Goal: Information Seeking & Learning: Compare options

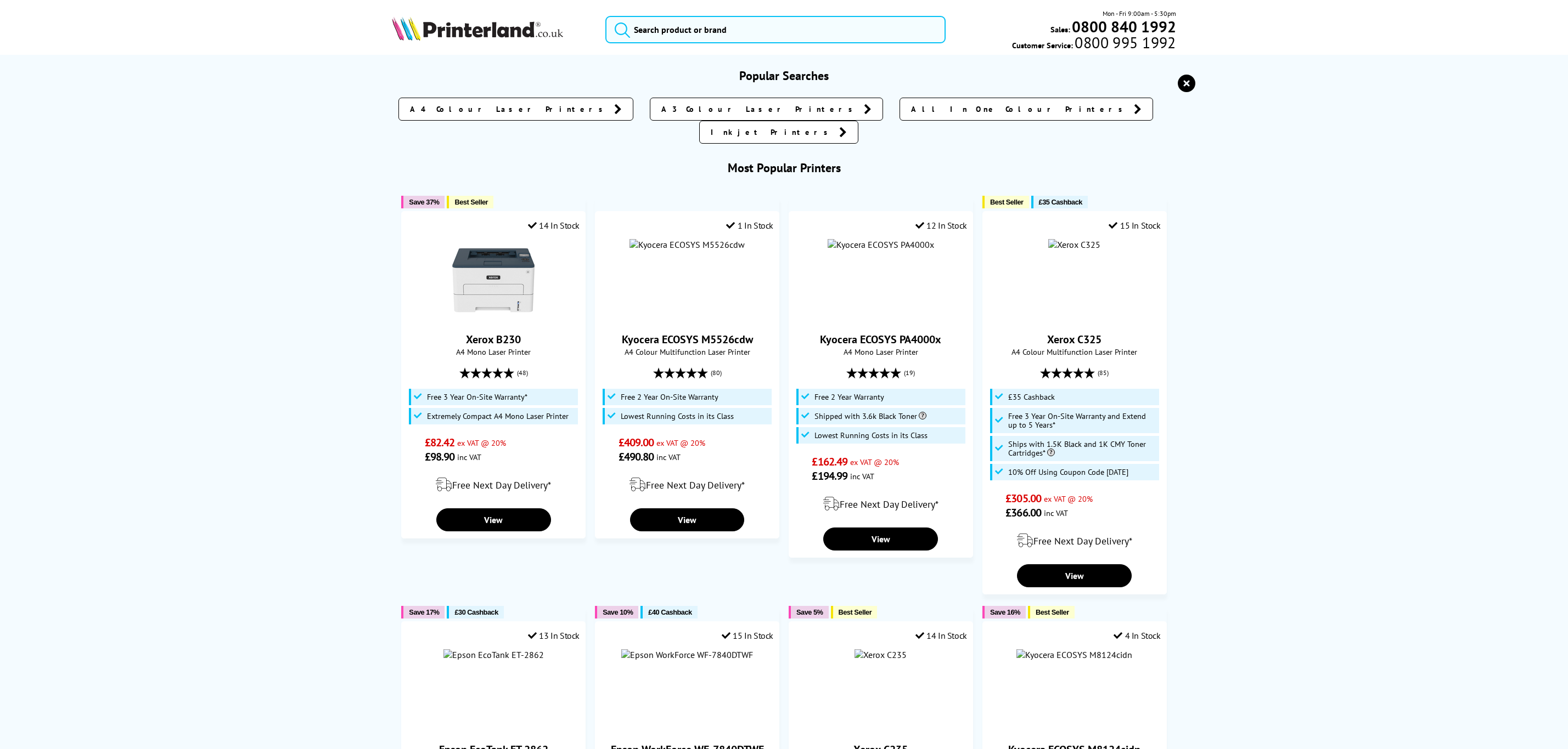
click at [803, 25] on input "search" at bounding box center [775, 29] width 340 height 27
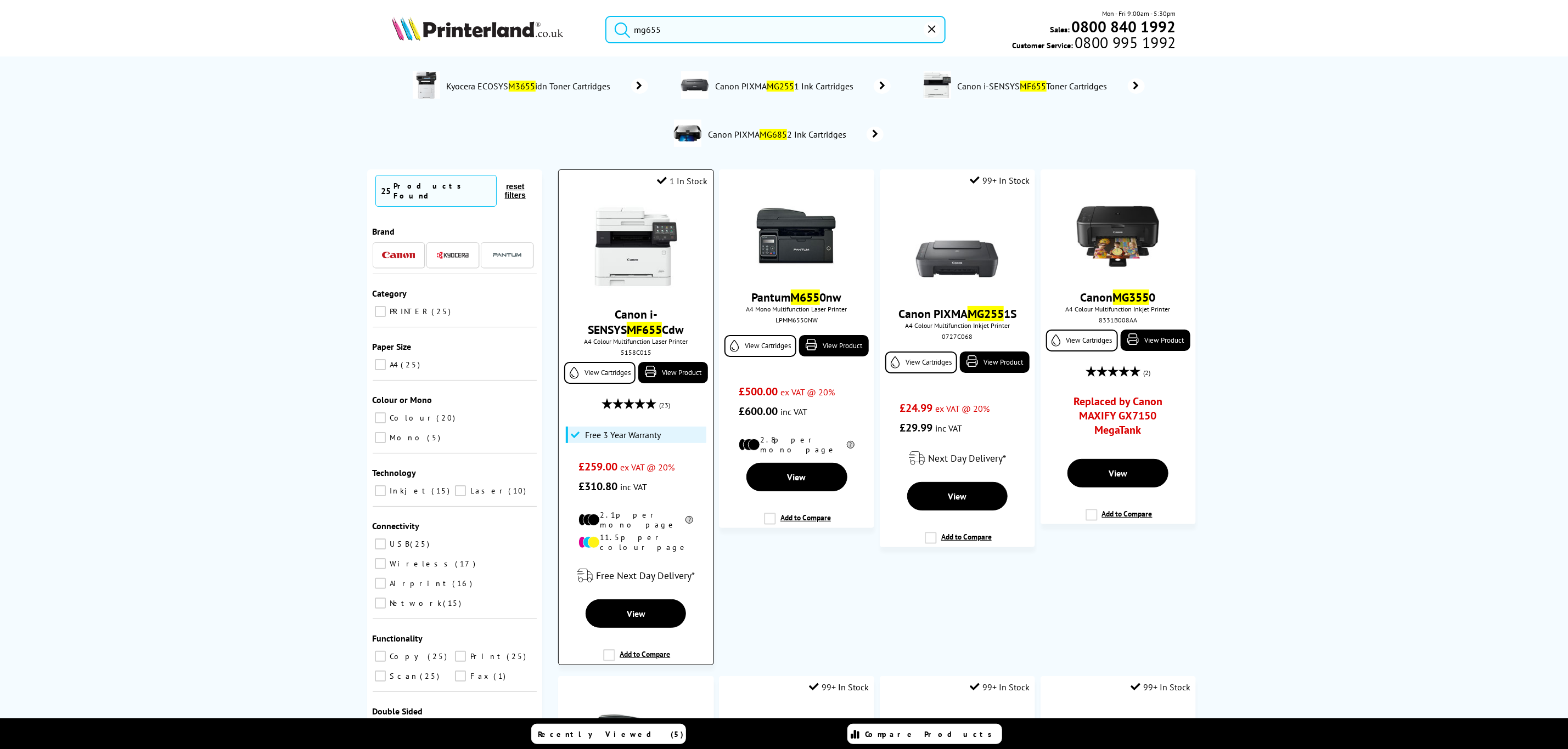
type input "mg655"
click at [625, 275] on img at bounding box center [635, 246] width 82 height 82
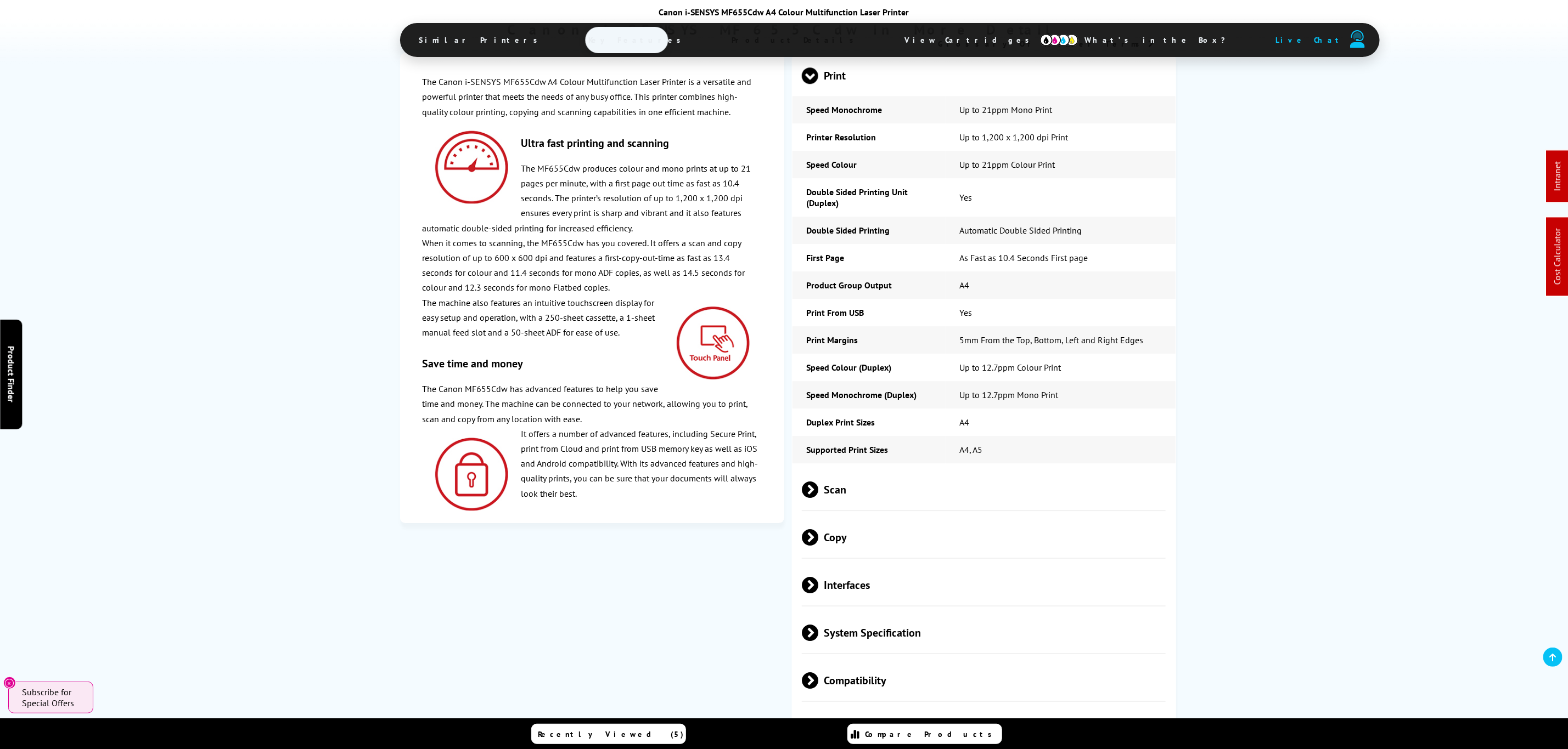
scroll to position [2455, 0]
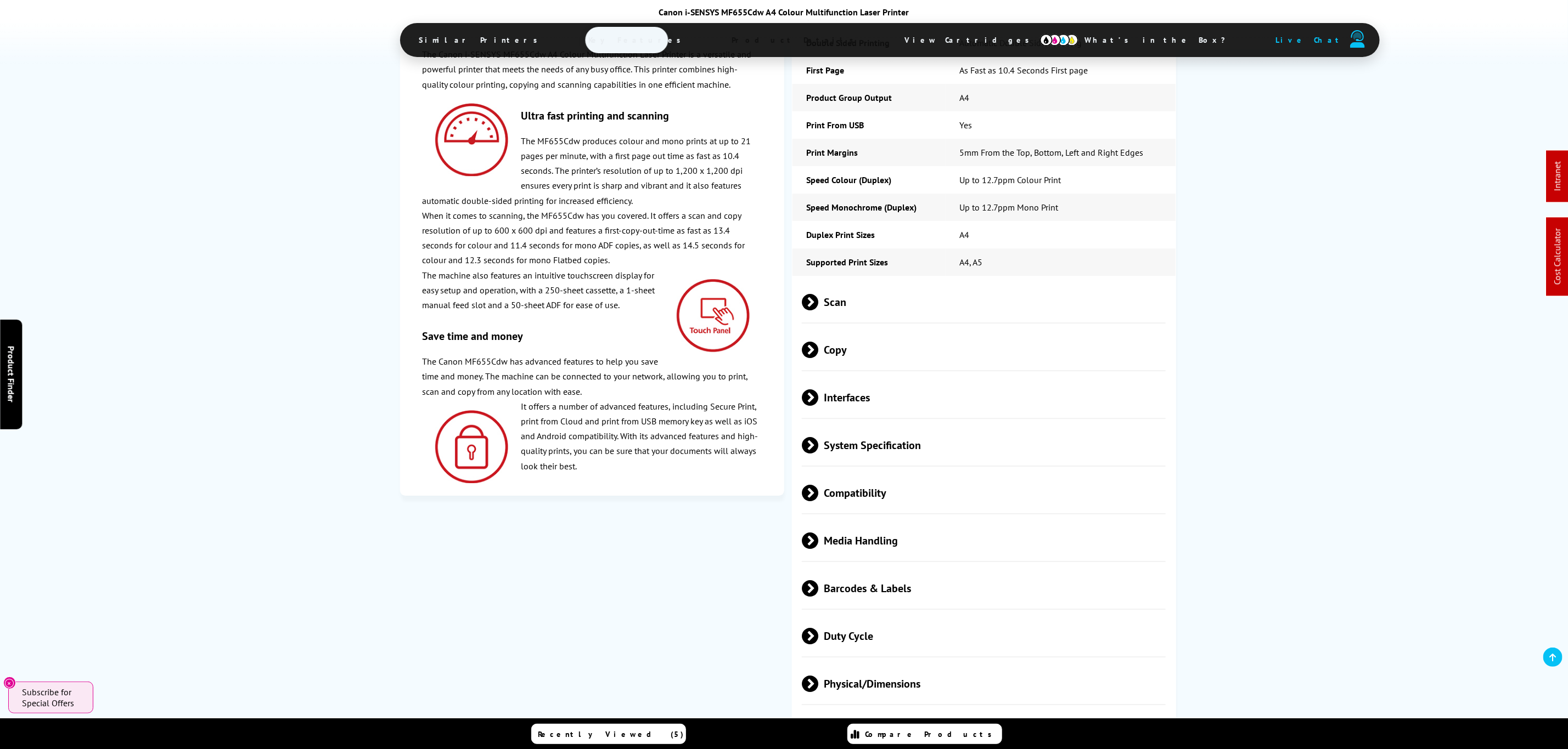
click at [894, 568] on span "Barcodes & Labels" at bounding box center [983, 588] width 364 height 42
click at [898, 520] on span "Media Handling" at bounding box center [983, 541] width 364 height 42
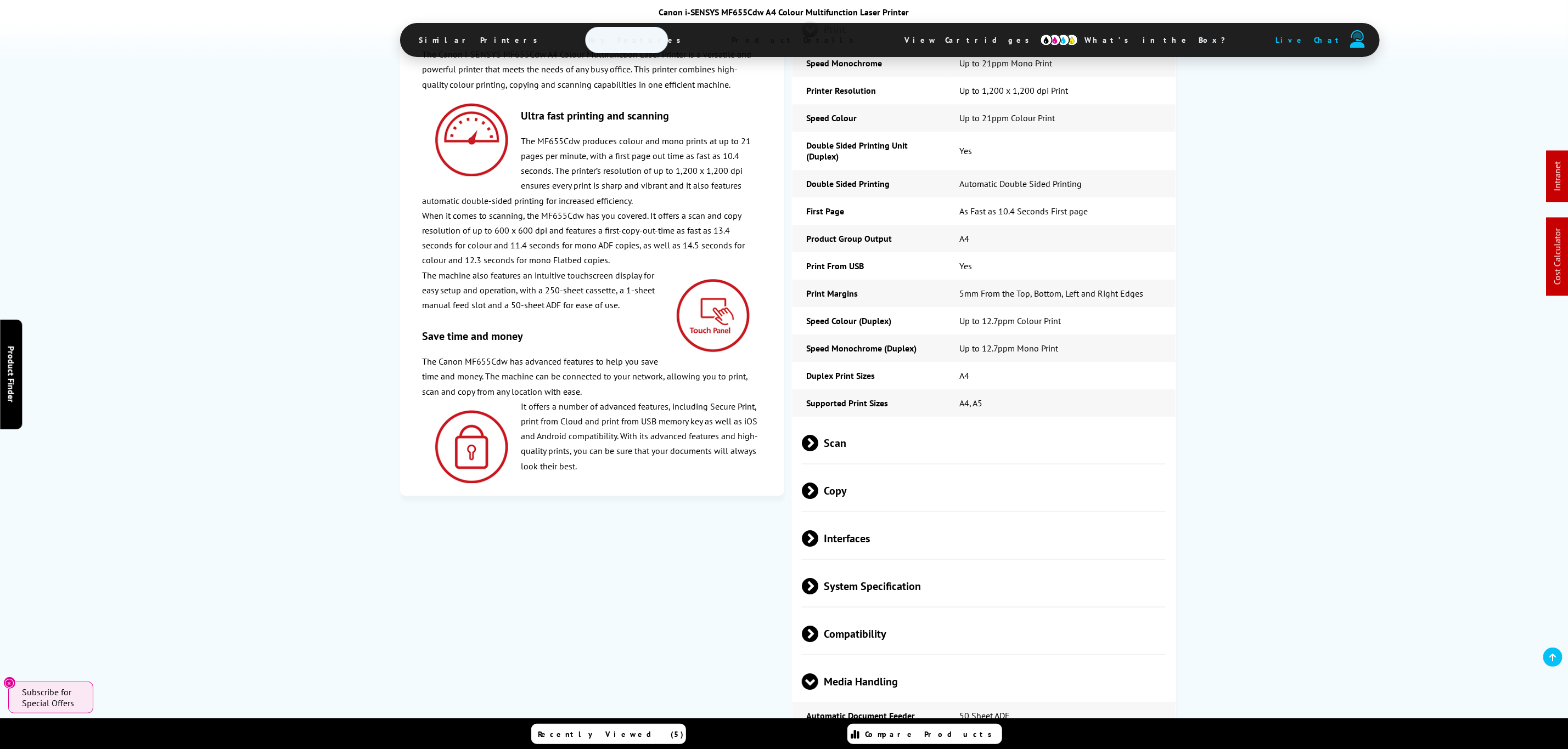
scroll to position [1834, 0]
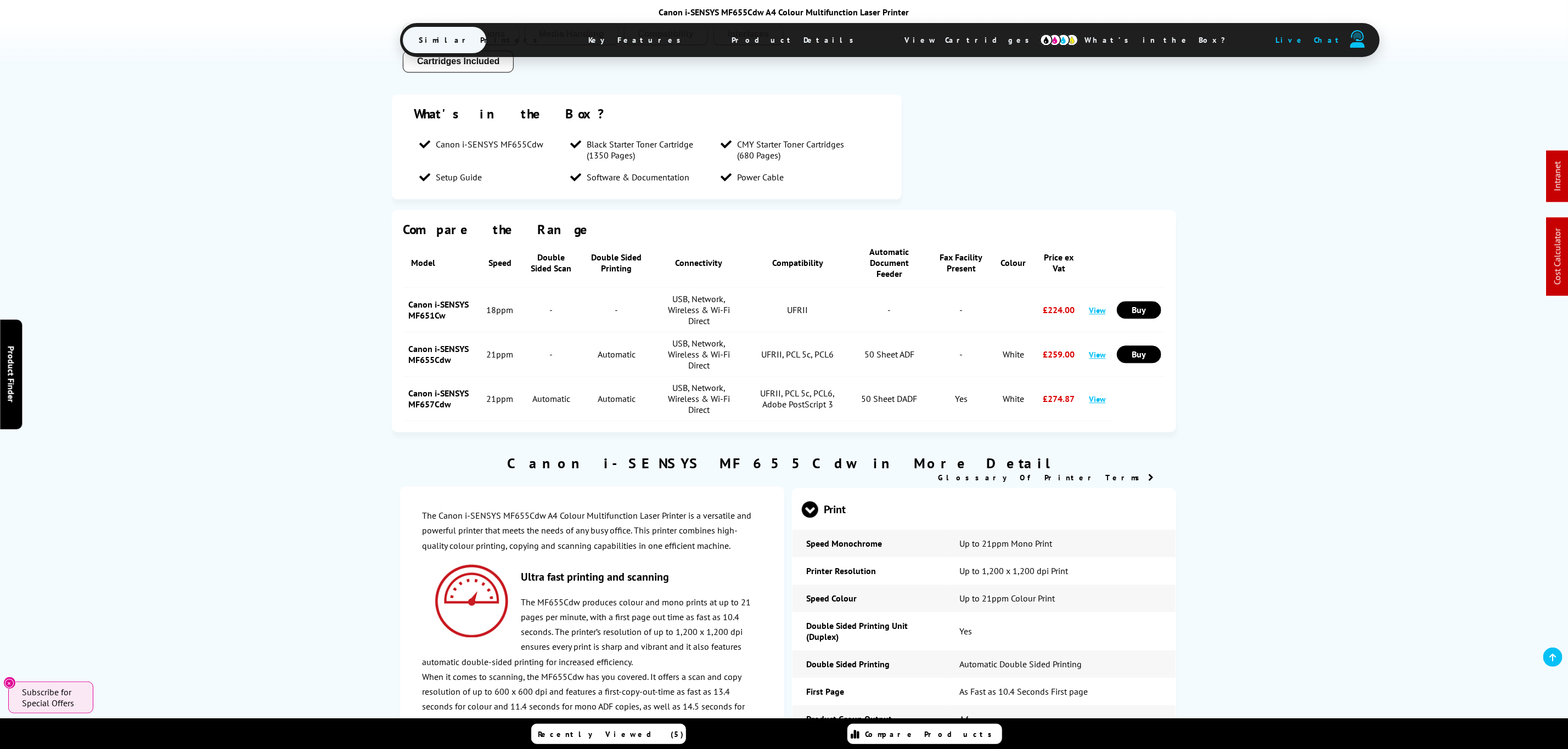
drag, startPoint x: 607, startPoint y: 438, endPoint x: 704, endPoint y: 415, distance: 99.7
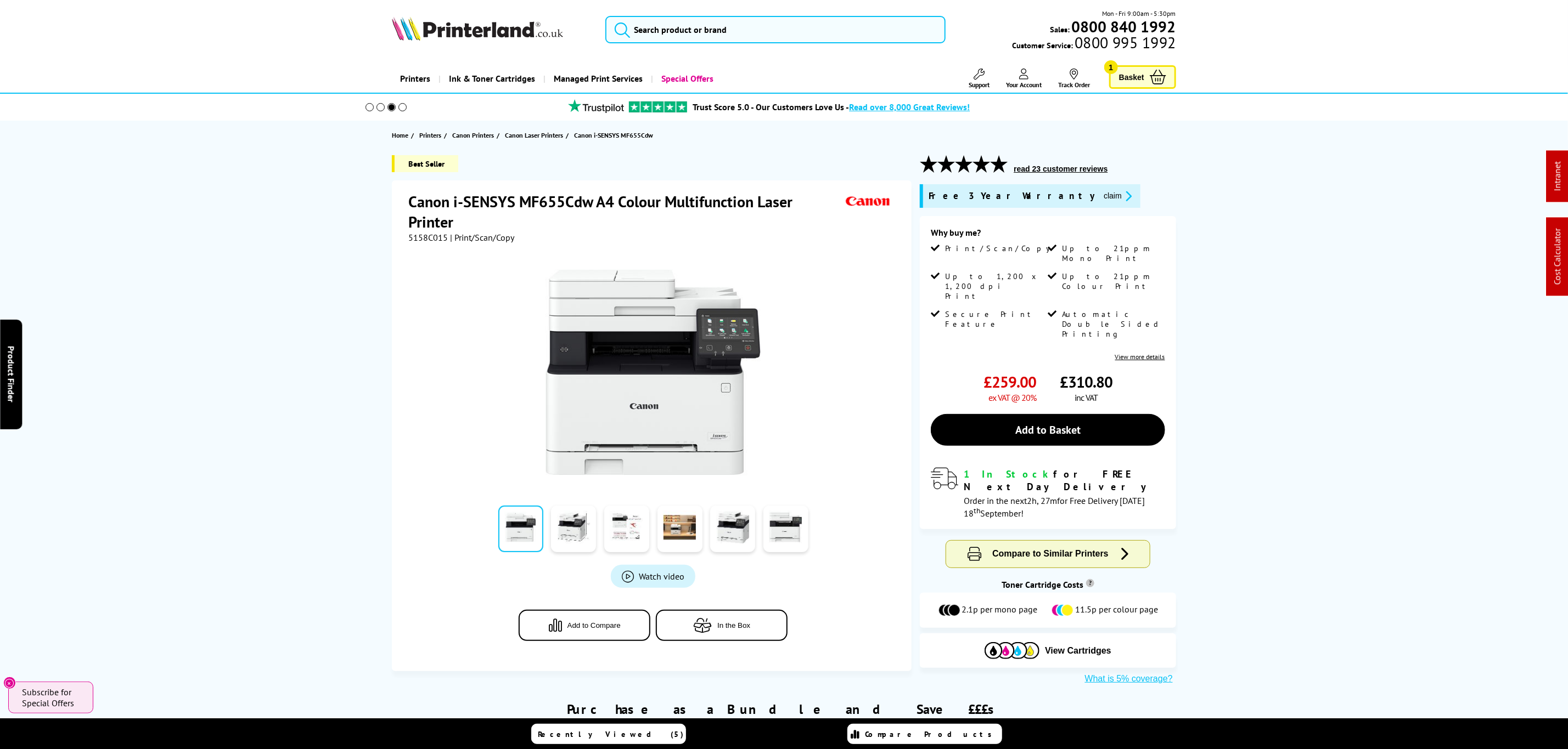
click at [958, 72] on li "Support Technical Support Customer Support Track Order Sign Out Your Account Ab…" at bounding box center [967, 78] width 42 height 20
click at [1018, 74] on link "Your Account" at bounding box center [1023, 78] width 36 height 20
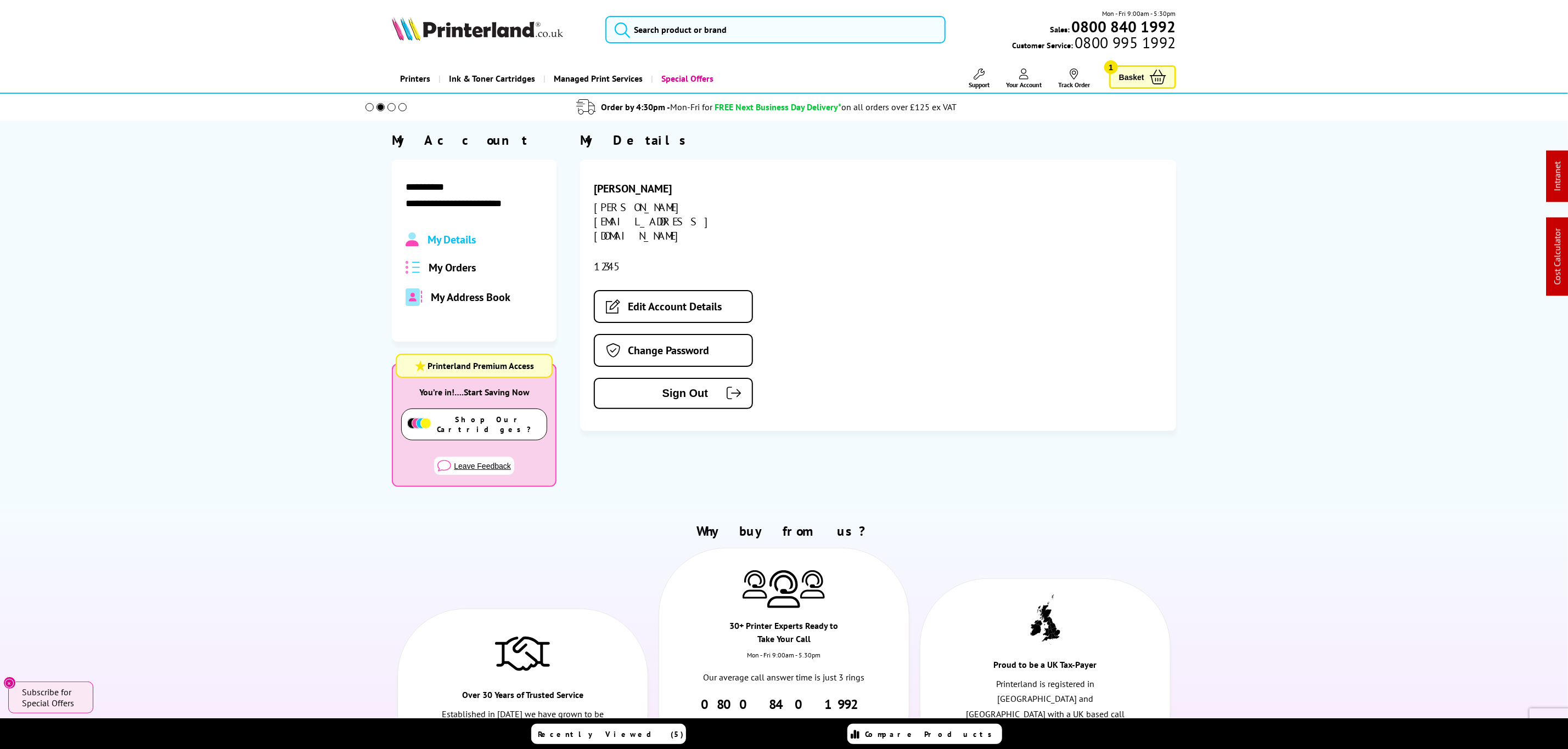
click at [1022, 71] on icon at bounding box center [1023, 73] width 10 height 11
click at [982, 68] on nav "Support Technical Support Customer Support Track Order Sign Out Your Account Ab…" at bounding box center [1018, 78] width 159 height 26
click at [980, 69] on icon at bounding box center [978, 73] width 11 height 11
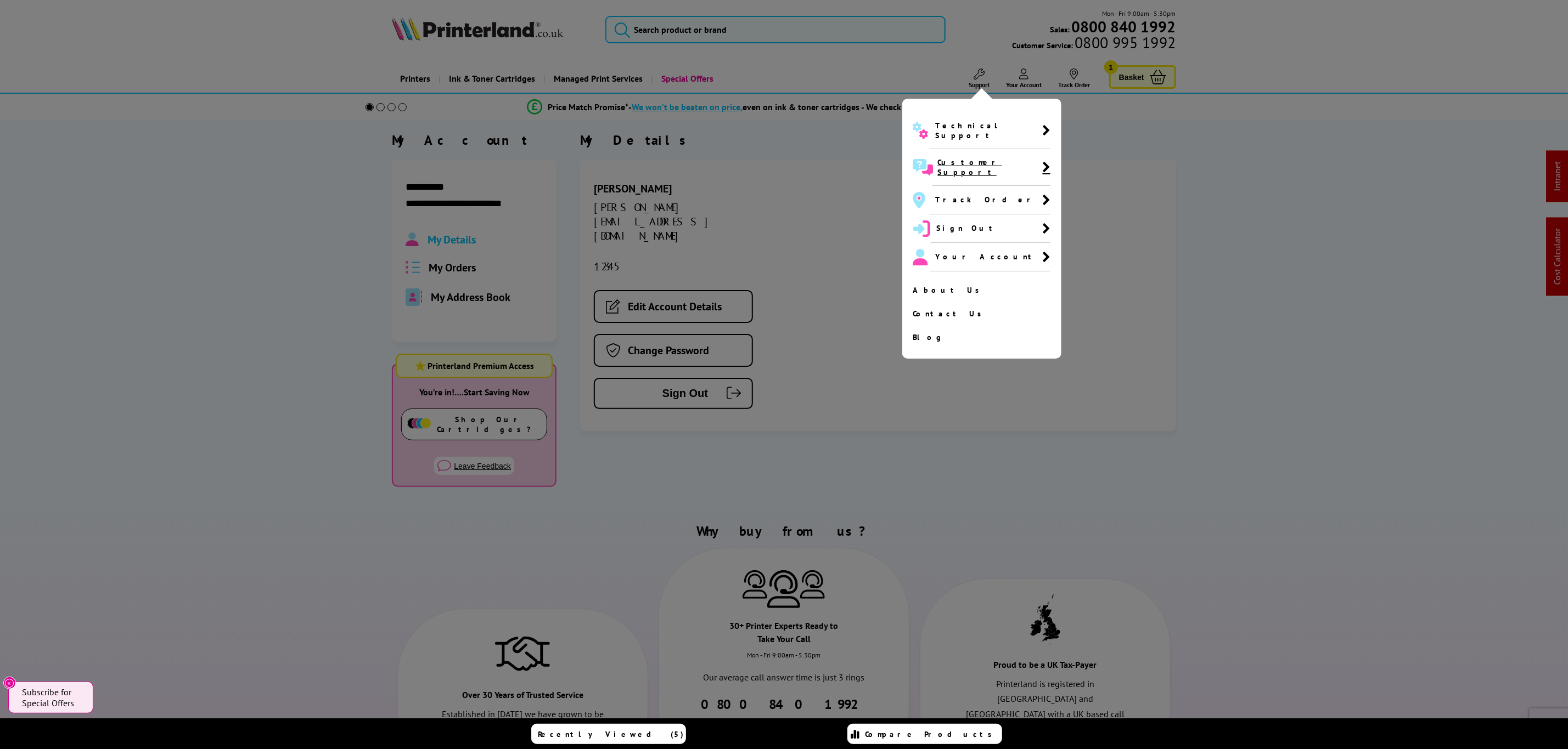
click at [976, 157] on span "Customer Support" at bounding box center [990, 167] width 105 height 19
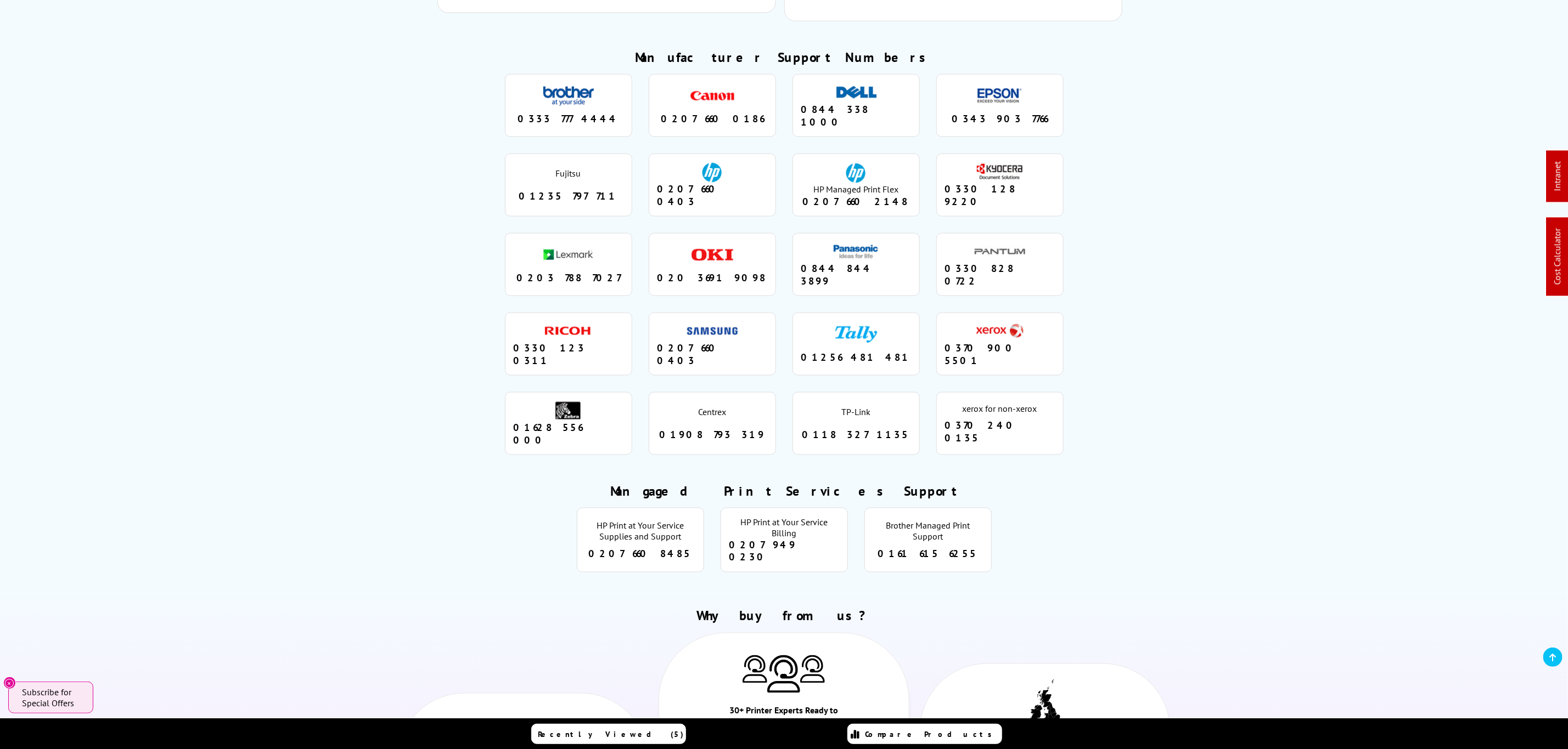
scroll to position [905, 0]
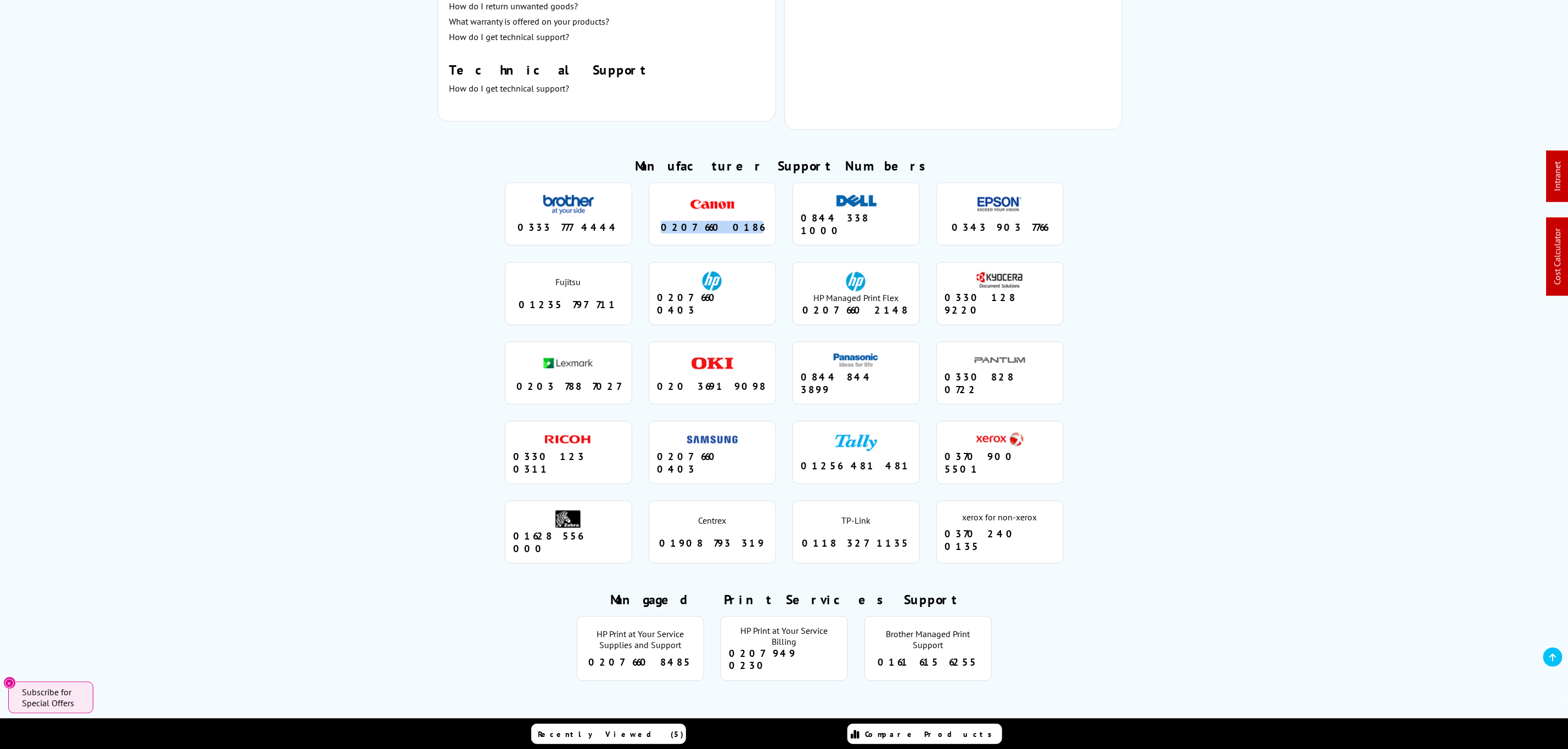
drag, startPoint x: 755, startPoint y: 217, endPoint x: 647, endPoint y: 217, distance: 108.0
click at [647, 217] on ul "brother 0333 777 4444 canon 0207 660 0186 dell 0844 338 1000 epson 0343 903 776…" at bounding box center [783, 374] width 692 height 398
copy div "0207 660 0186"
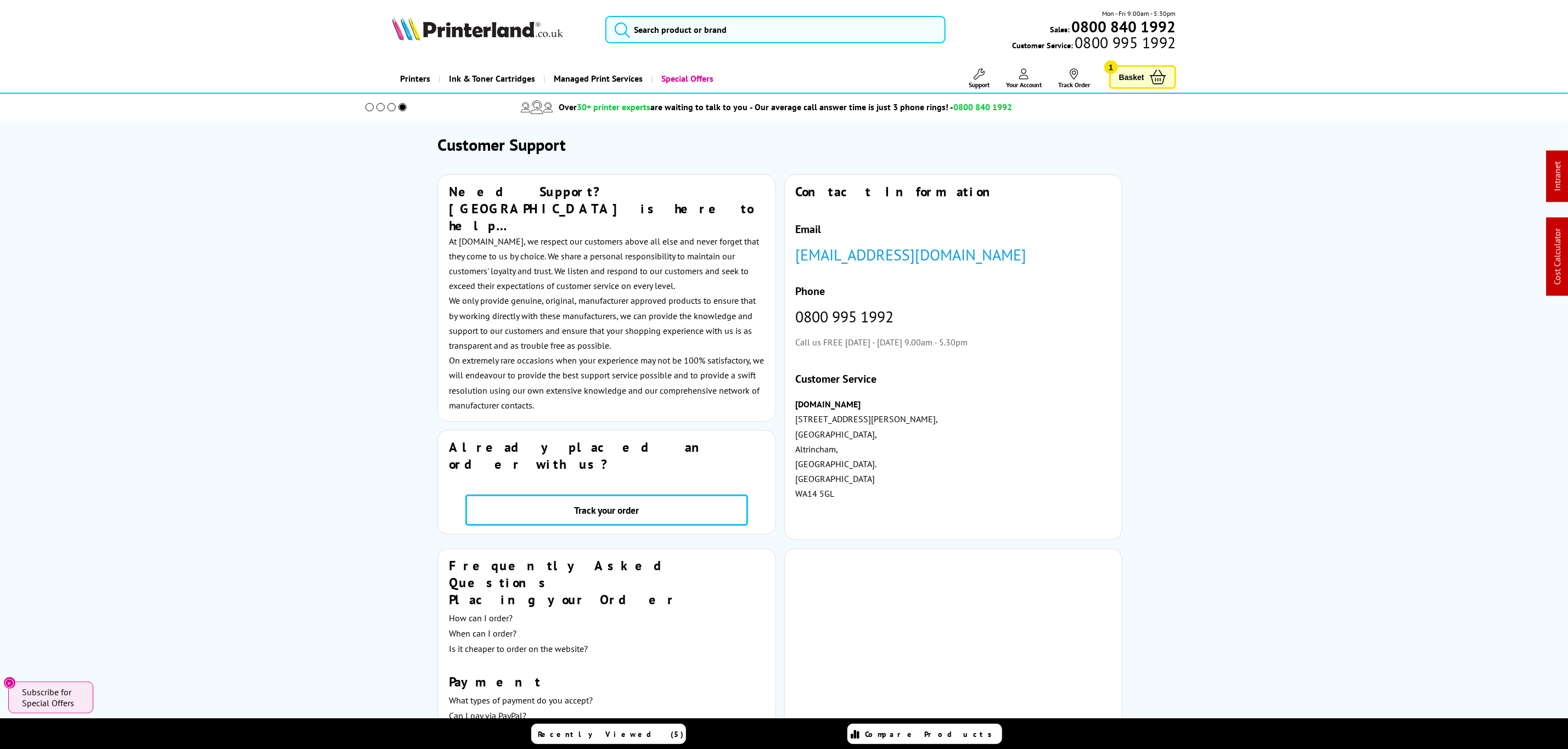
drag, startPoint x: 1102, startPoint y: 44, endPoint x: 954, endPoint y: 23, distance: 149.5
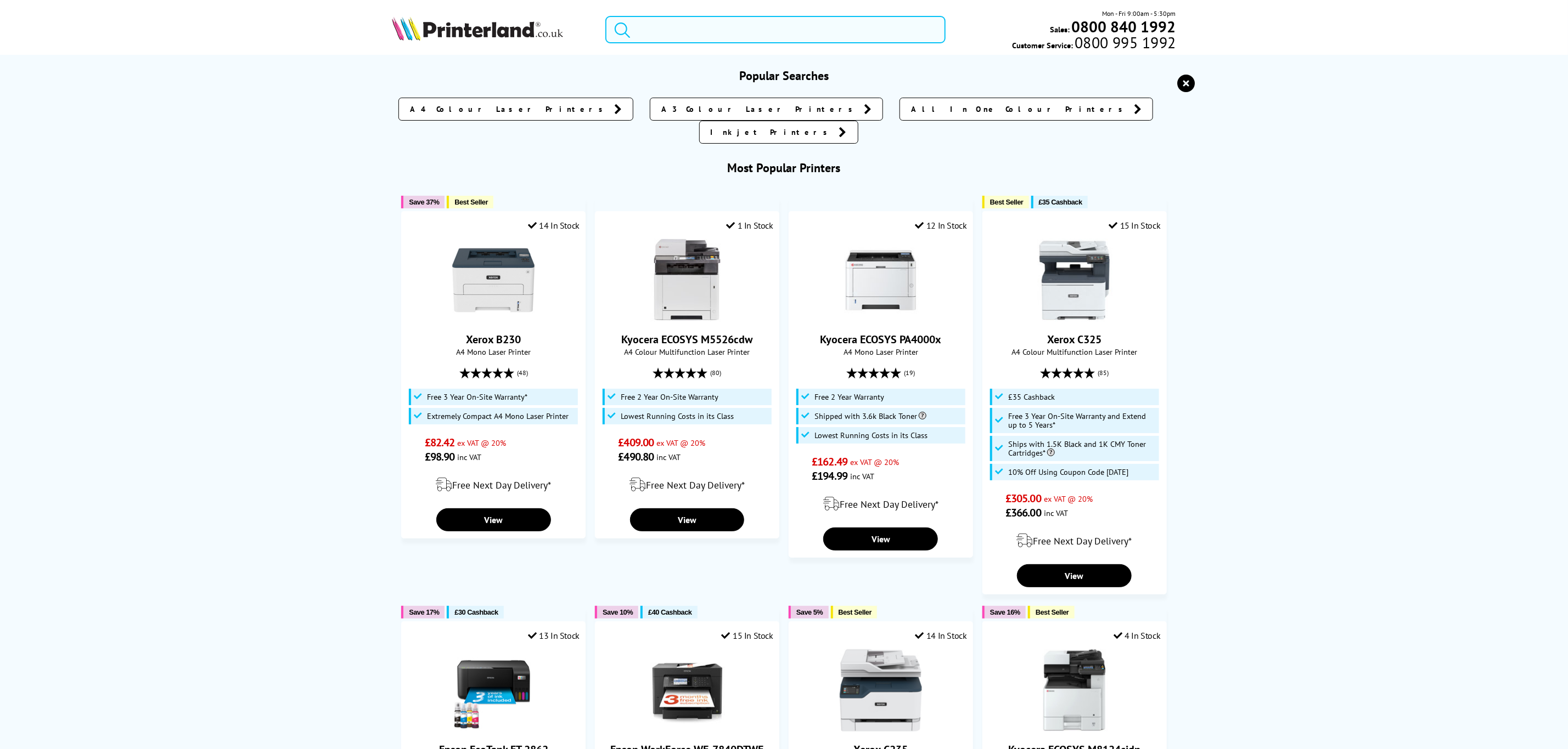
click at [838, 33] on input "search" at bounding box center [775, 29] width 340 height 27
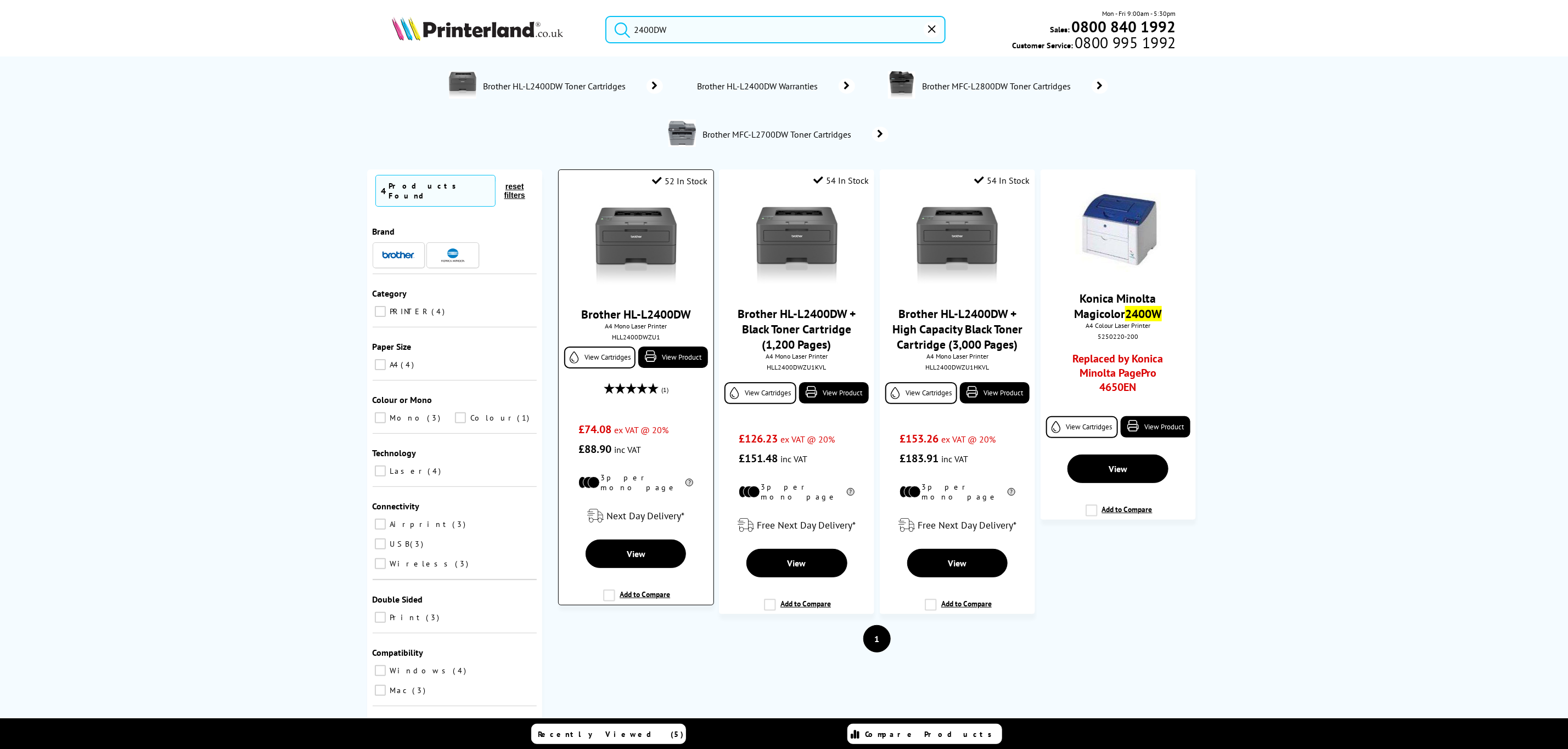
type input "2400DW"
click at [655, 256] on img at bounding box center [635, 246] width 82 height 82
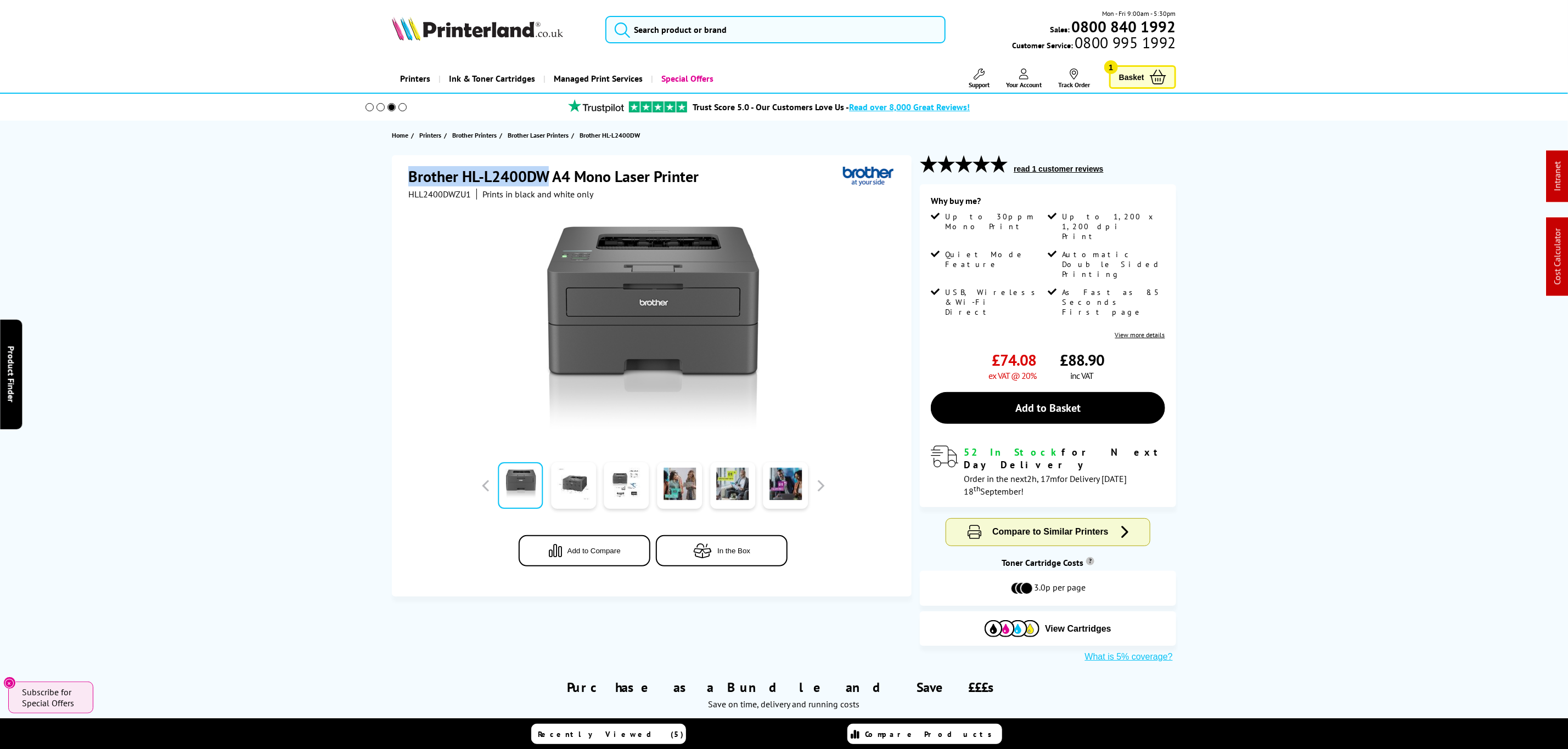
drag, startPoint x: 548, startPoint y: 175, endPoint x: 399, endPoint y: 168, distance: 149.2
click at [399, 168] on div "Brother HL-L2400DW A4 Mono Laser Printer HLL2400DWZU1 Prints in black and white…" at bounding box center [652, 376] width 519 height 442
copy h1 "Brother HL-L2400DW"
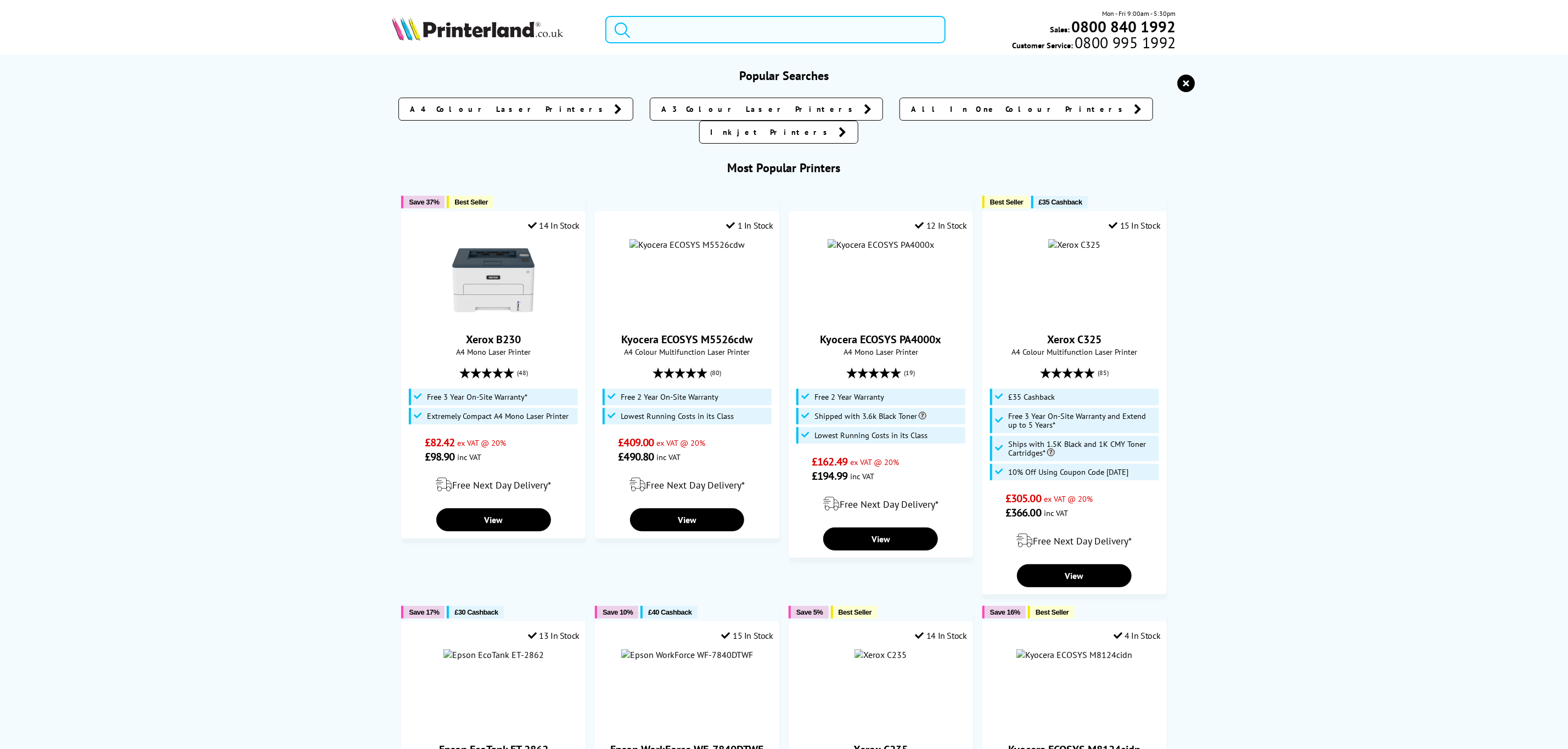
click at [681, 37] on input "search" at bounding box center [775, 29] width 340 height 27
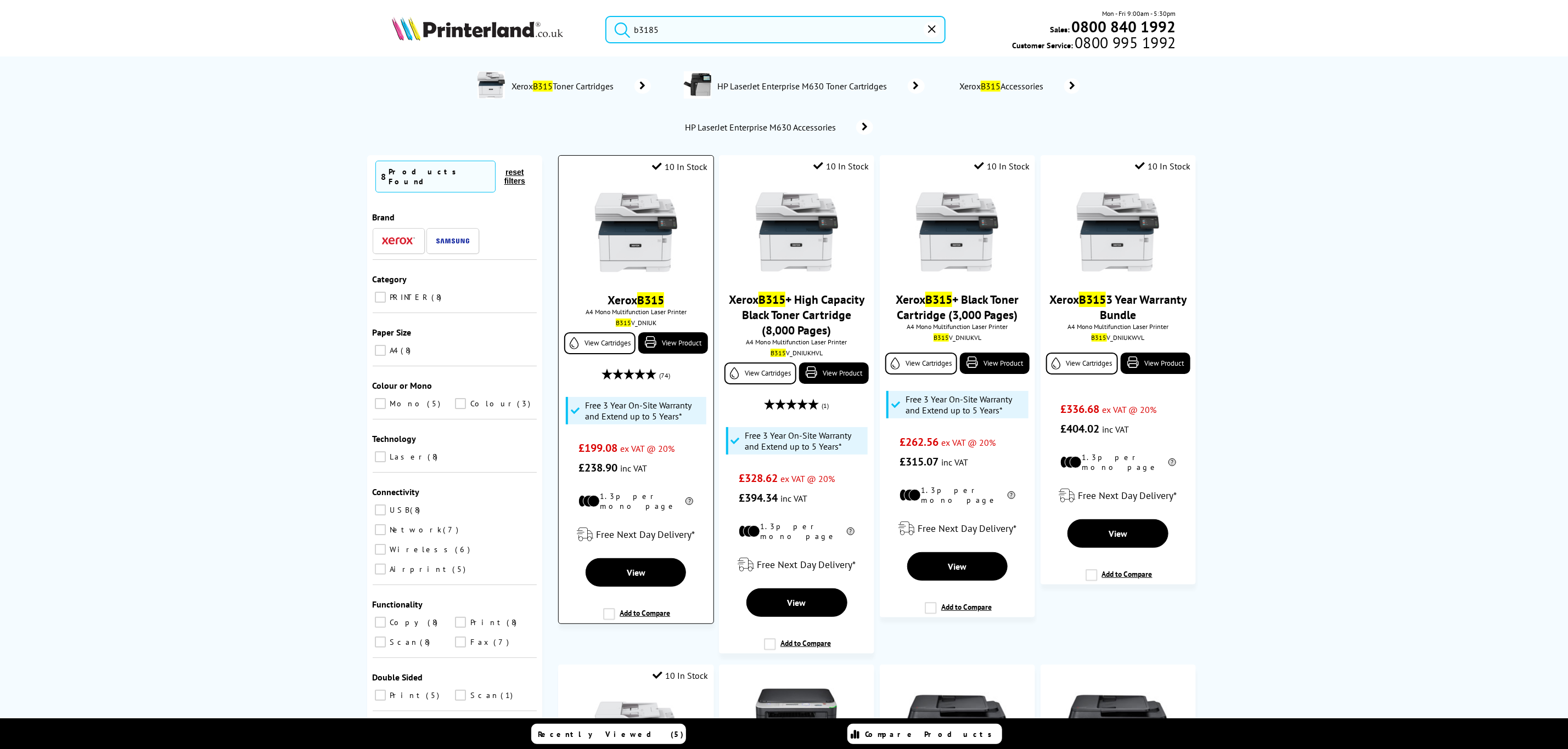
type input "b3185"
click at [679, 203] on div at bounding box center [635, 234] width 143 height 85
click at [628, 224] on img at bounding box center [635, 232] width 82 height 82
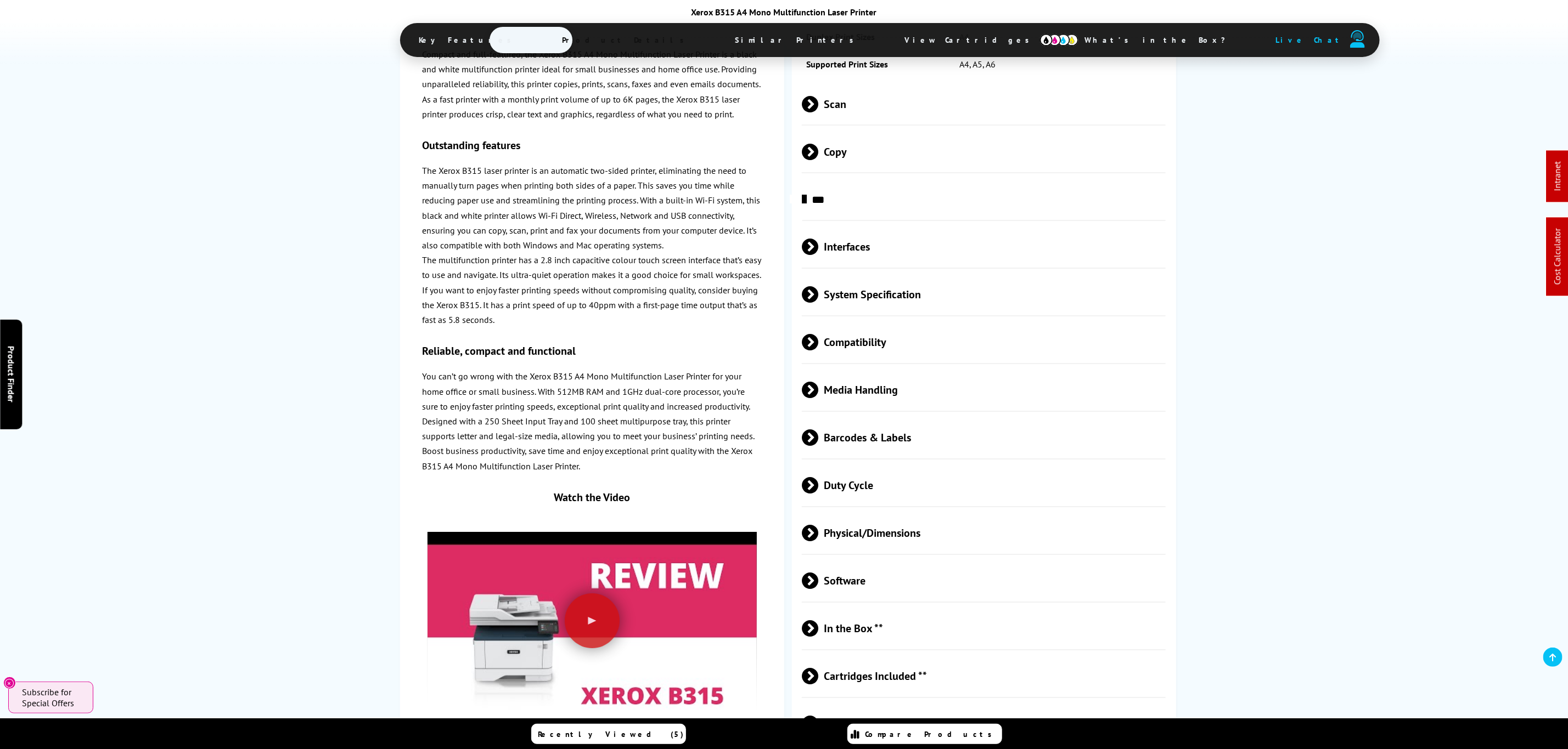
click at [884, 513] on span "Physical/Dimensions" at bounding box center [983, 533] width 364 height 42
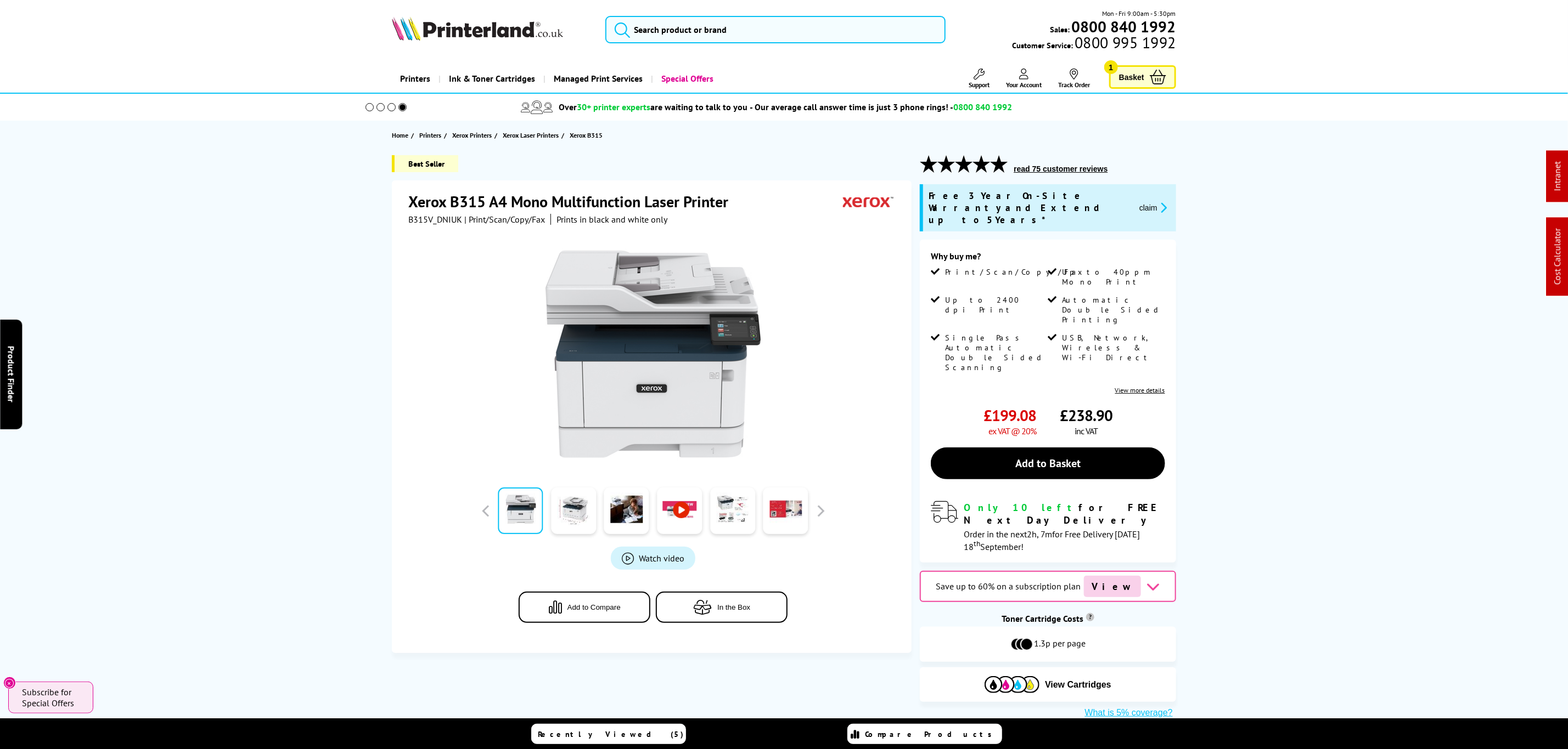
drag, startPoint x: 583, startPoint y: 335, endPoint x: 574, endPoint y: 115, distance: 220.2
drag, startPoint x: 249, startPoint y: 529, endPoint x: 273, endPoint y: 275, distance: 255.1
drag, startPoint x: 196, startPoint y: 404, endPoint x: 217, endPoint y: 179, distance: 226.0
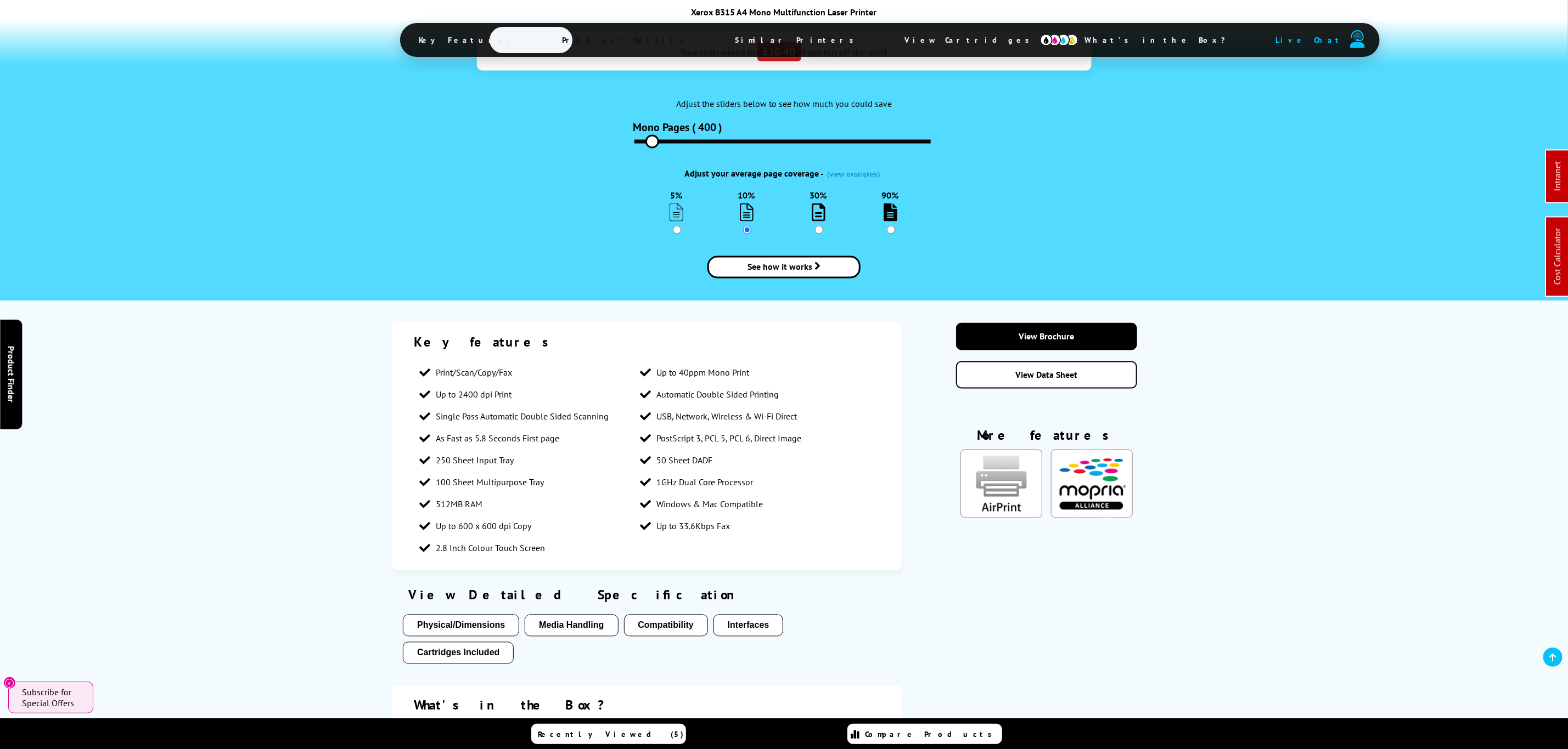
scroll to position [2551, 0]
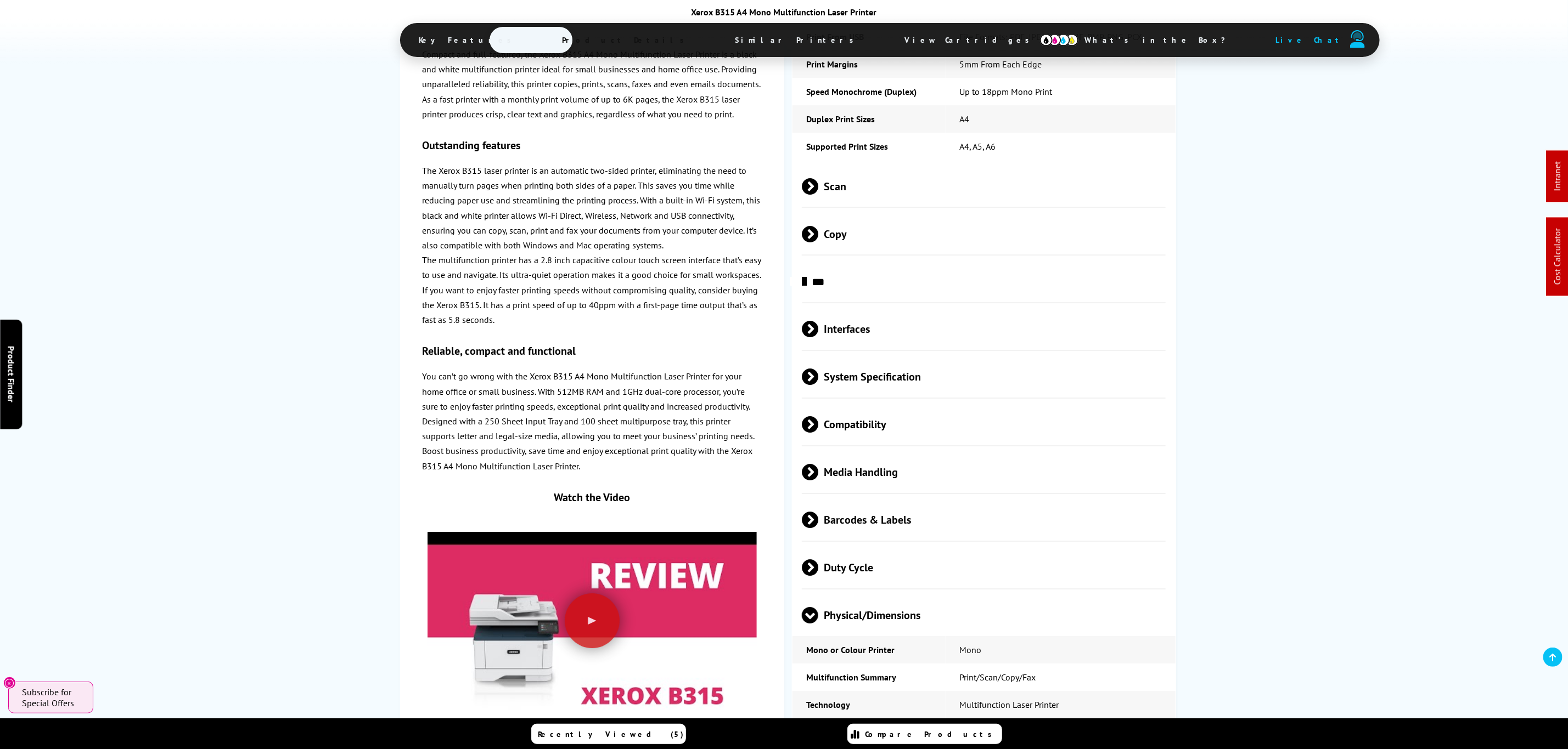
click at [901, 452] on span "Media Handling" at bounding box center [983, 472] width 364 height 42
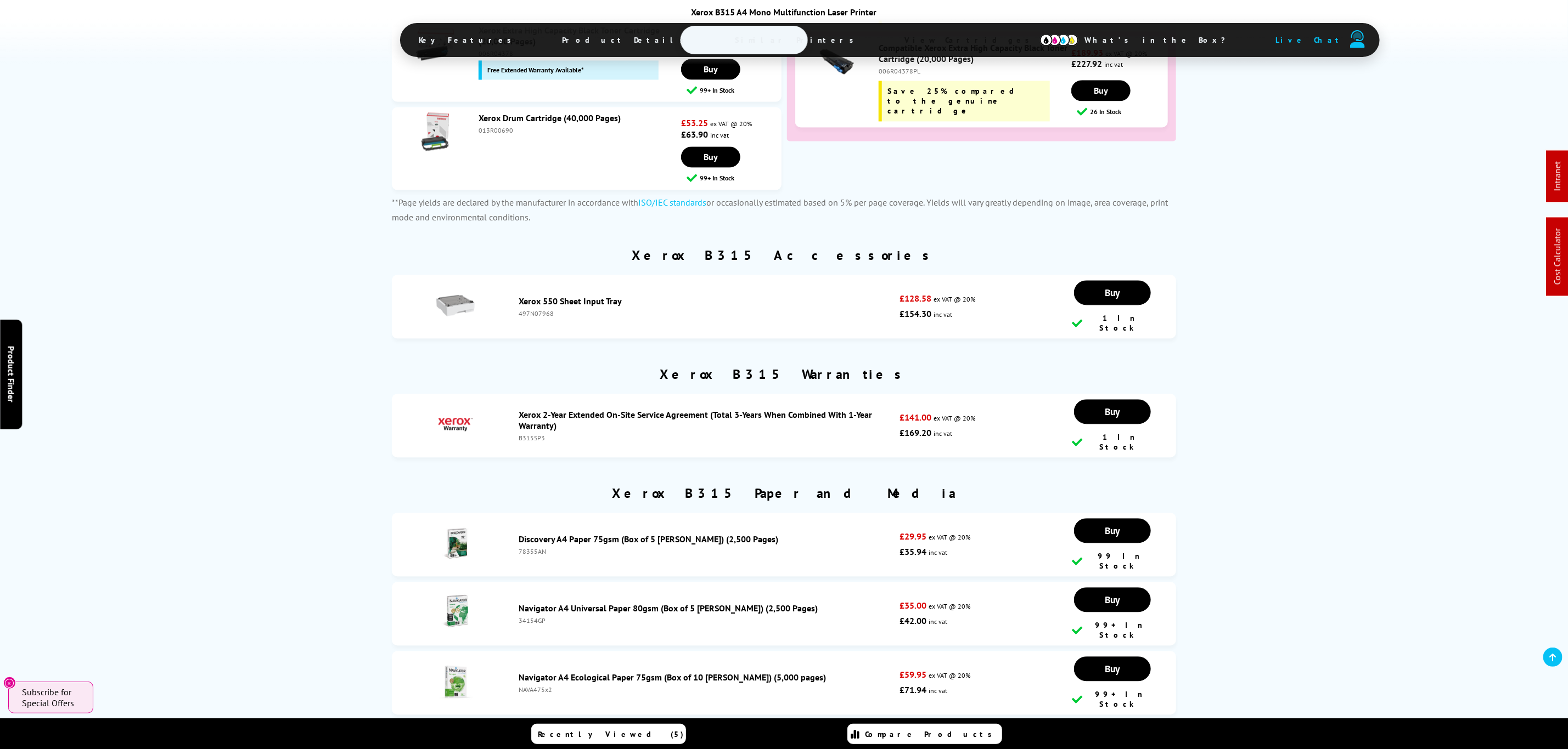
scroll to position [4441, 0]
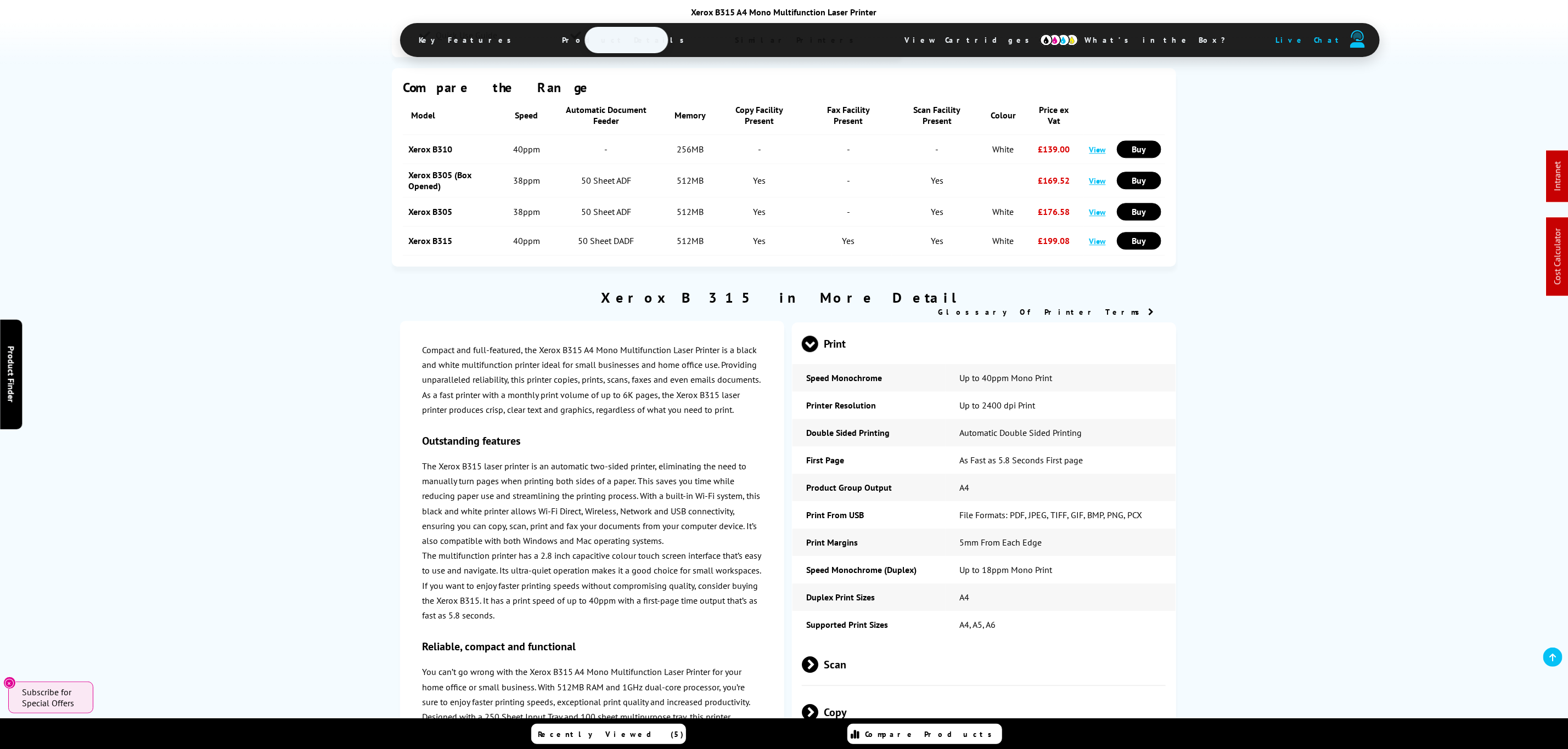
drag, startPoint x: 288, startPoint y: 373, endPoint x: 288, endPoint y: 354, distance: 19.0
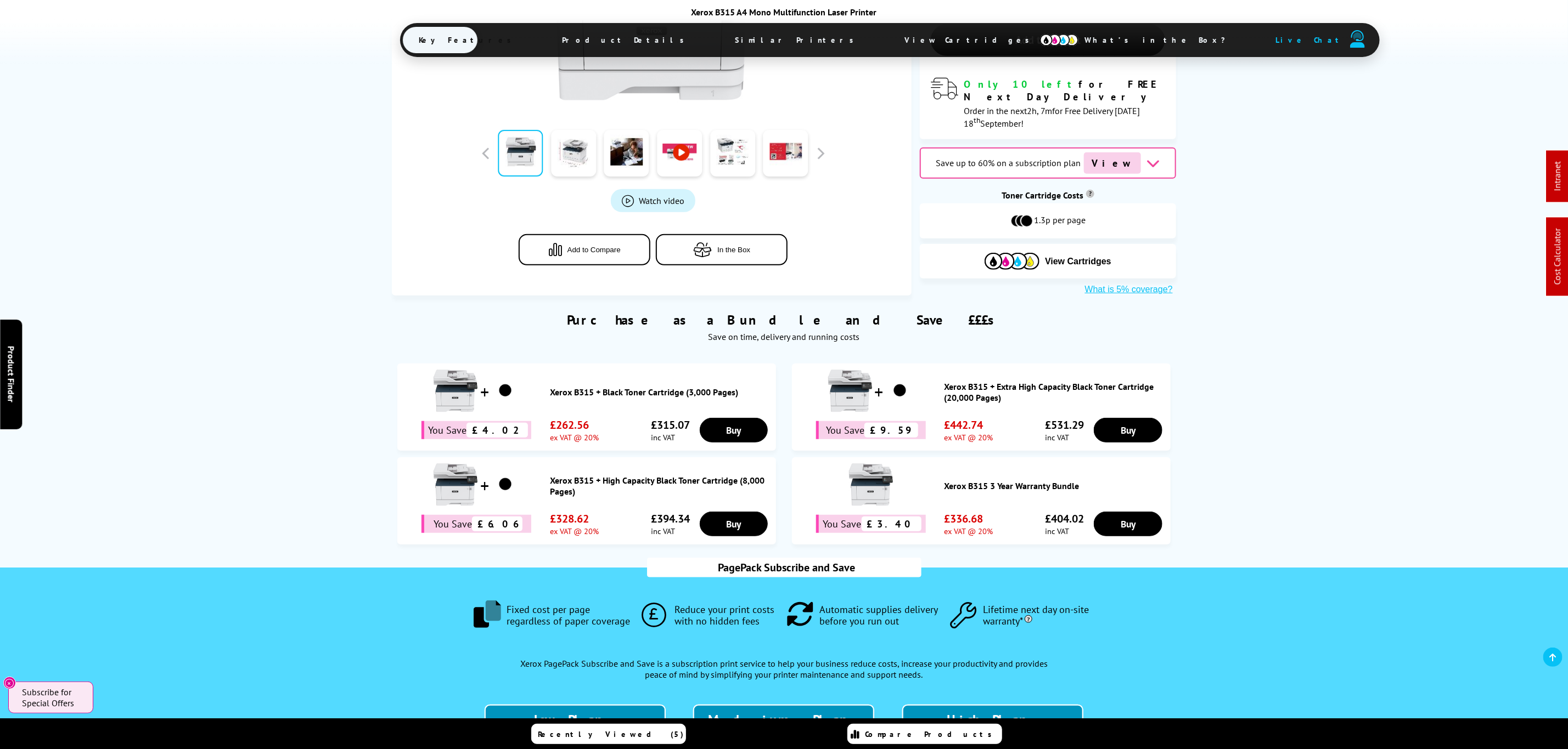
scroll to position [542, 0]
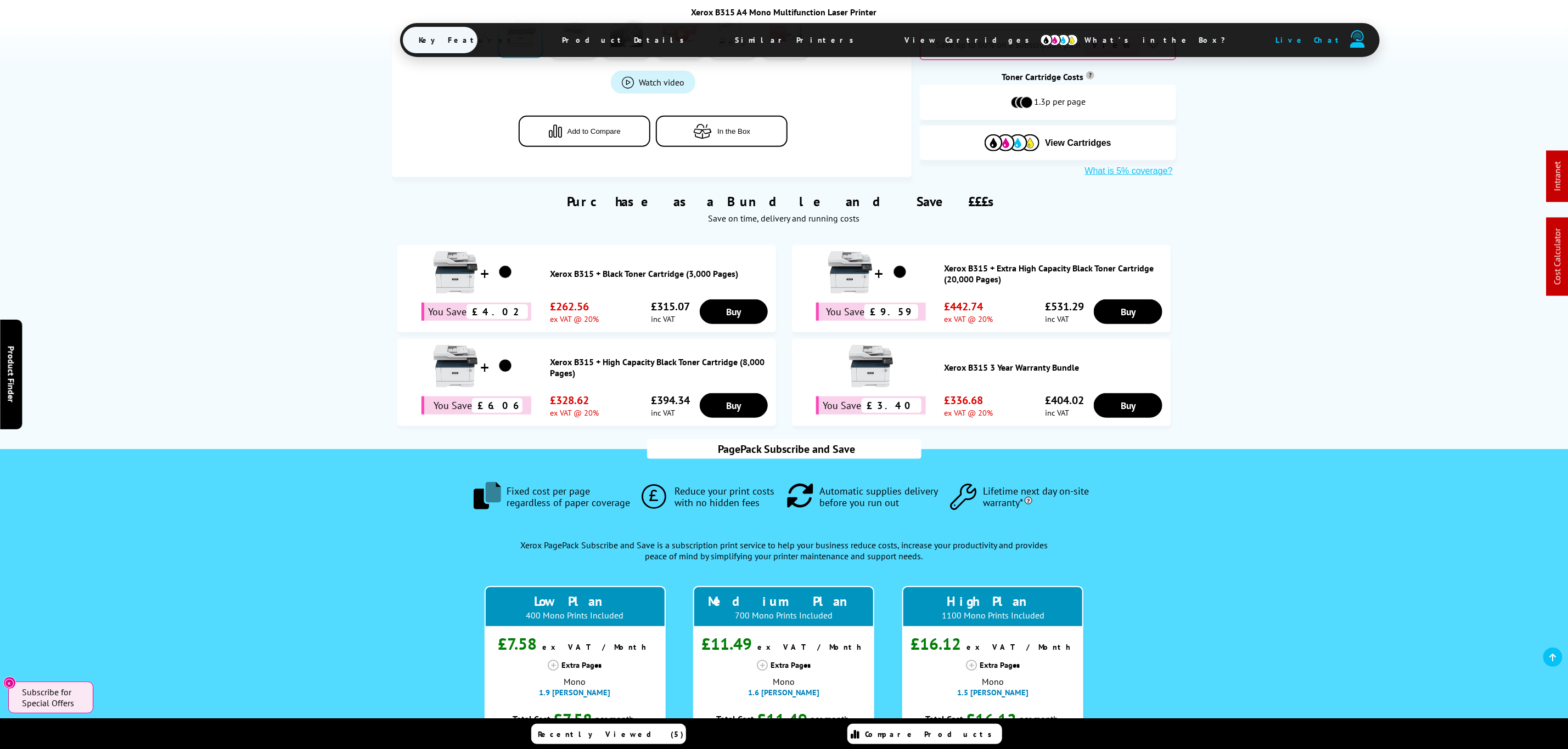
click at [691, 356] on link "Xerox B315 + High Capacity Black Toner Cartridge (8,000 Pages)" at bounding box center [660, 367] width 220 height 22
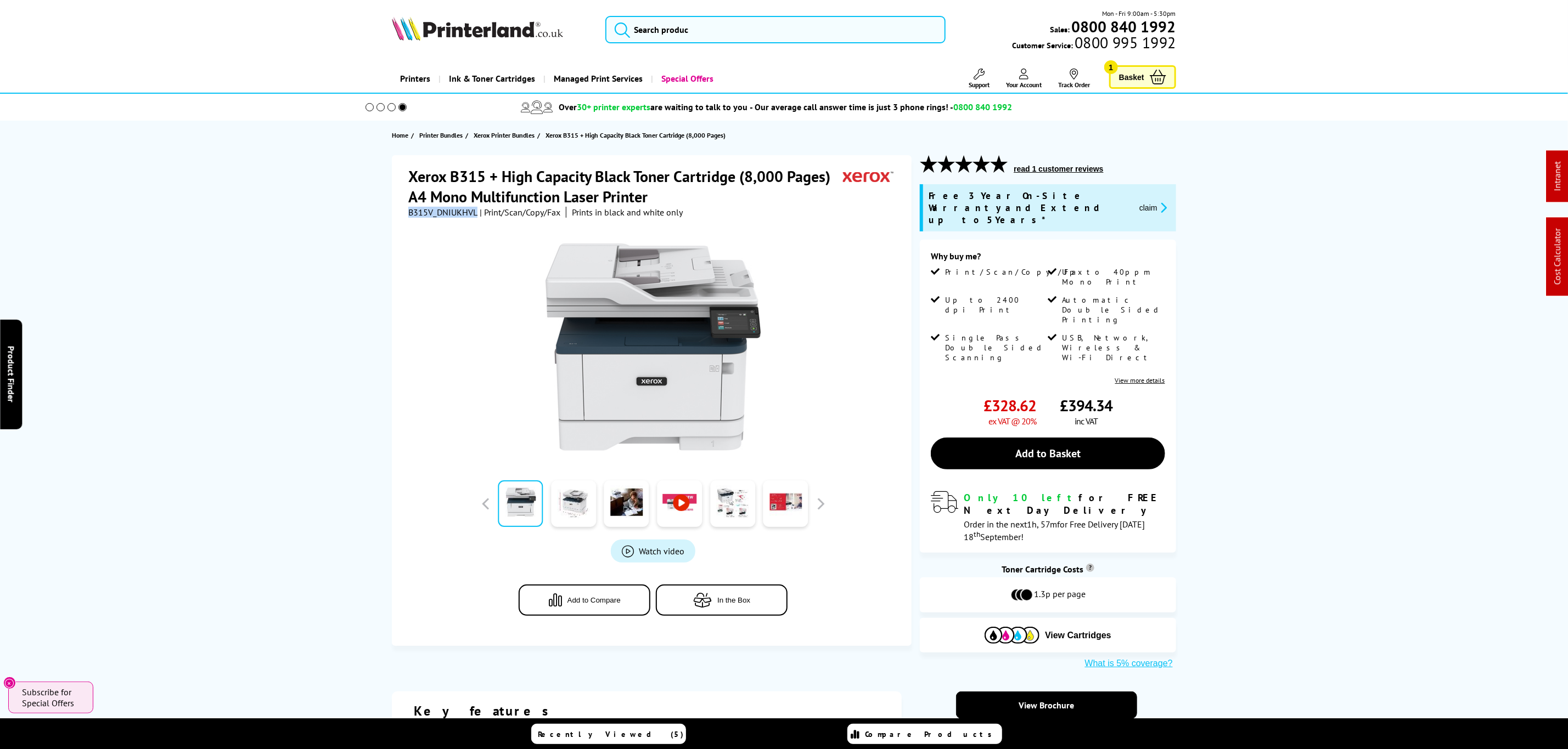
click at [1150, 205] on button "claim" at bounding box center [1154, 208] width 35 height 13
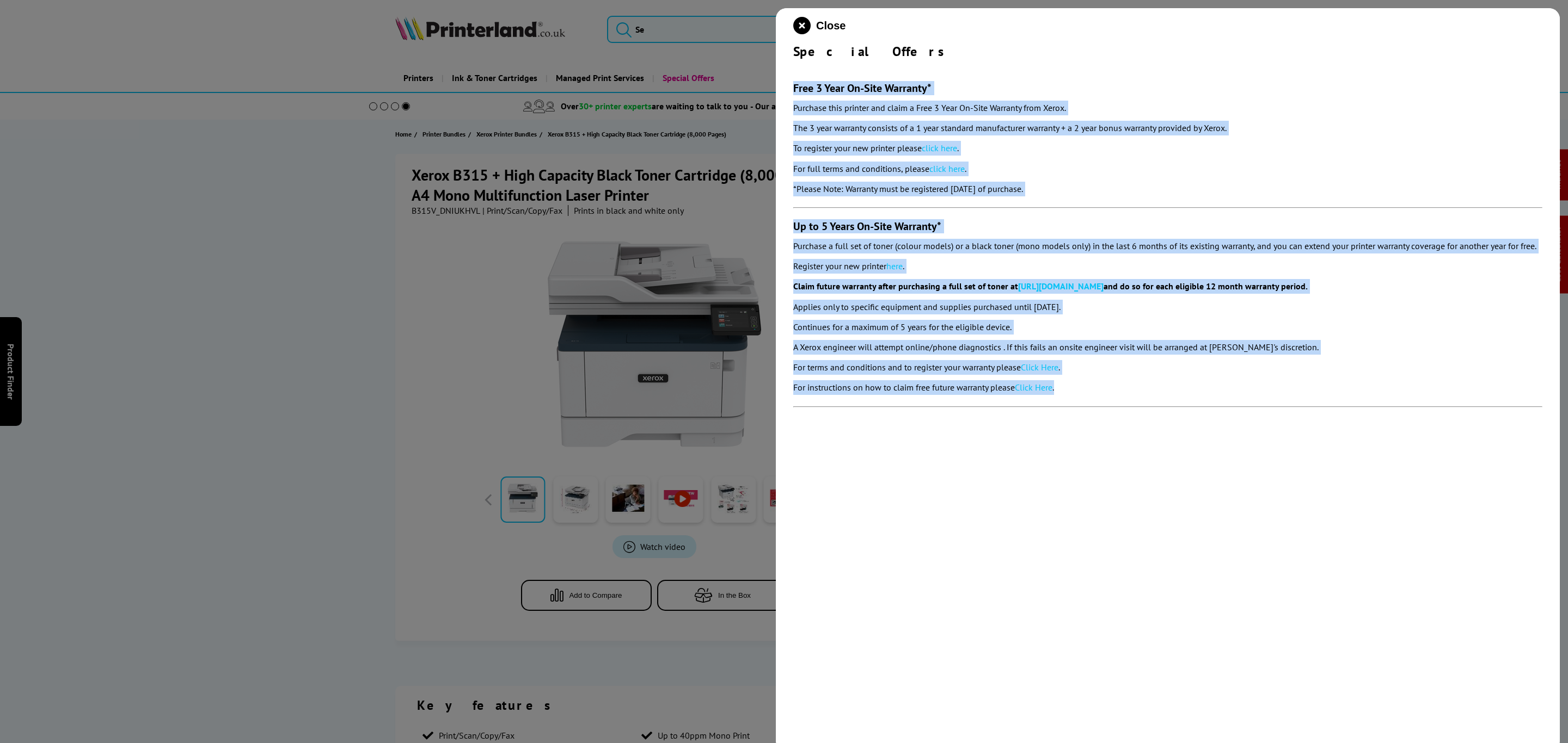
drag, startPoint x: 1101, startPoint y: 398, endPoint x: 833, endPoint y: 41, distance: 446.4
click at [784, 89] on div "Close Special Offers Free 3 Year On-Site Warranty* Purchase this printer and cl…" at bounding box center [1168, 380] width 784 height 743
copy section "Lore 1 Ipsu Do-Sita Consecte* Adipisci elit seddoei tem incid u Labo 7 Etdo Ma-…"
click at [806, 26] on icon "close modal" at bounding box center [802, 26] width 17 height 17
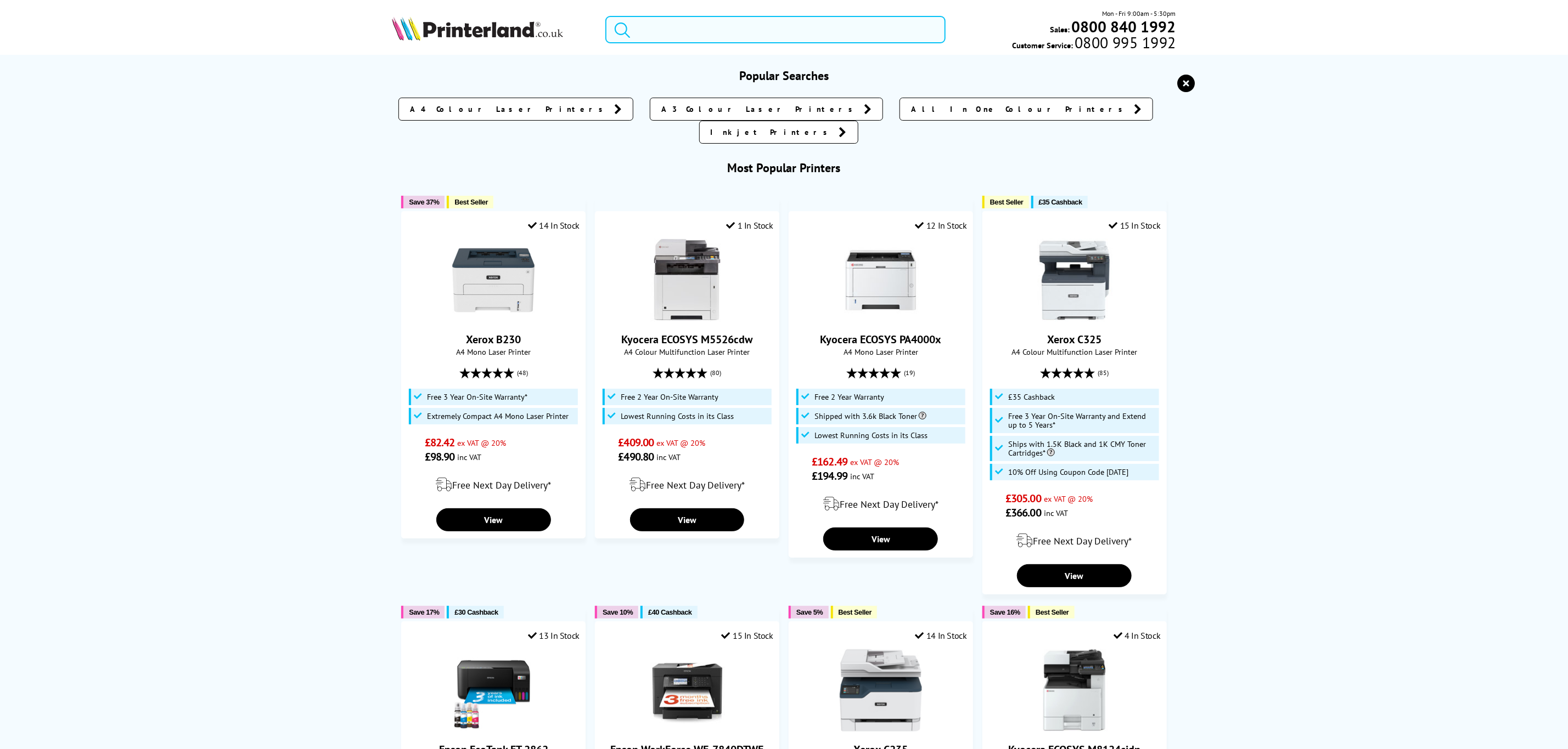
click at [735, 39] on input "search" at bounding box center [775, 29] width 340 height 27
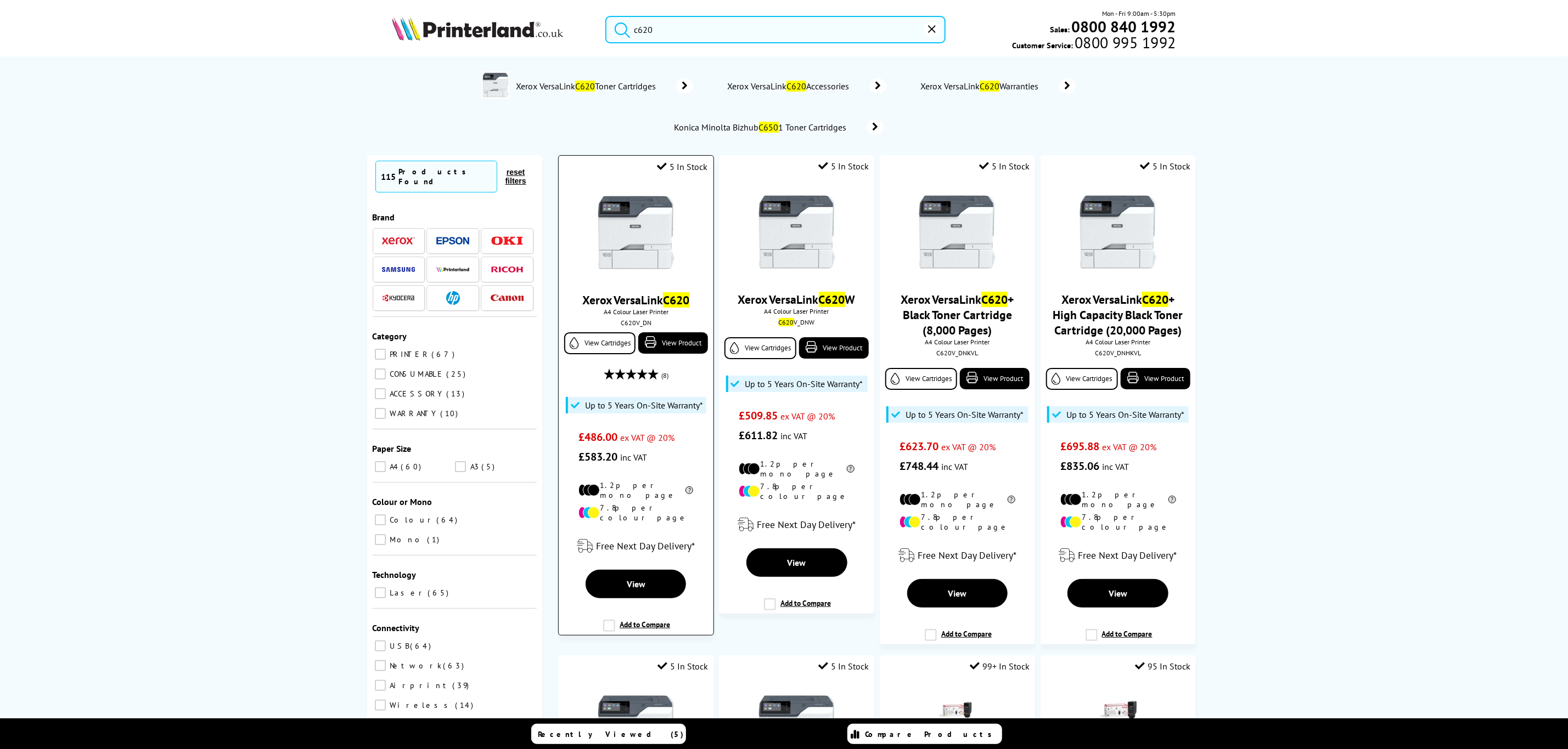
type input "c620"
click at [633, 228] on img at bounding box center [635, 232] width 82 height 82
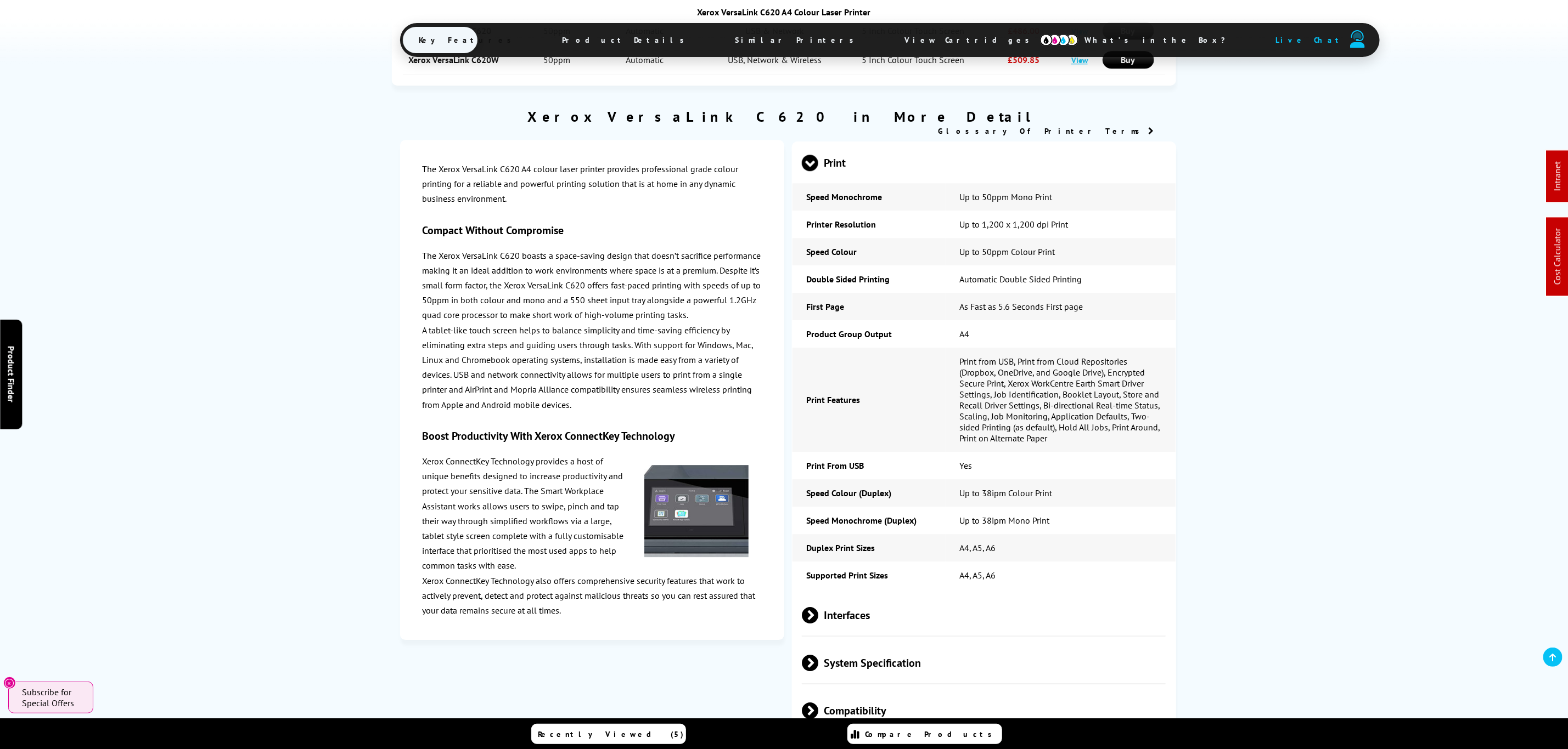
scroll to position [2633, 0]
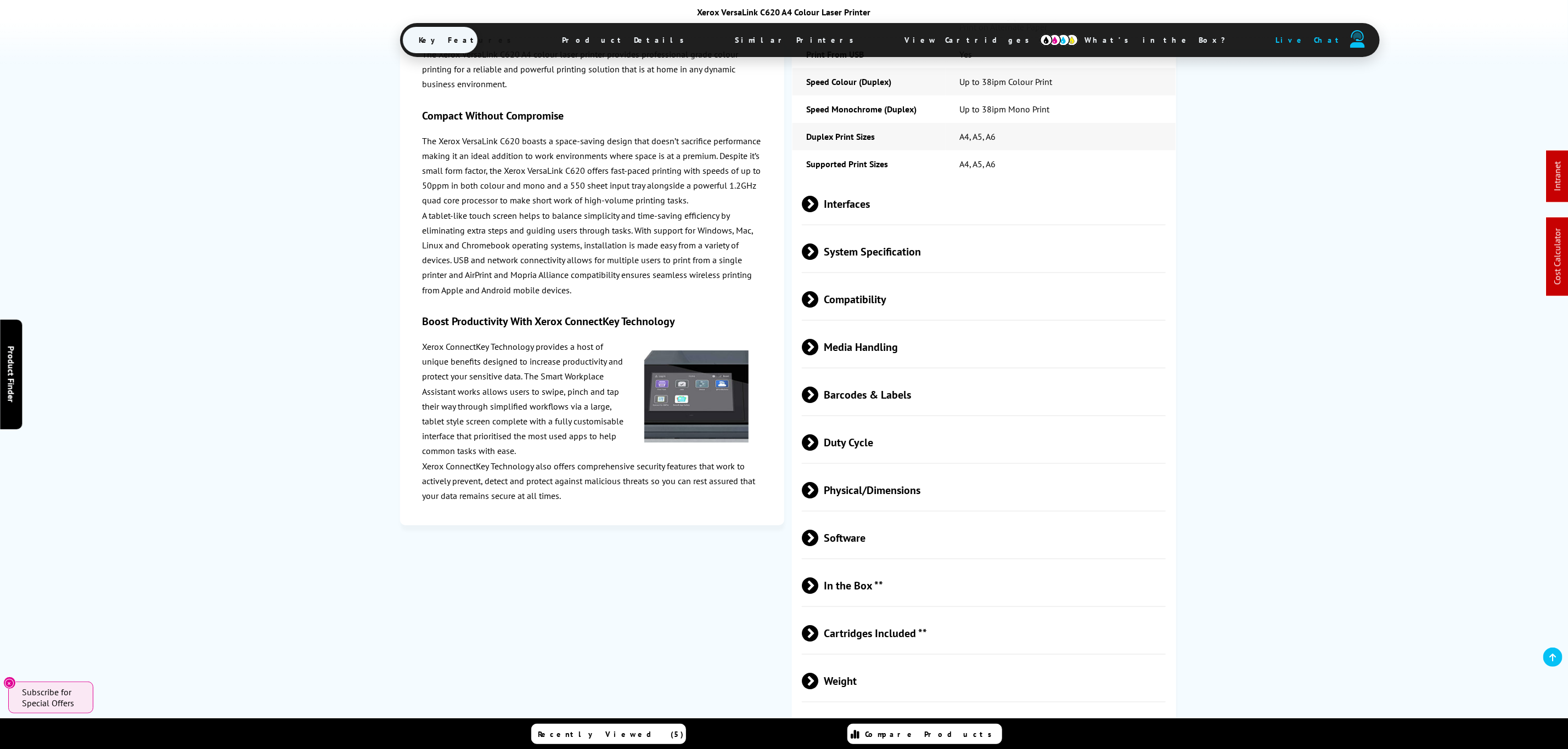
click at [886, 326] on span "Media Handling" at bounding box center [983, 347] width 364 height 42
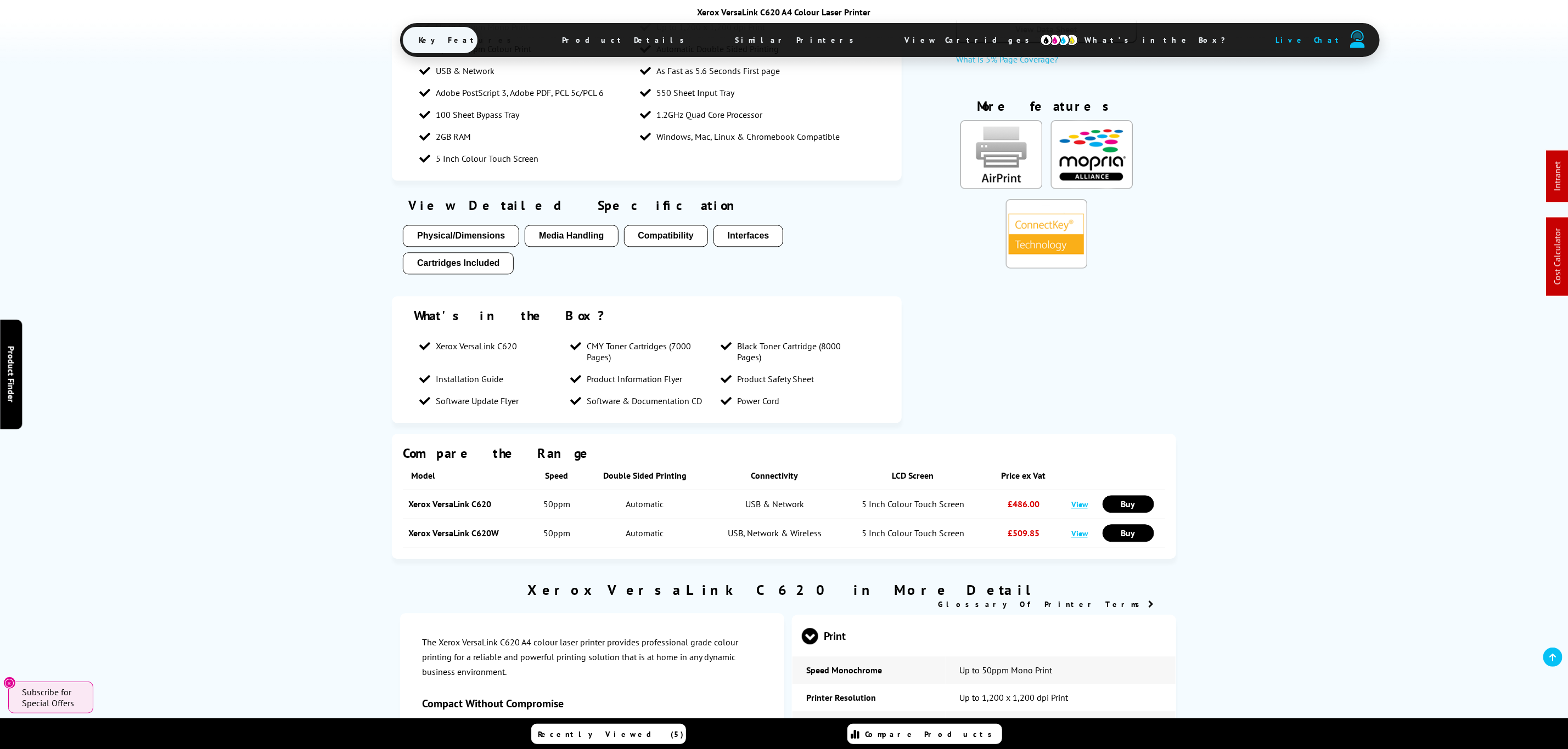
scroll to position [0, 0]
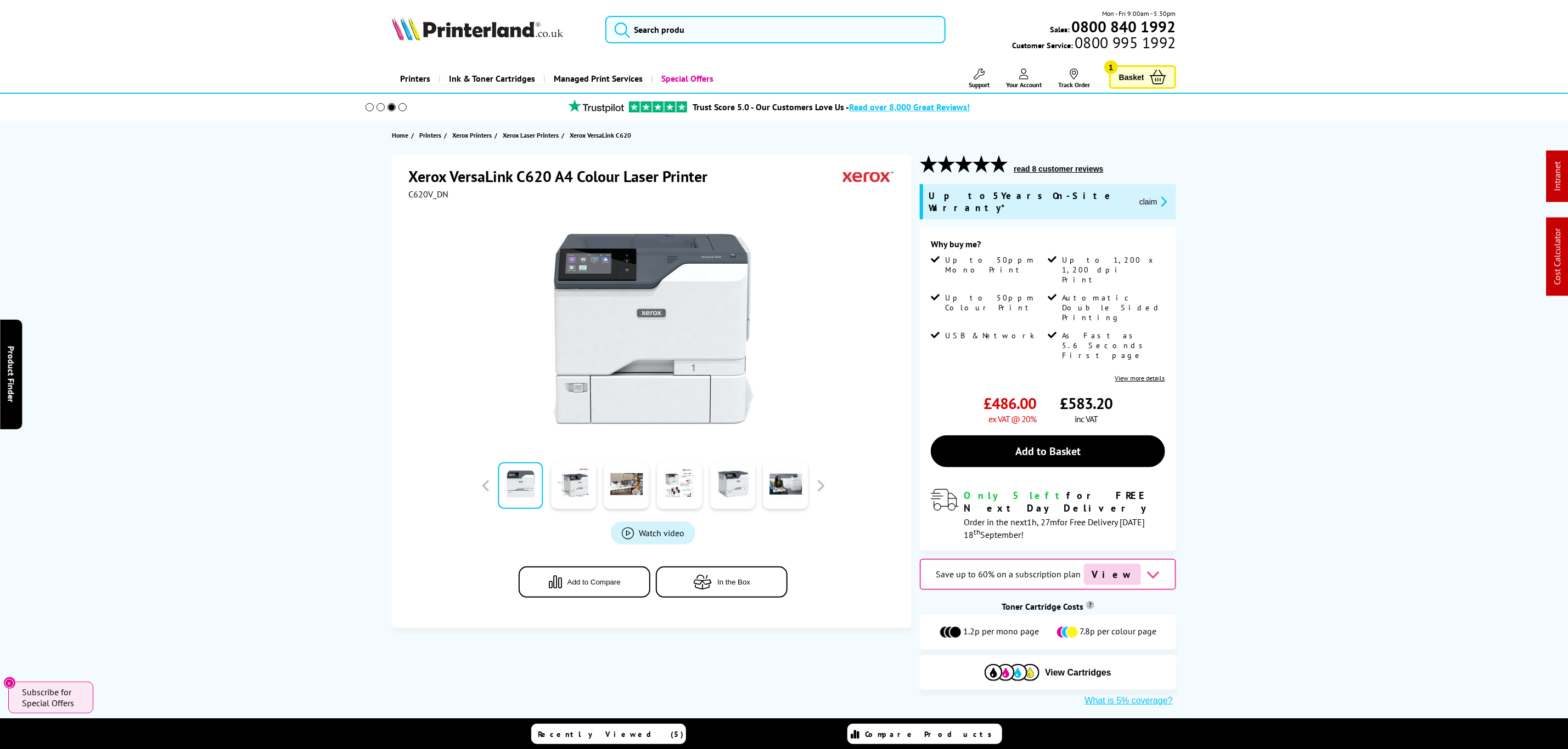
drag, startPoint x: 1299, startPoint y: 561, endPoint x: 1230, endPoint y: 203, distance: 364.6
click at [776, 35] on input "search" at bounding box center [775, 29] width 340 height 27
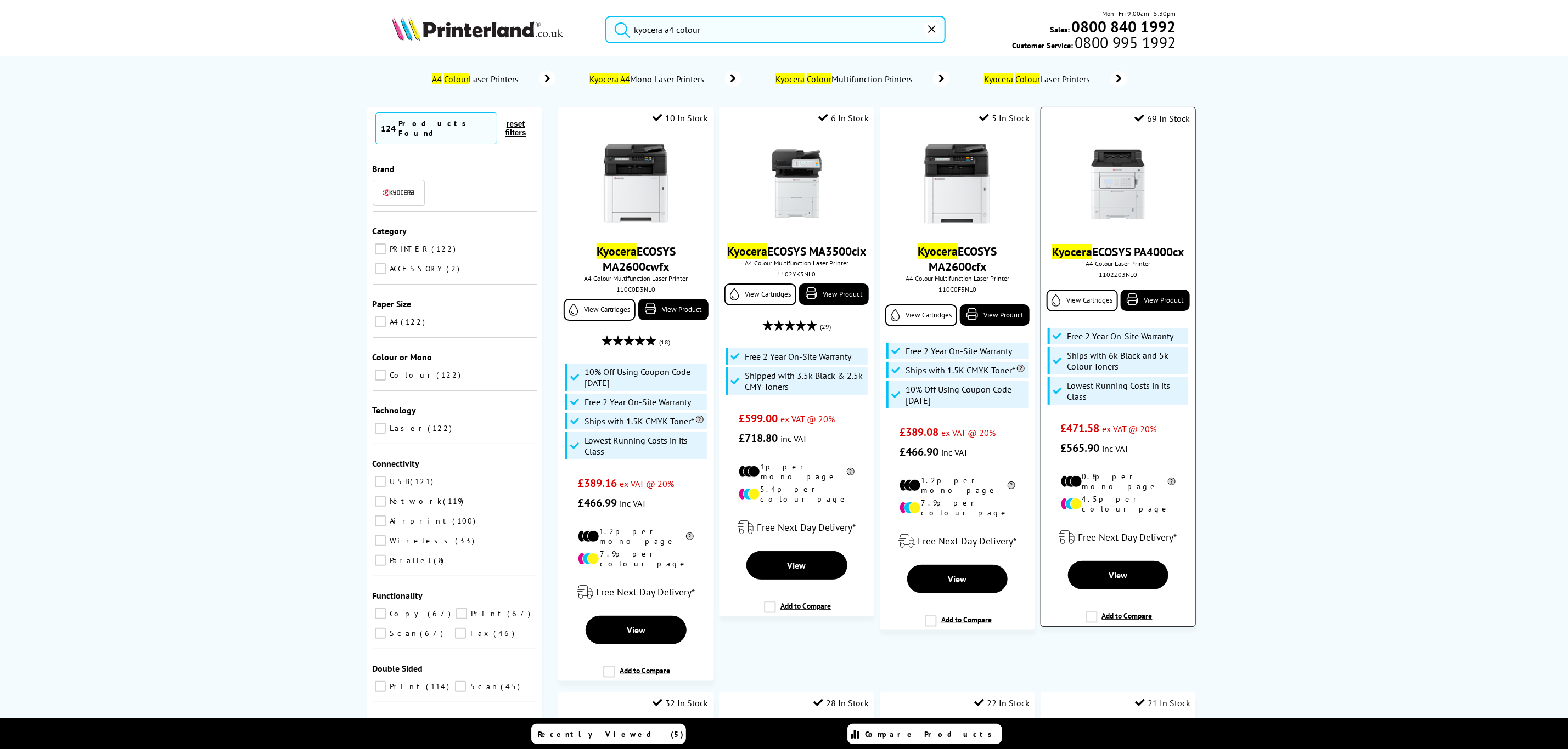
type input "kyocera a4 colour"
click at [1126, 165] on img at bounding box center [1117, 183] width 82 height 82
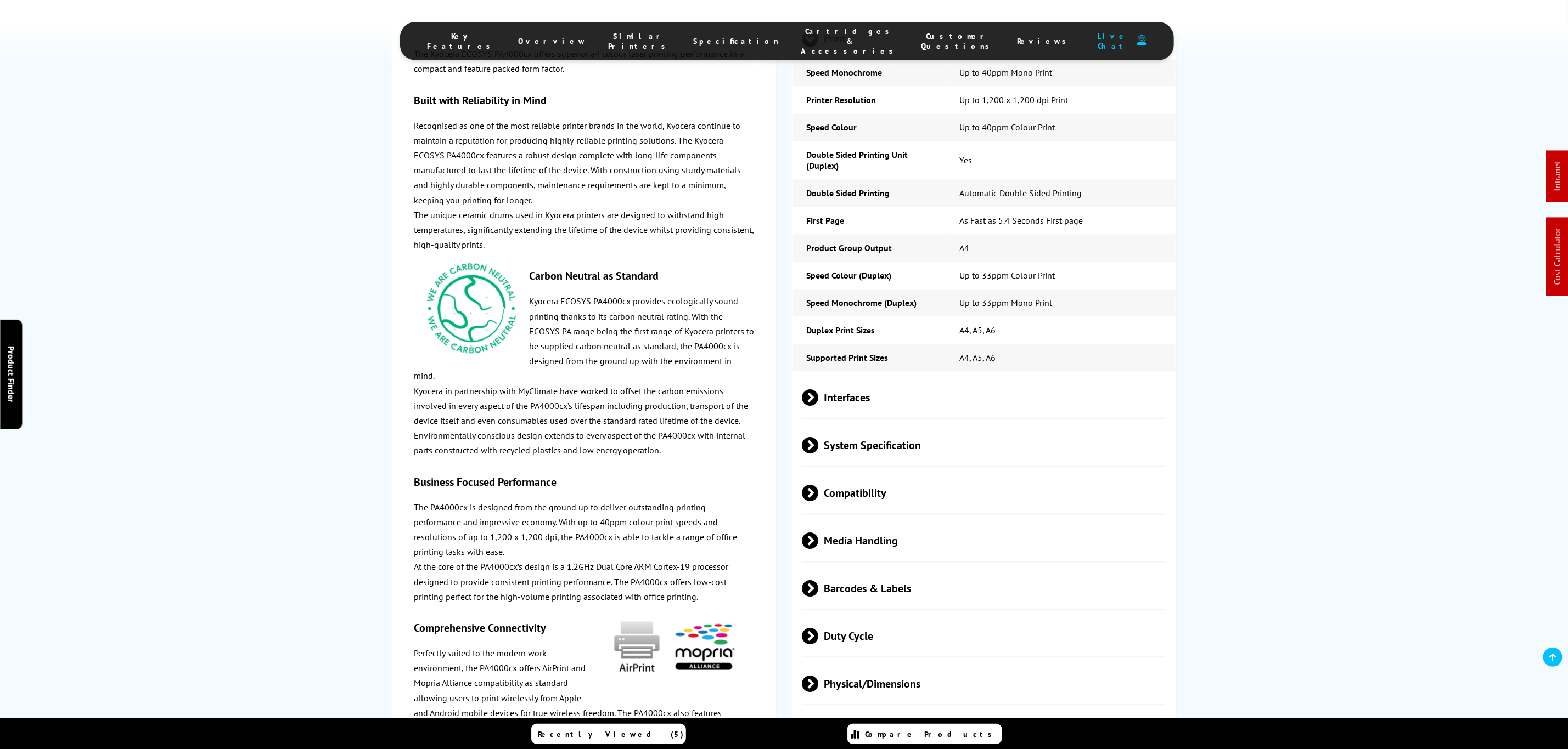
click at [902, 520] on span "Media Handling" at bounding box center [983, 541] width 364 height 42
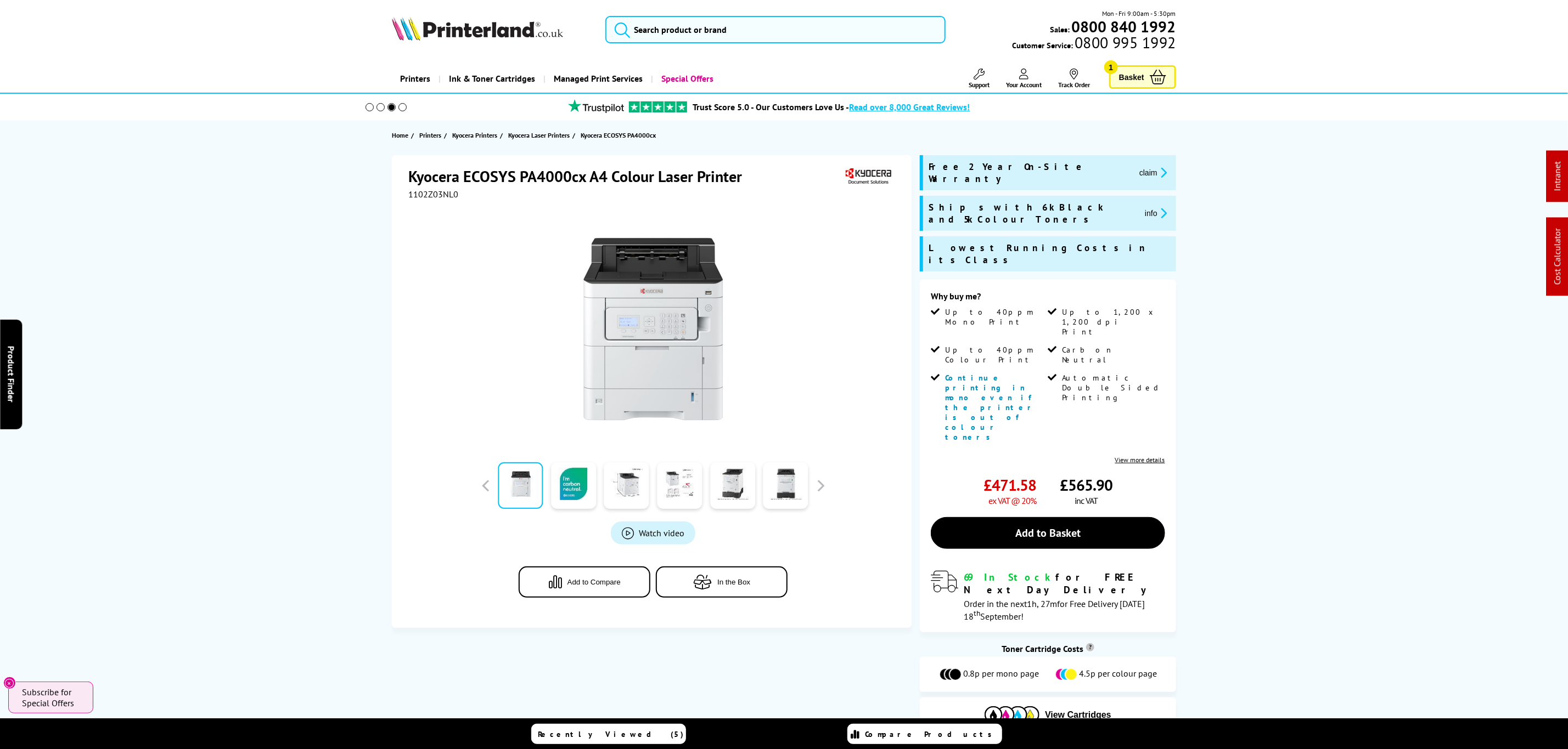
drag, startPoint x: 1268, startPoint y: 529, endPoint x: 1262, endPoint y: 326, distance: 203.1
click at [857, 35] on input "search" at bounding box center [775, 29] width 340 height 27
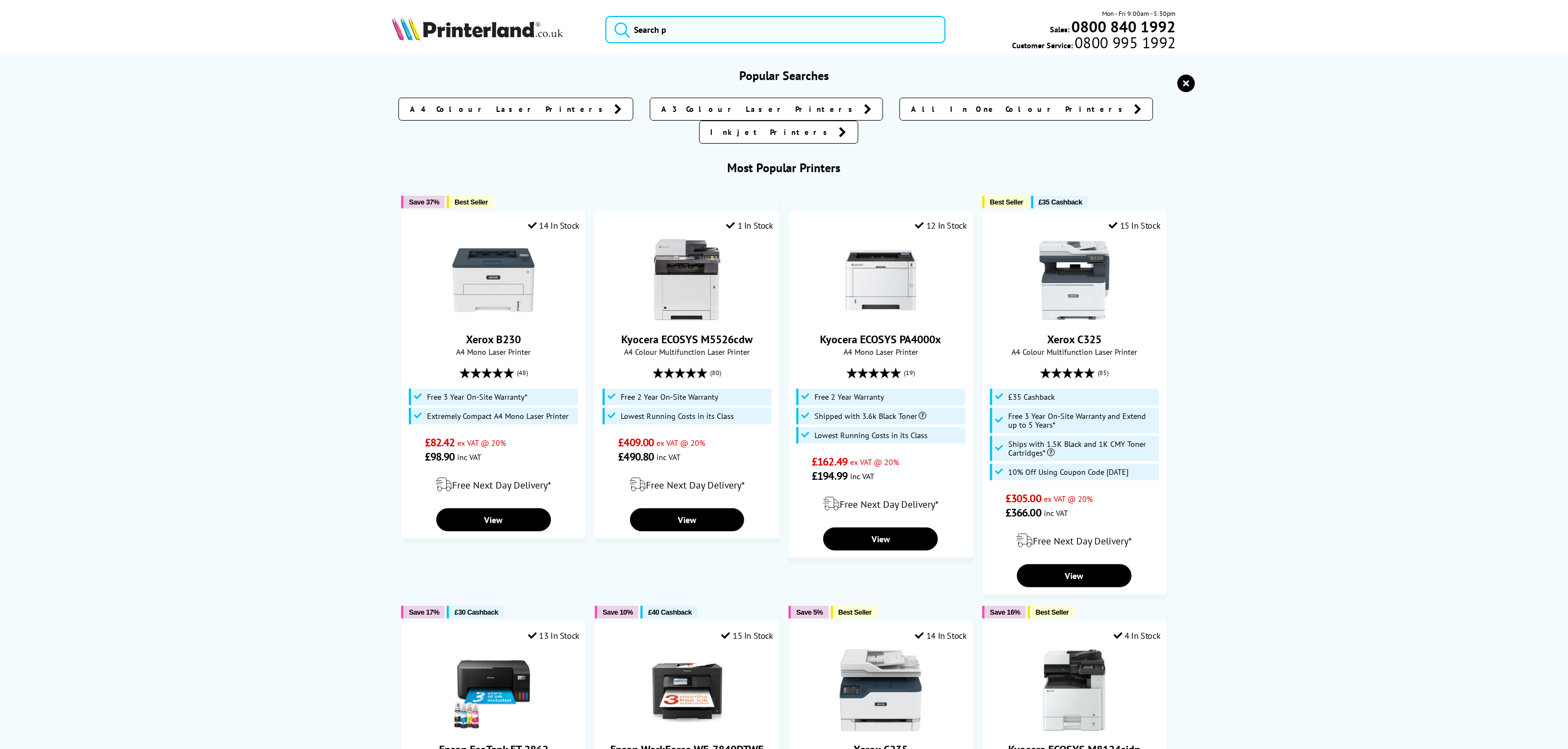
click at [779, 13] on div "Mon - Fri 9:00am - 5:30pm Sales: 0800 840 1992 Customer Service: 0800 995 1992" at bounding box center [784, 33] width 878 height 48
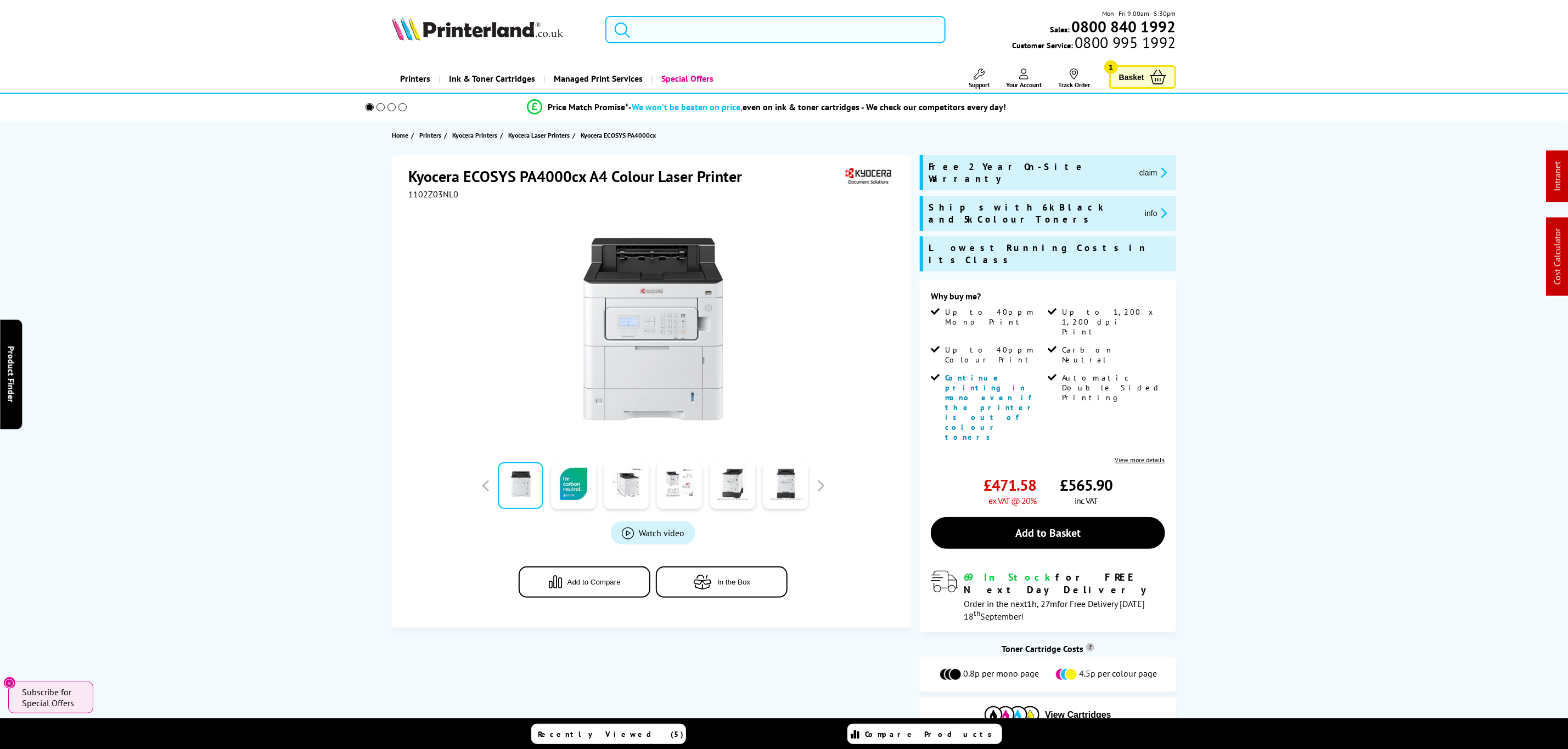
click at [776, 27] on input "search" at bounding box center [775, 29] width 340 height 27
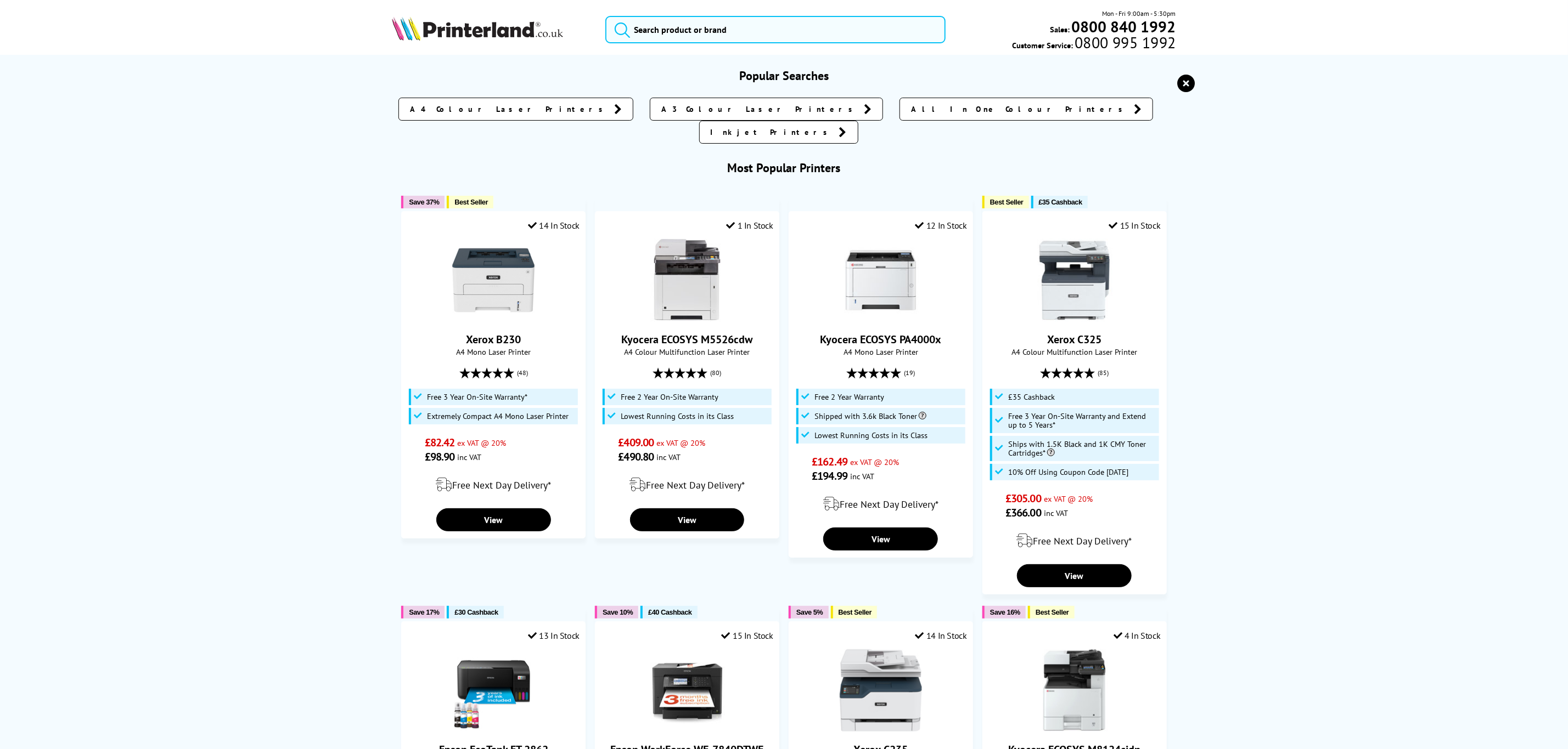
click at [1187, 87] on icon "reset" at bounding box center [1187, 83] width 17 height 17
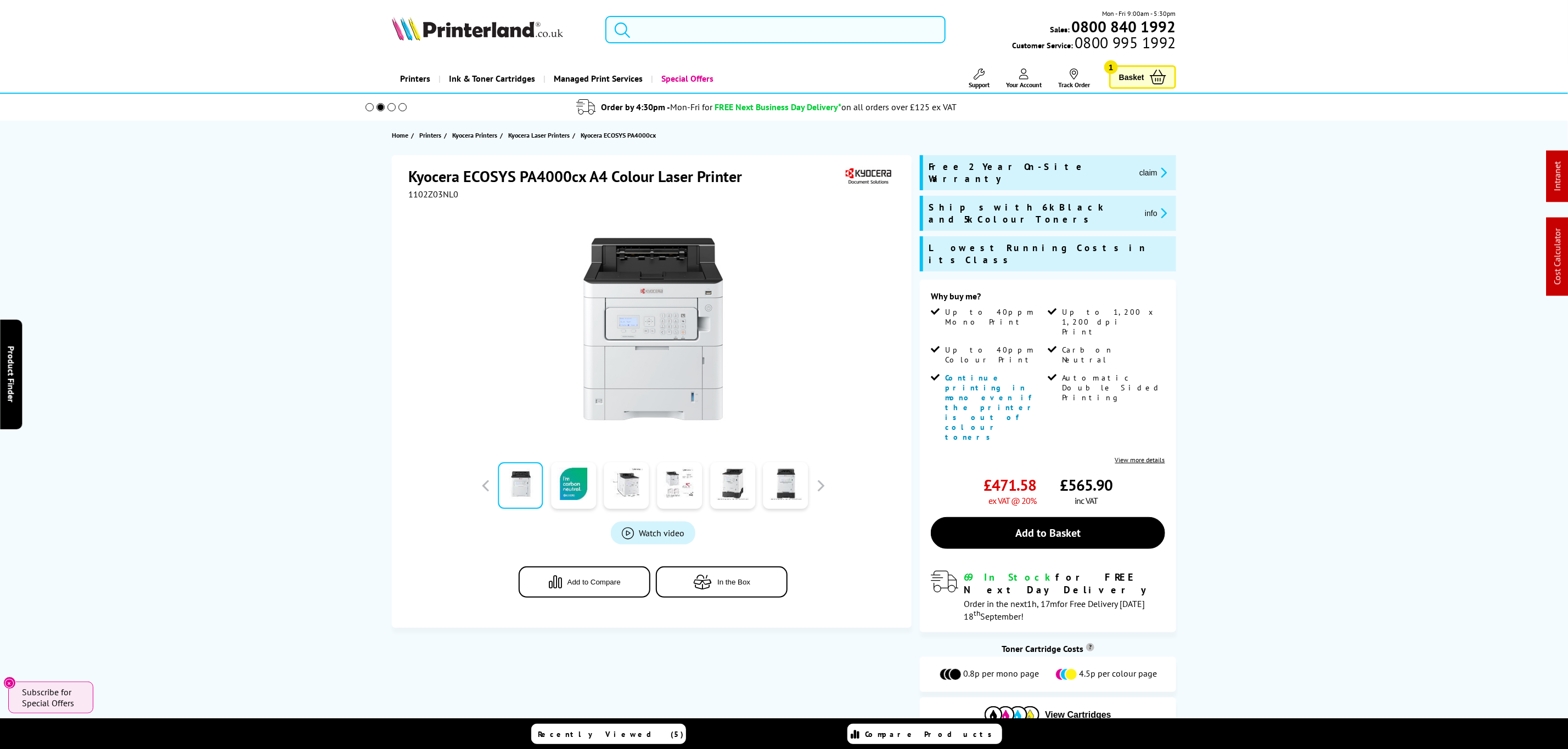
click at [756, 31] on input "search" at bounding box center [775, 29] width 340 height 27
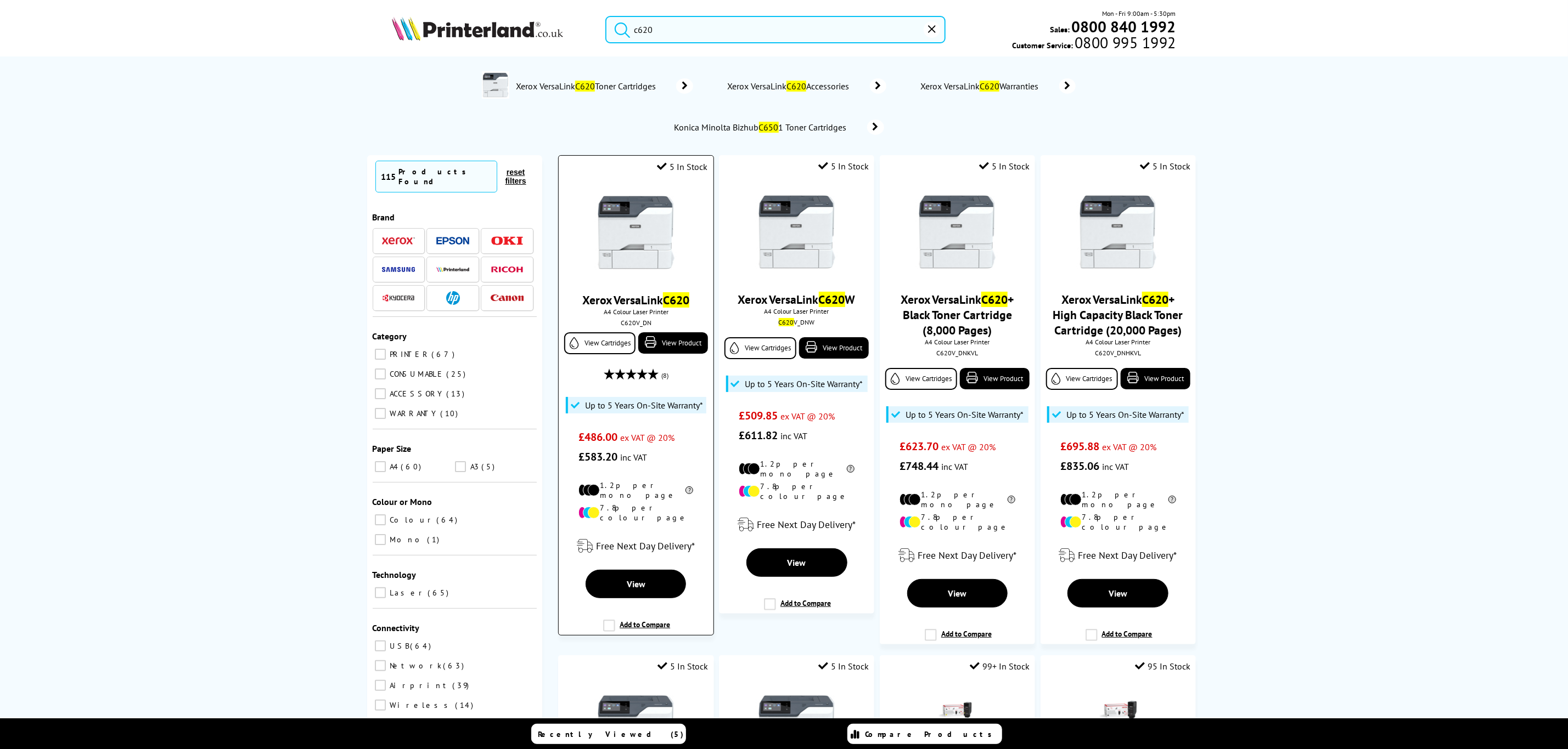
type input "c620"
click at [652, 241] on img at bounding box center [635, 232] width 82 height 82
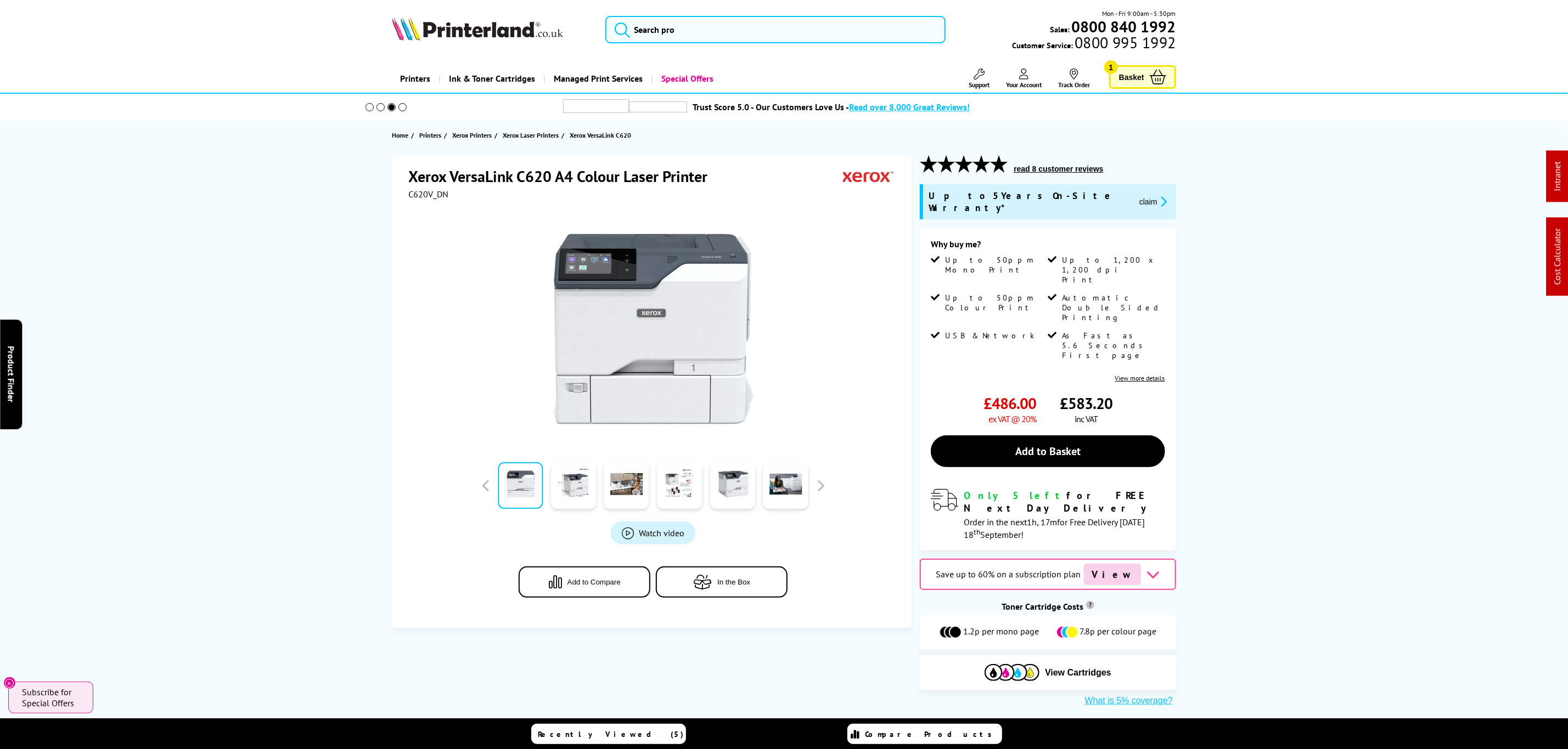
drag, startPoint x: 1368, startPoint y: 460, endPoint x: 1113, endPoint y: 63, distance: 471.8
click at [922, 31] on input "search" at bounding box center [775, 29] width 340 height 27
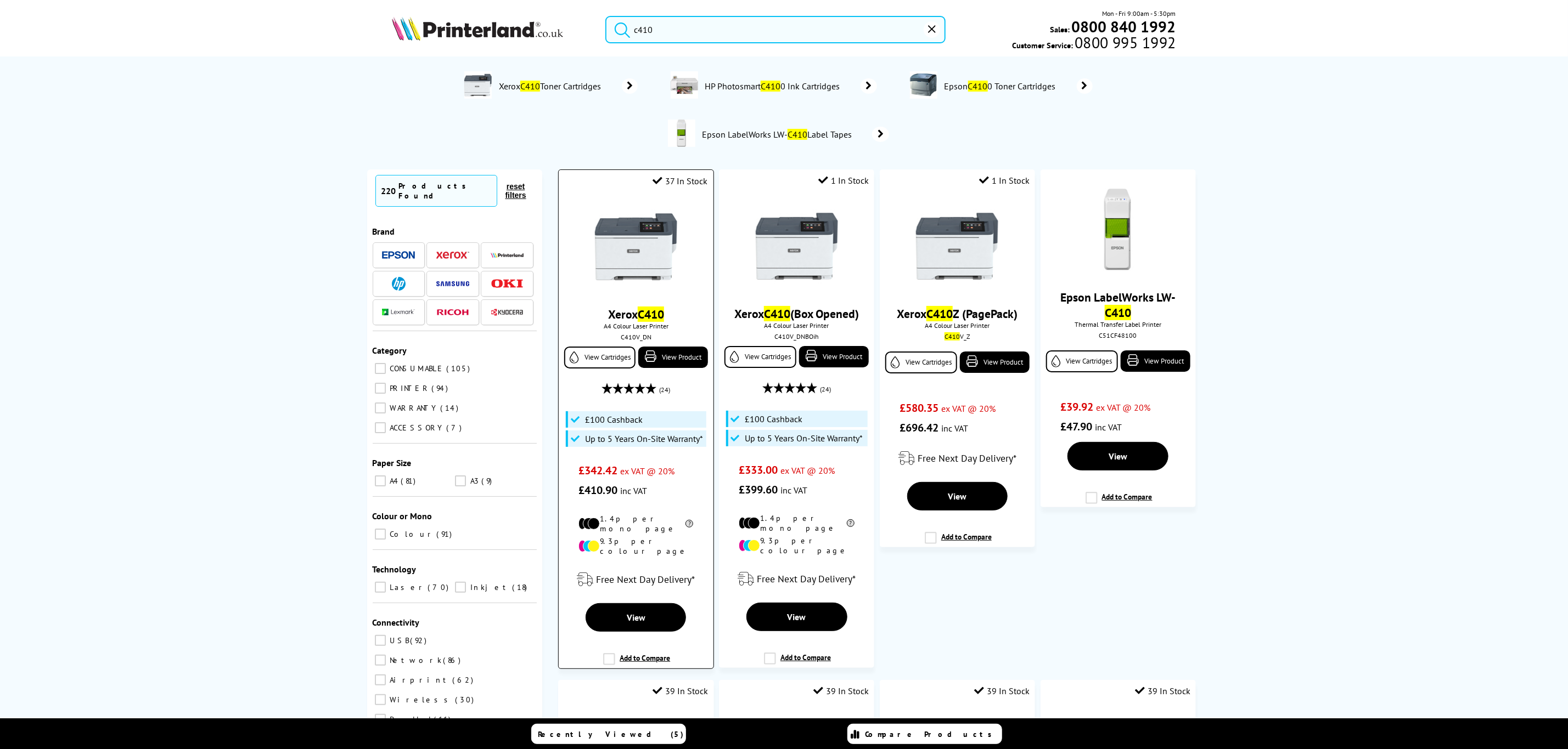
type input "c410"
click at [630, 262] on img at bounding box center [635, 246] width 82 height 82
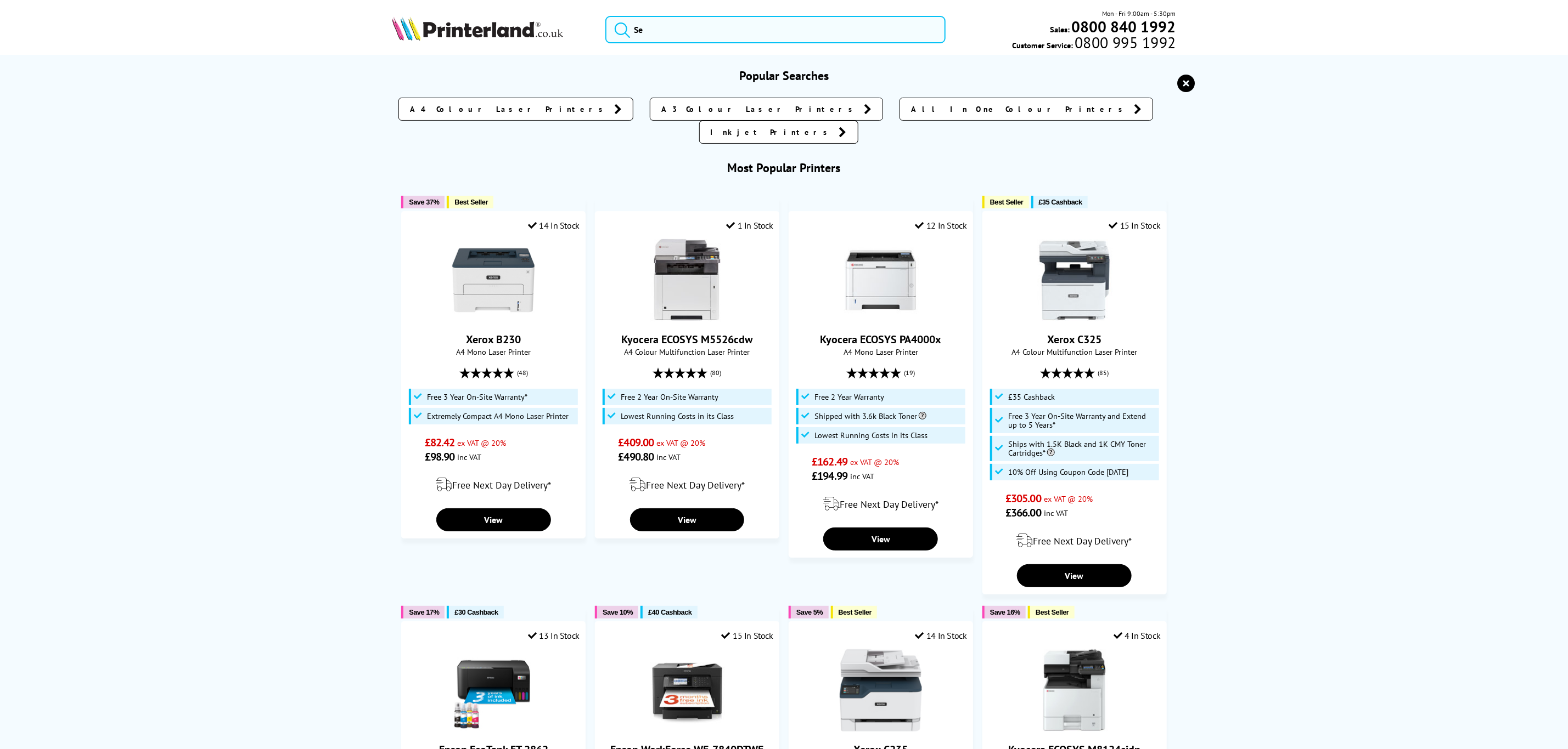
click at [657, 35] on input "search" at bounding box center [775, 29] width 340 height 27
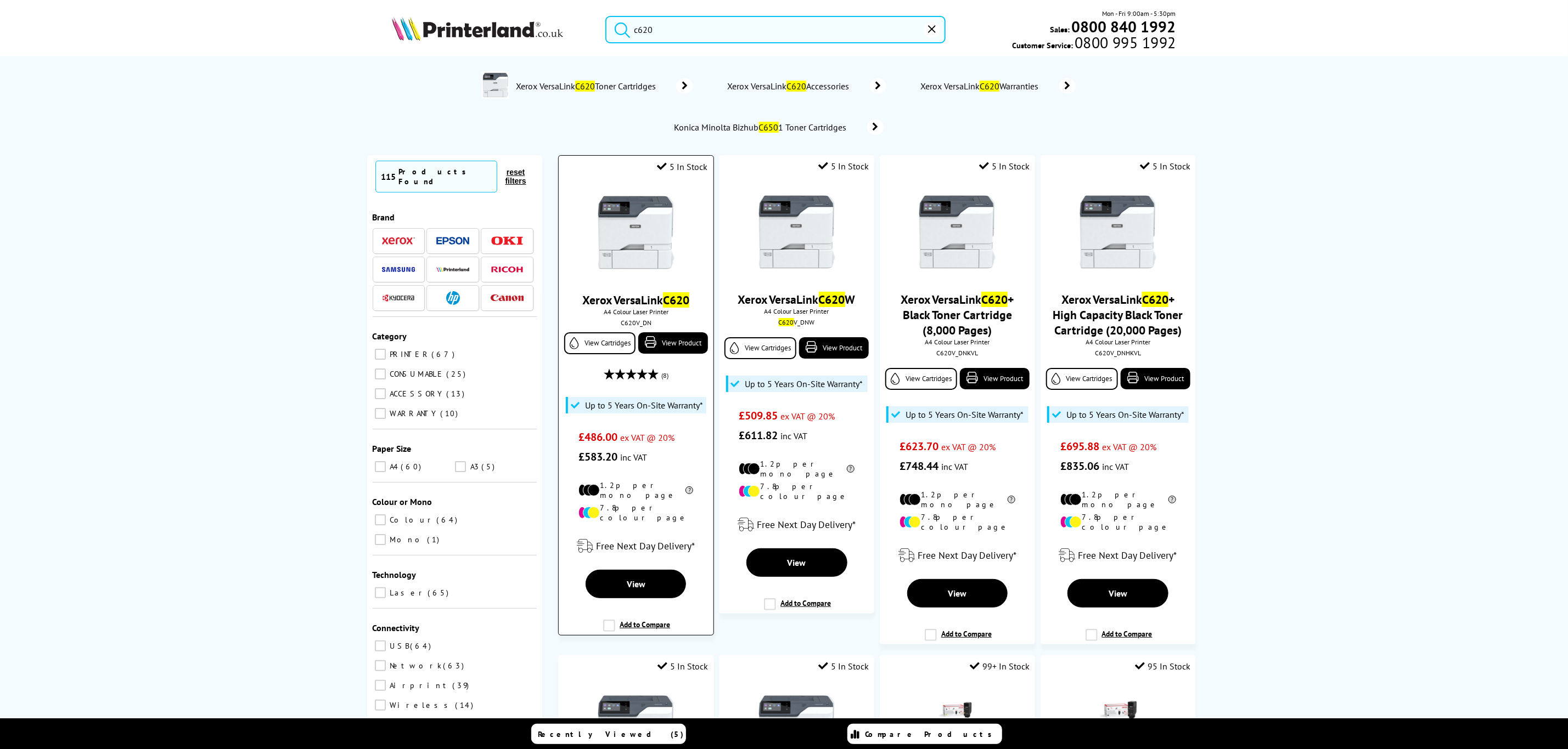
type input "c620"
click at [623, 237] on img at bounding box center [635, 232] width 82 height 82
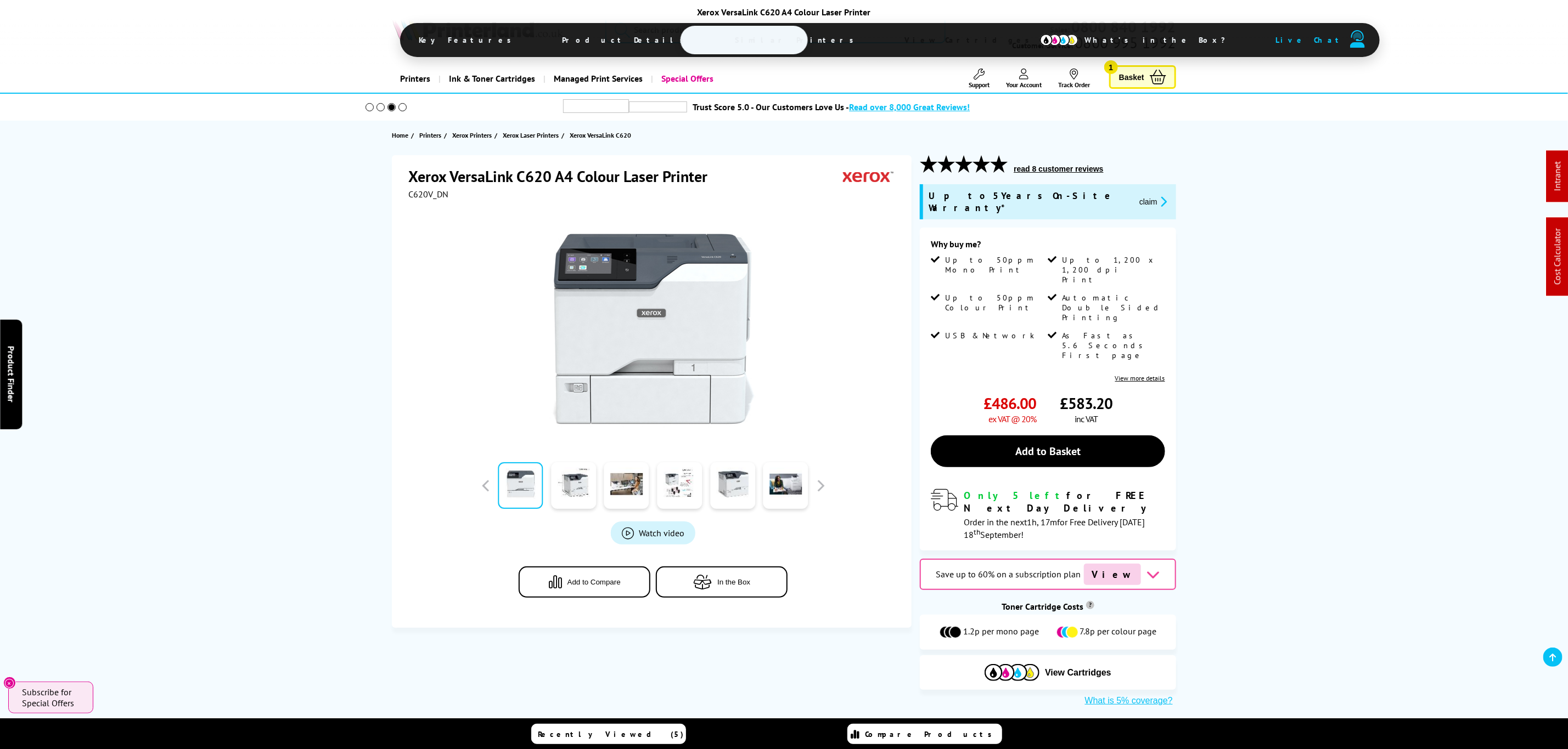
drag, startPoint x: 226, startPoint y: 547, endPoint x: 287, endPoint y: -3, distance: 553.4
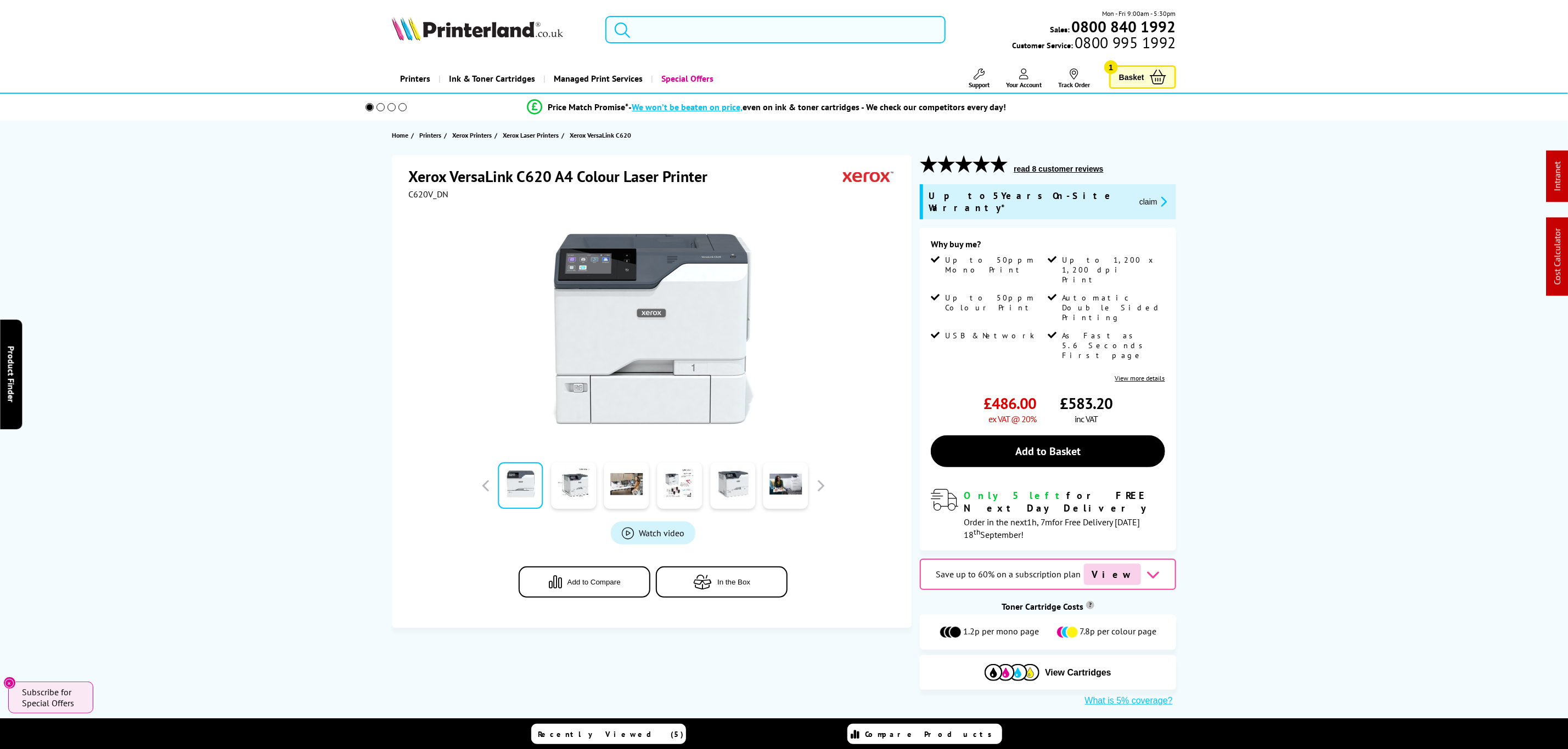
click at [715, 26] on input "search" at bounding box center [775, 29] width 340 height 27
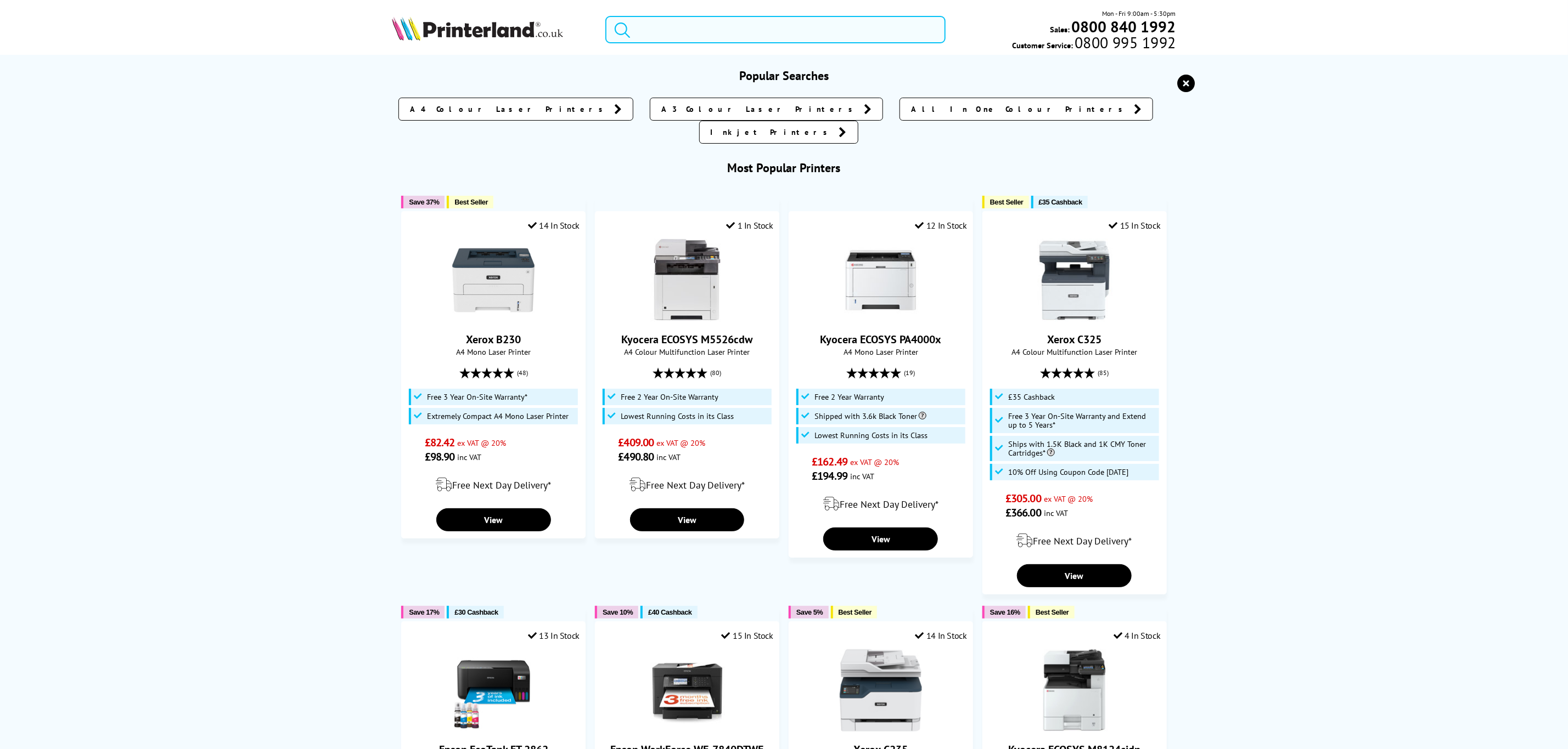
paste input "TK-8115M"
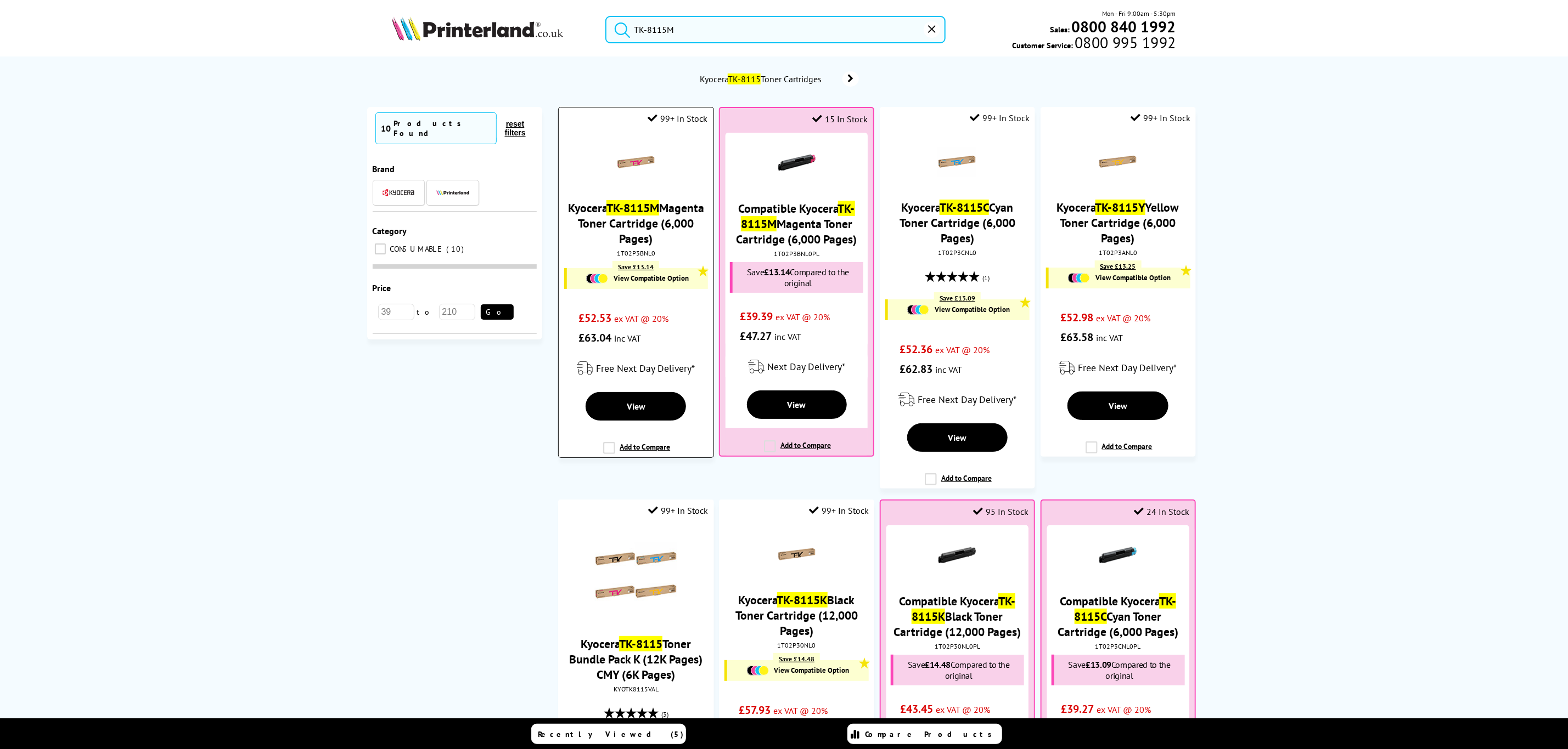
type input "TK-8115M"
click at [659, 215] on mark "TK-8115M" at bounding box center [632, 208] width 53 height 15
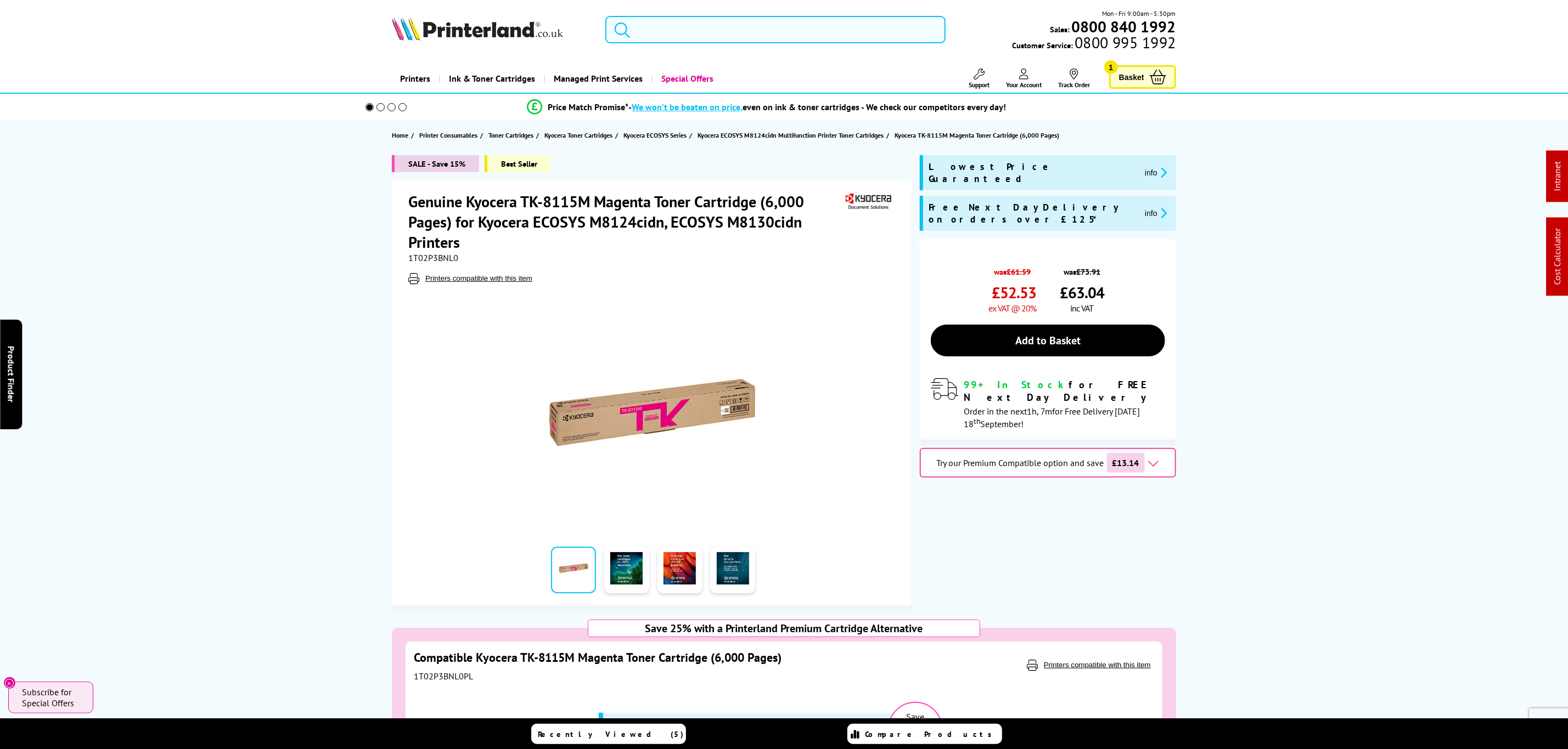
click at [680, 18] on input "search" at bounding box center [775, 29] width 340 height 27
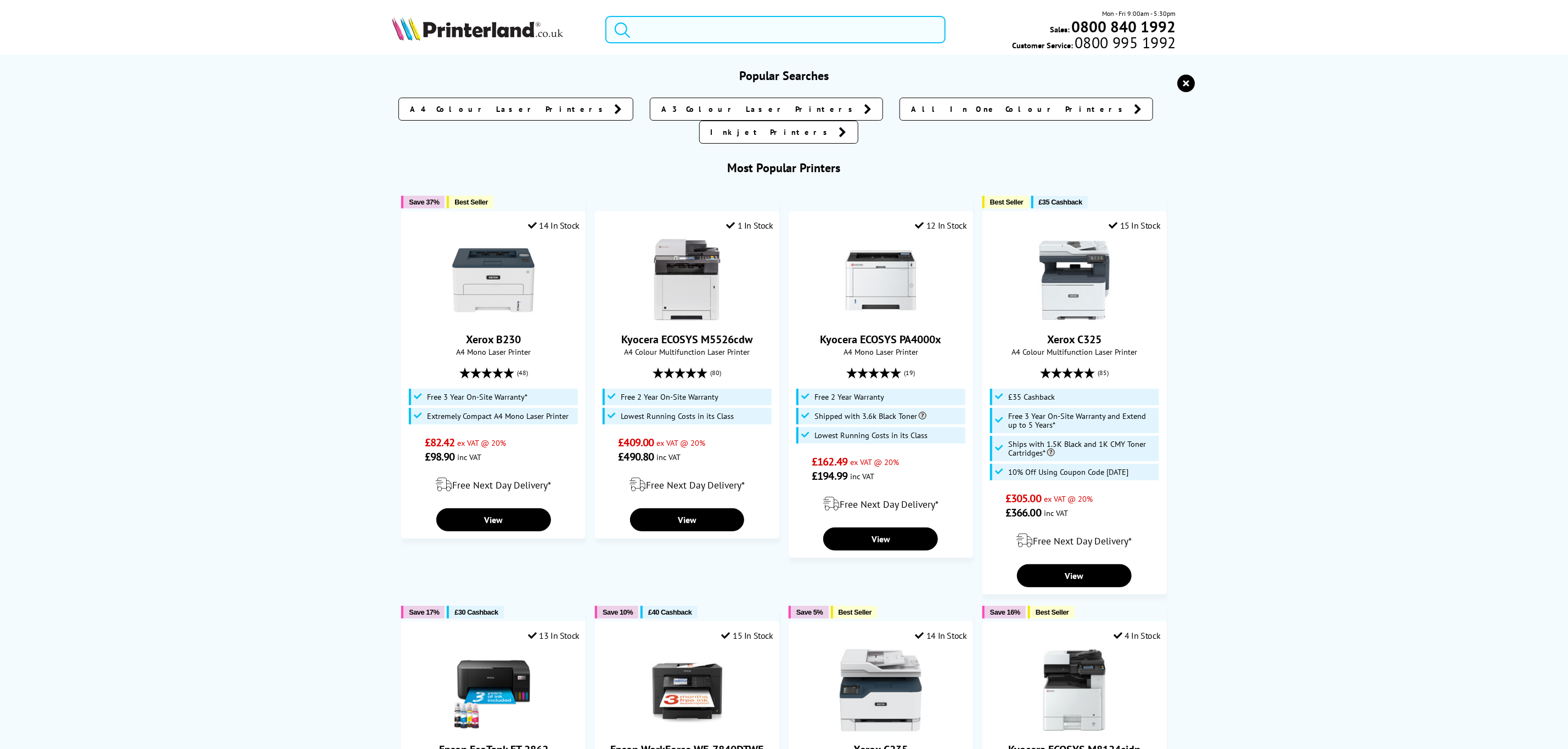
paste input "ky5370yc"
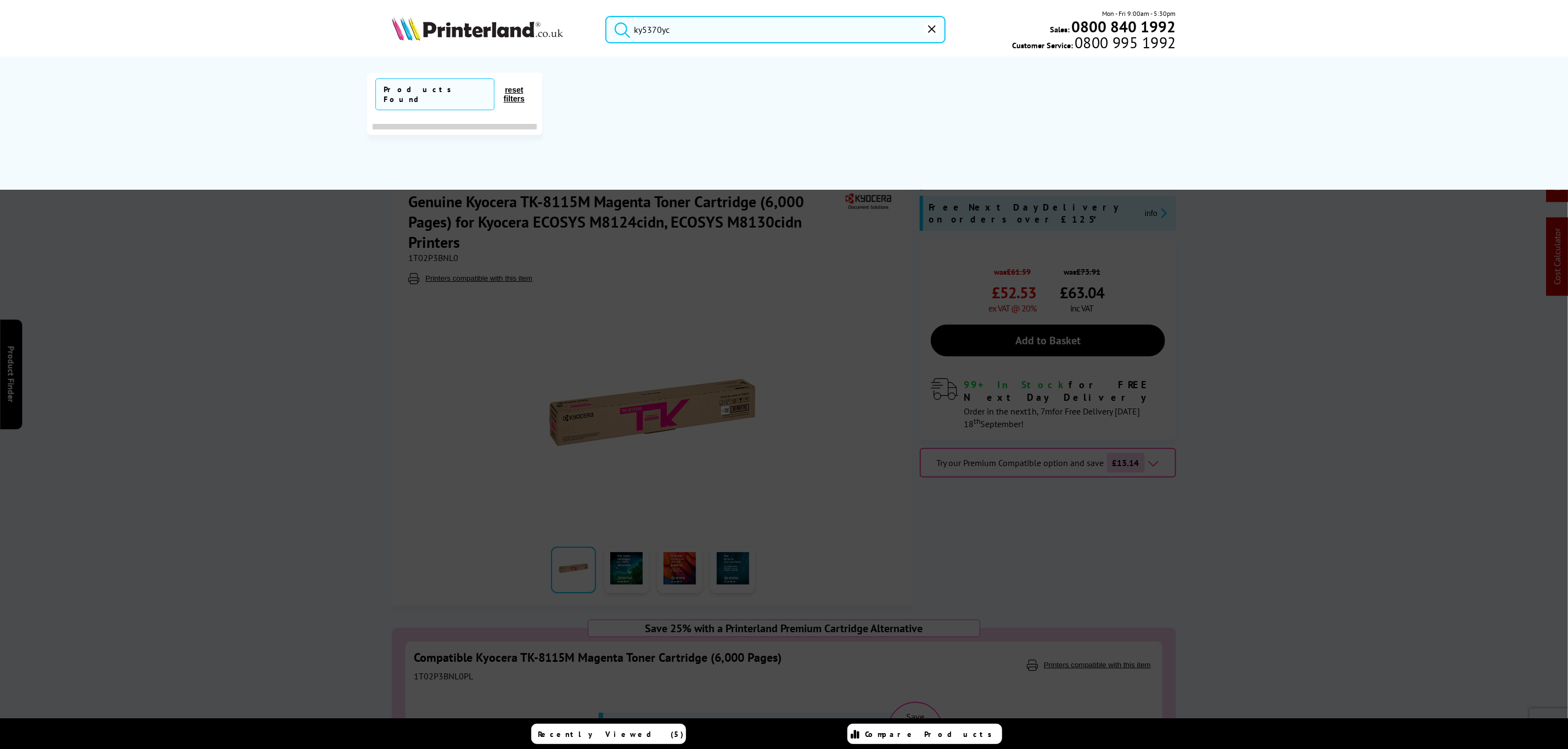
click at [738, 236] on div at bounding box center [784, 443] width 1568 height 749
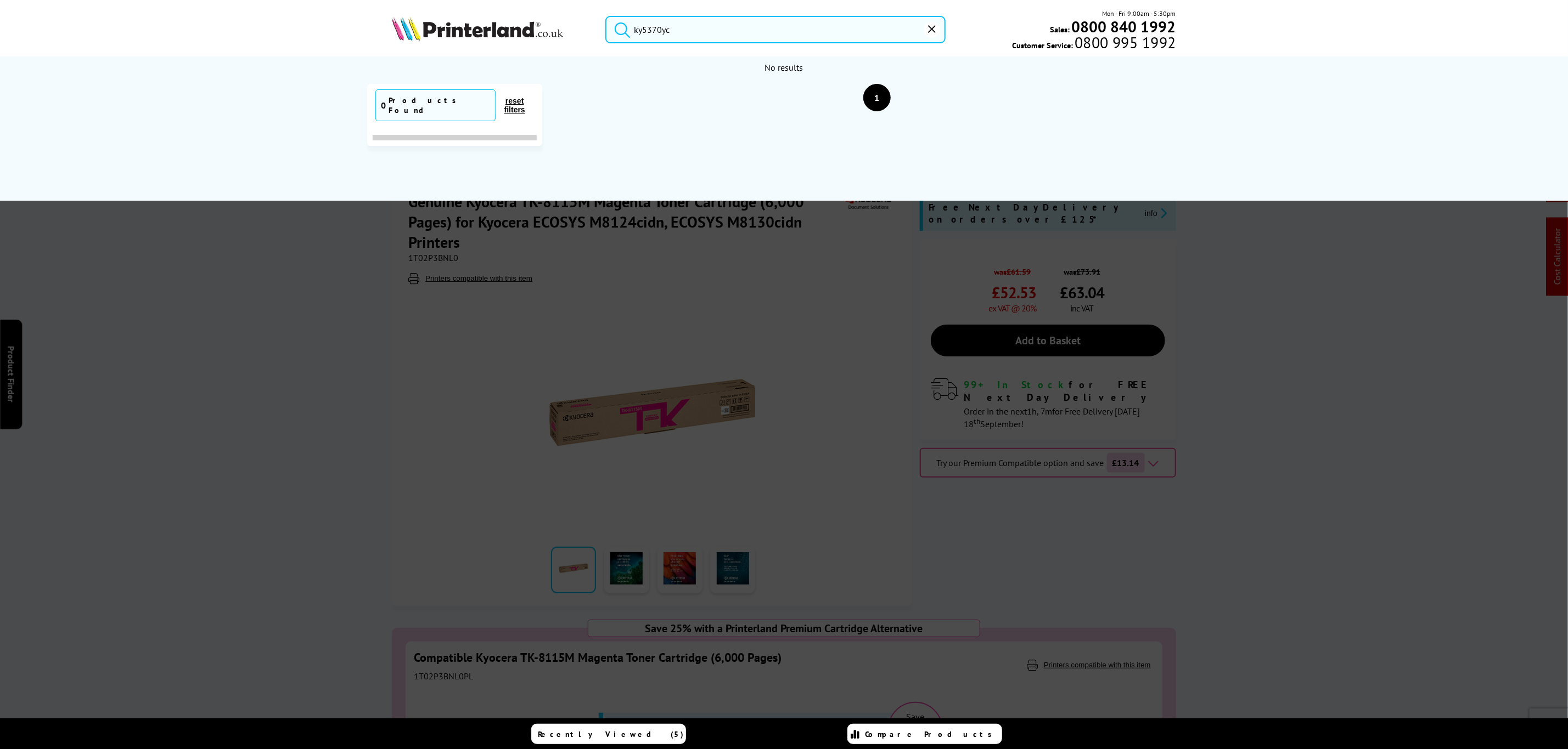
click at [689, 37] on input "ky5370yc" at bounding box center [775, 29] width 340 height 27
click at [640, 37] on input "ky5370yc" at bounding box center [775, 29] width 340 height 27
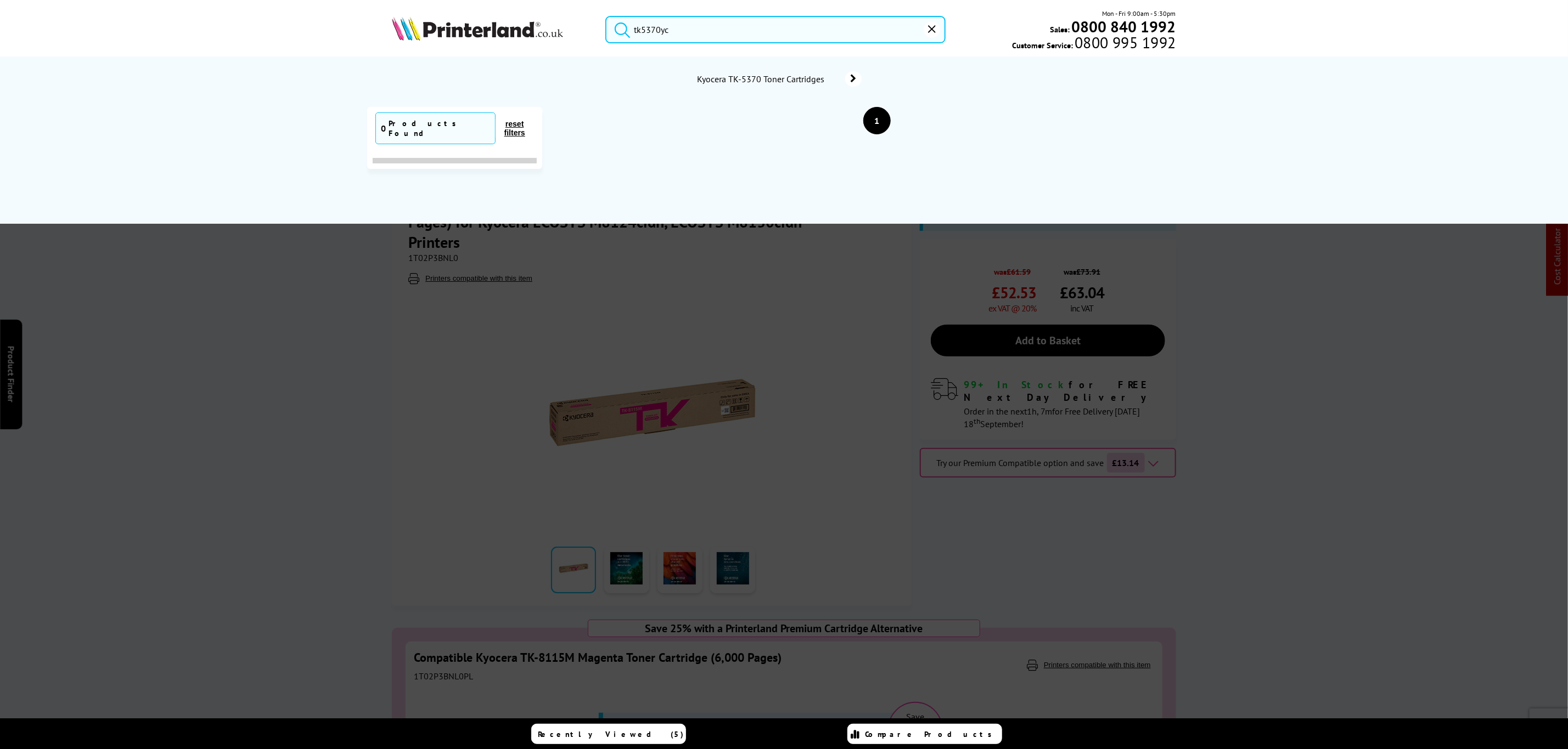
click at [687, 27] on input "tk5370yc" at bounding box center [775, 29] width 340 height 27
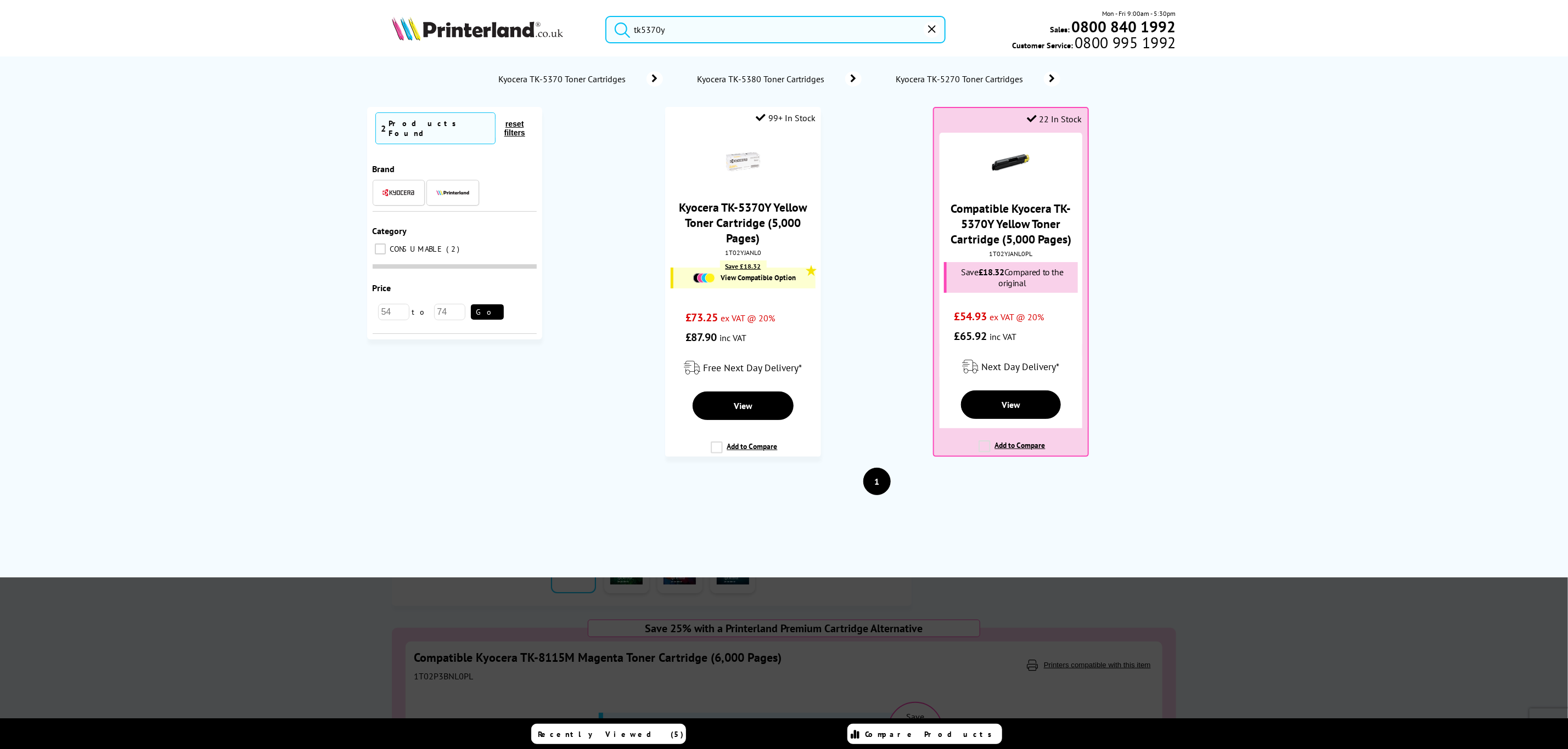
type input "tk5370y"
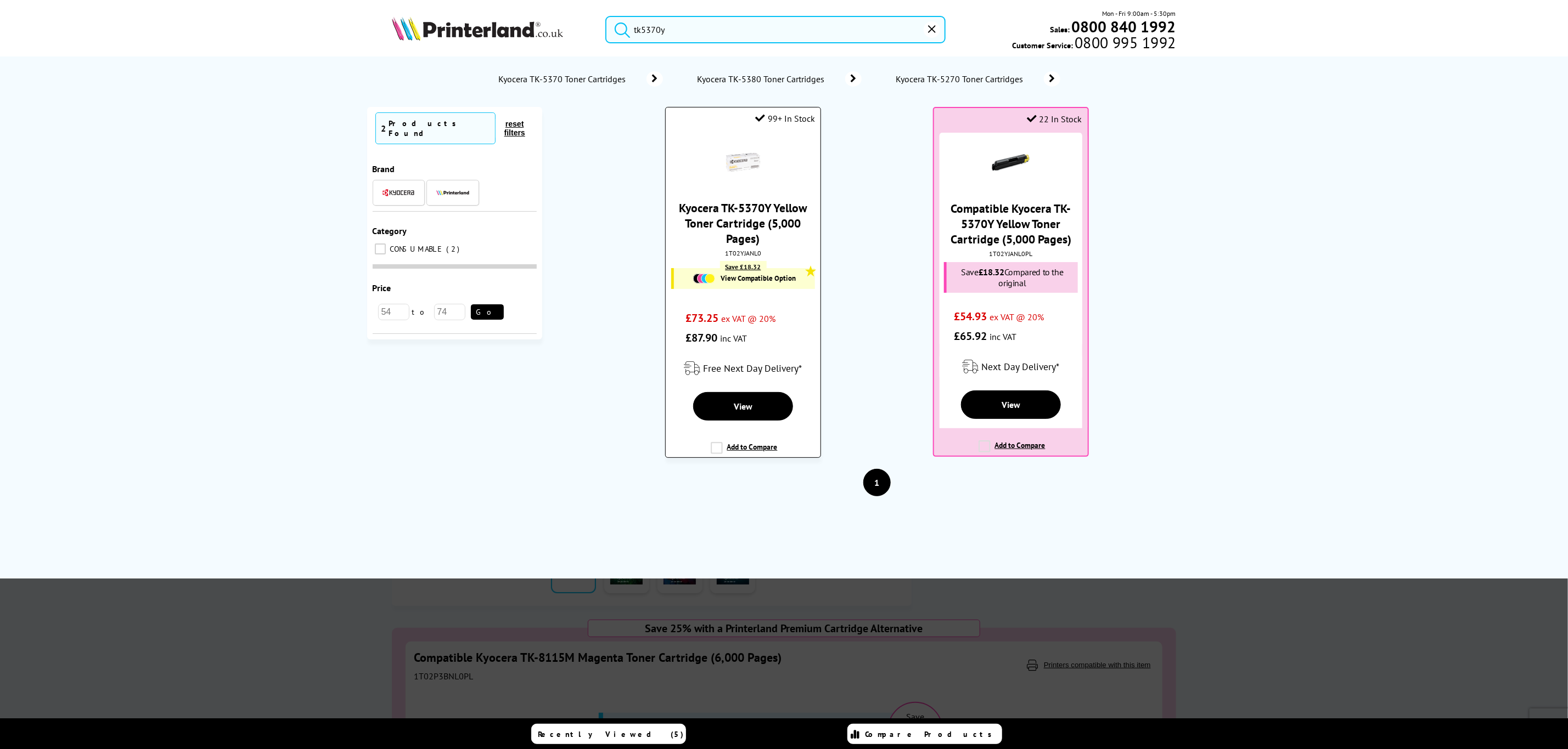
click at [748, 215] on link "Kyocera TK-5370Y Yellow Toner Cartridge (5,000 Pages)" at bounding box center [742, 223] width 128 height 46
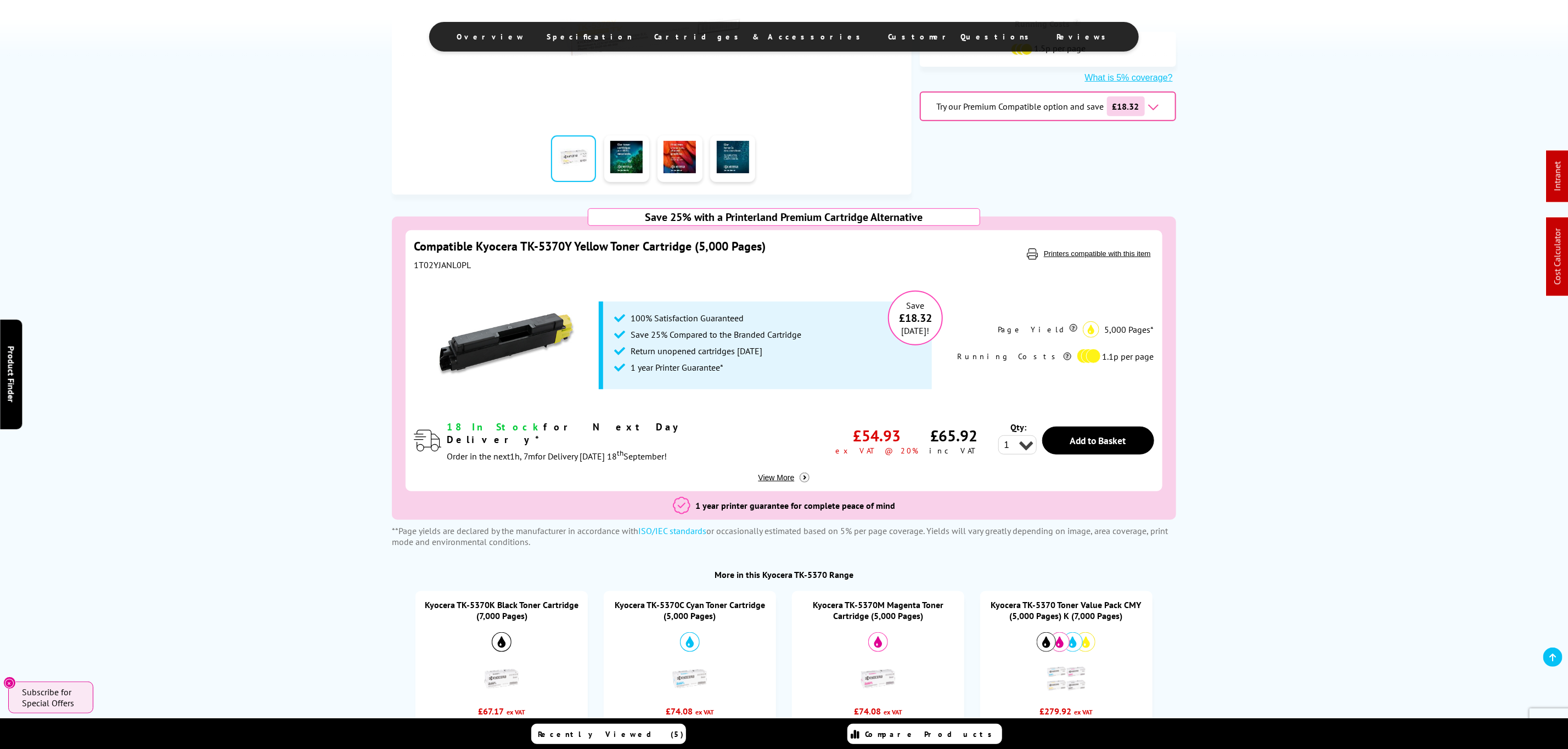
scroll to position [740, 0]
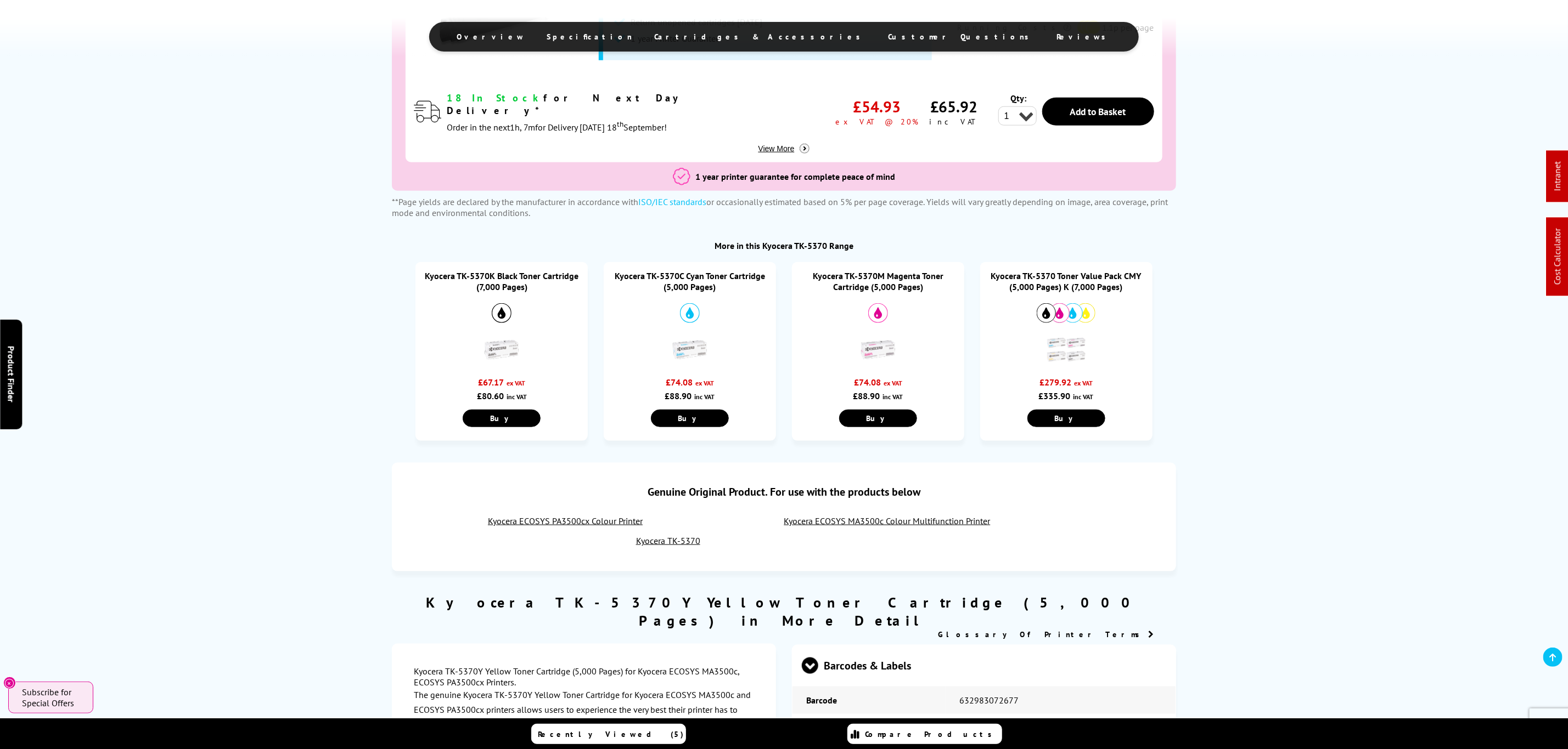
click at [1072, 276] on link "Kyocera TK-5370 Toner Value Pack CMY (5,000 Pages) K (7,000 Pages)" at bounding box center [1066, 281] width 151 height 22
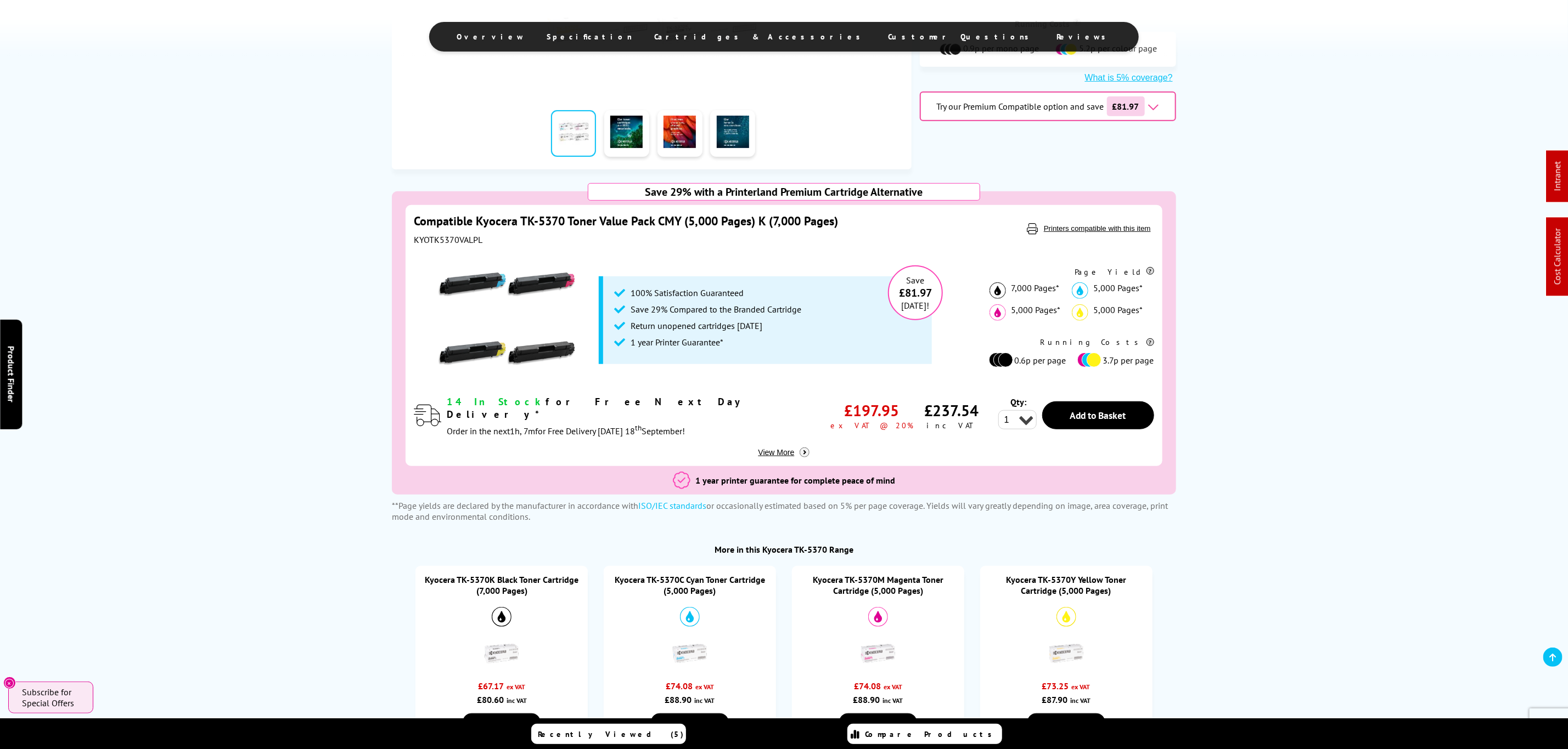
click at [461, 240] on div "KYOTK5370VALPL" at bounding box center [673, 239] width 518 height 11
copy div "KYOTK5370VALPL"
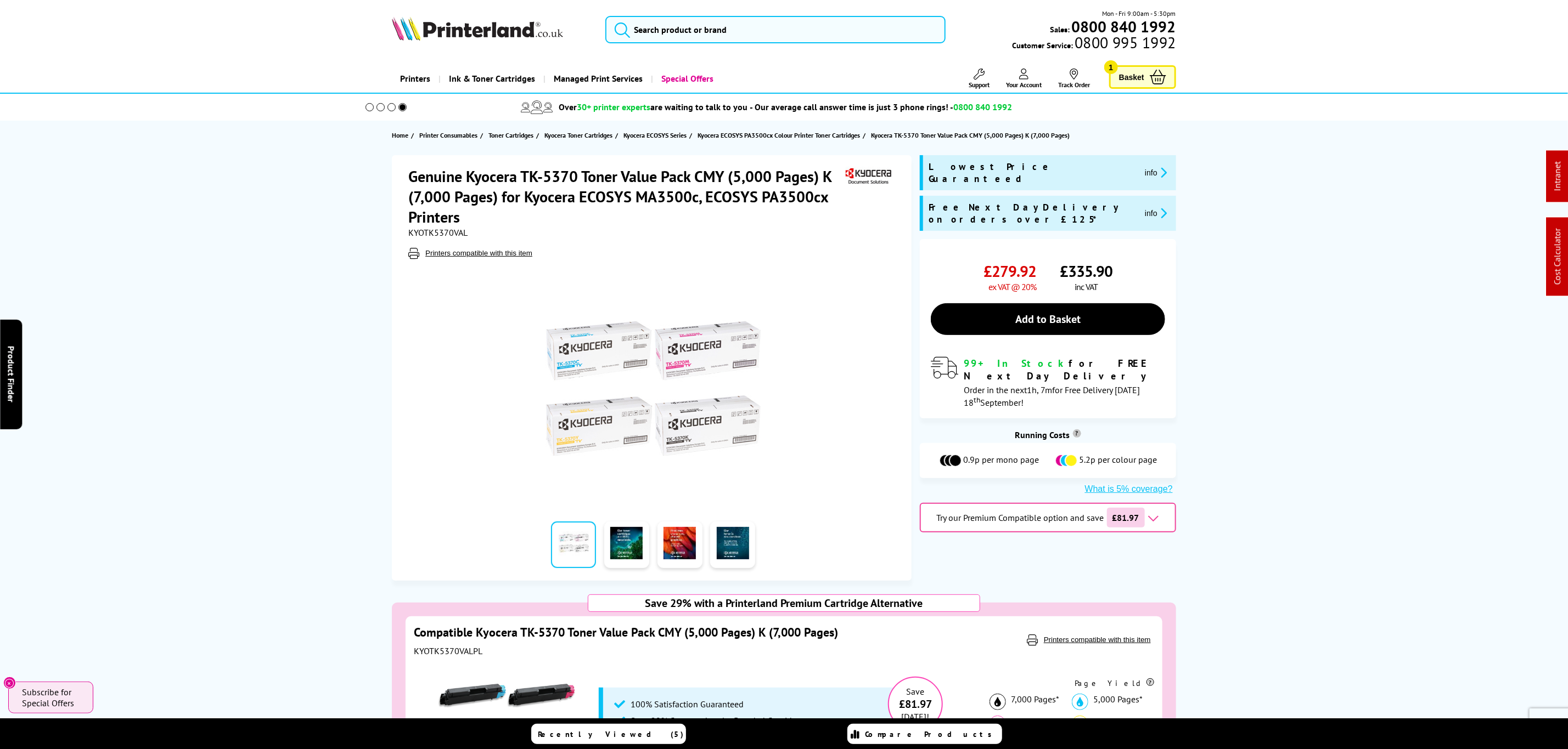
drag, startPoint x: 1310, startPoint y: 520, endPoint x: 1034, endPoint y: 72, distance: 526.2
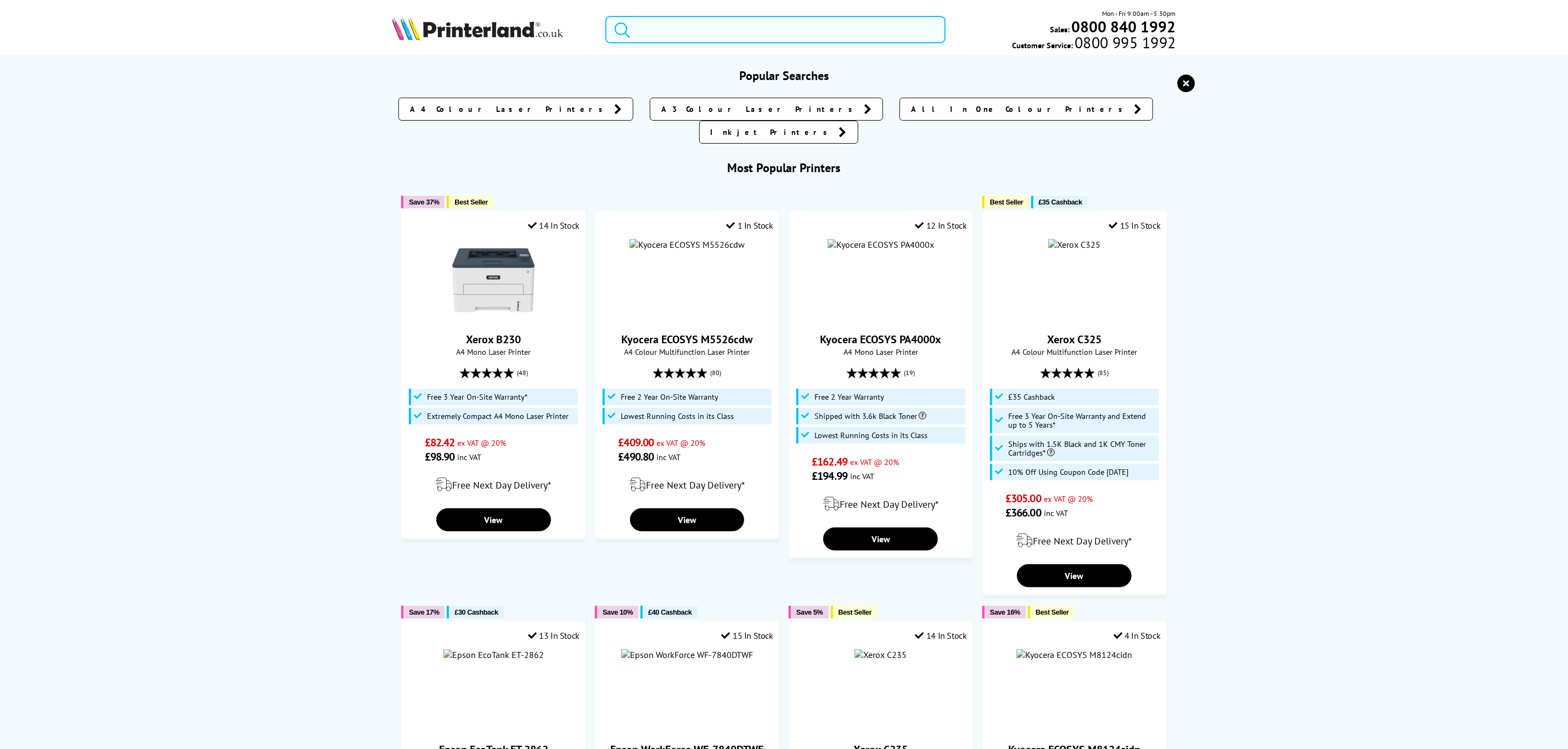
click at [824, 38] on input "search" at bounding box center [775, 29] width 340 height 27
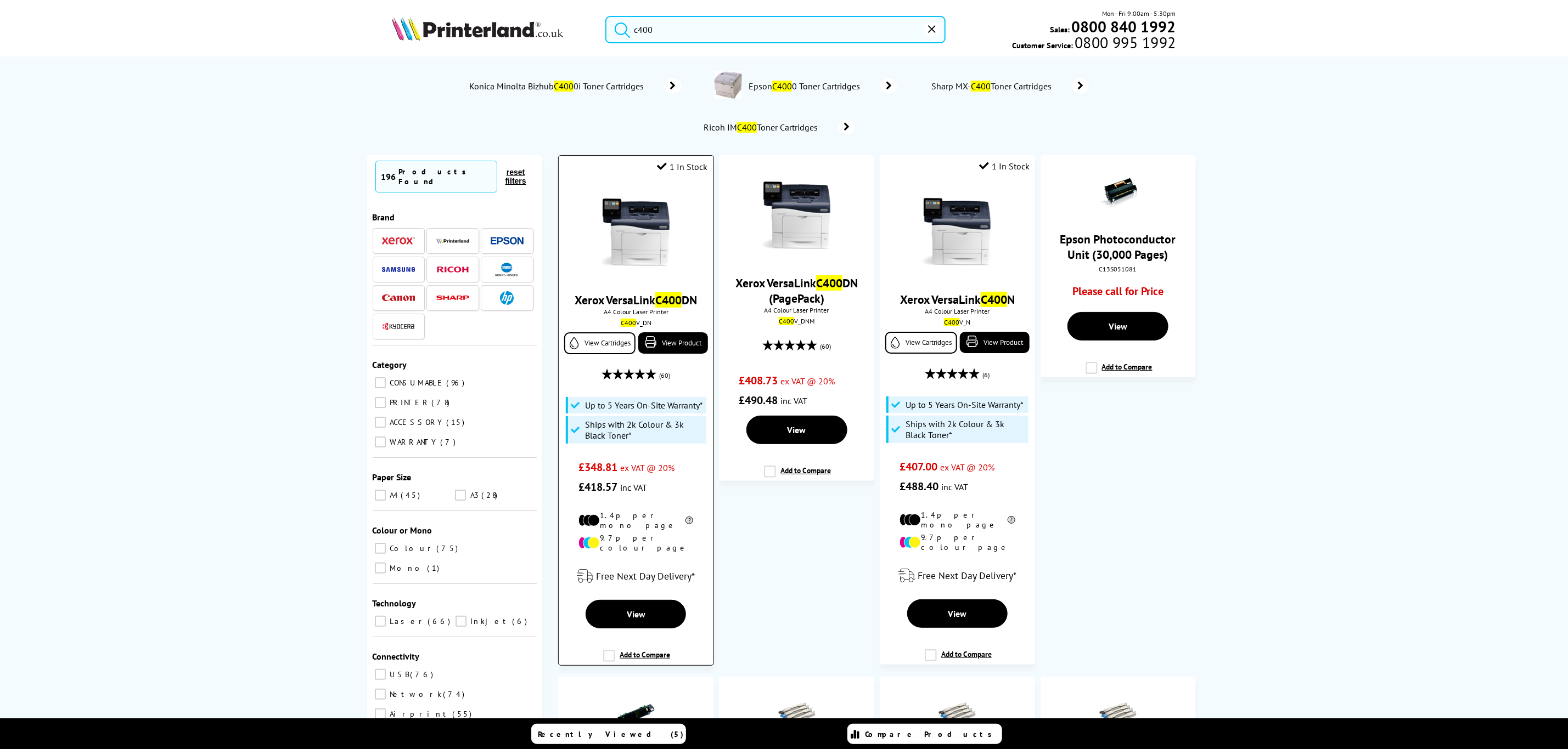
type input "c400"
click at [621, 252] on img at bounding box center [635, 232] width 82 height 82
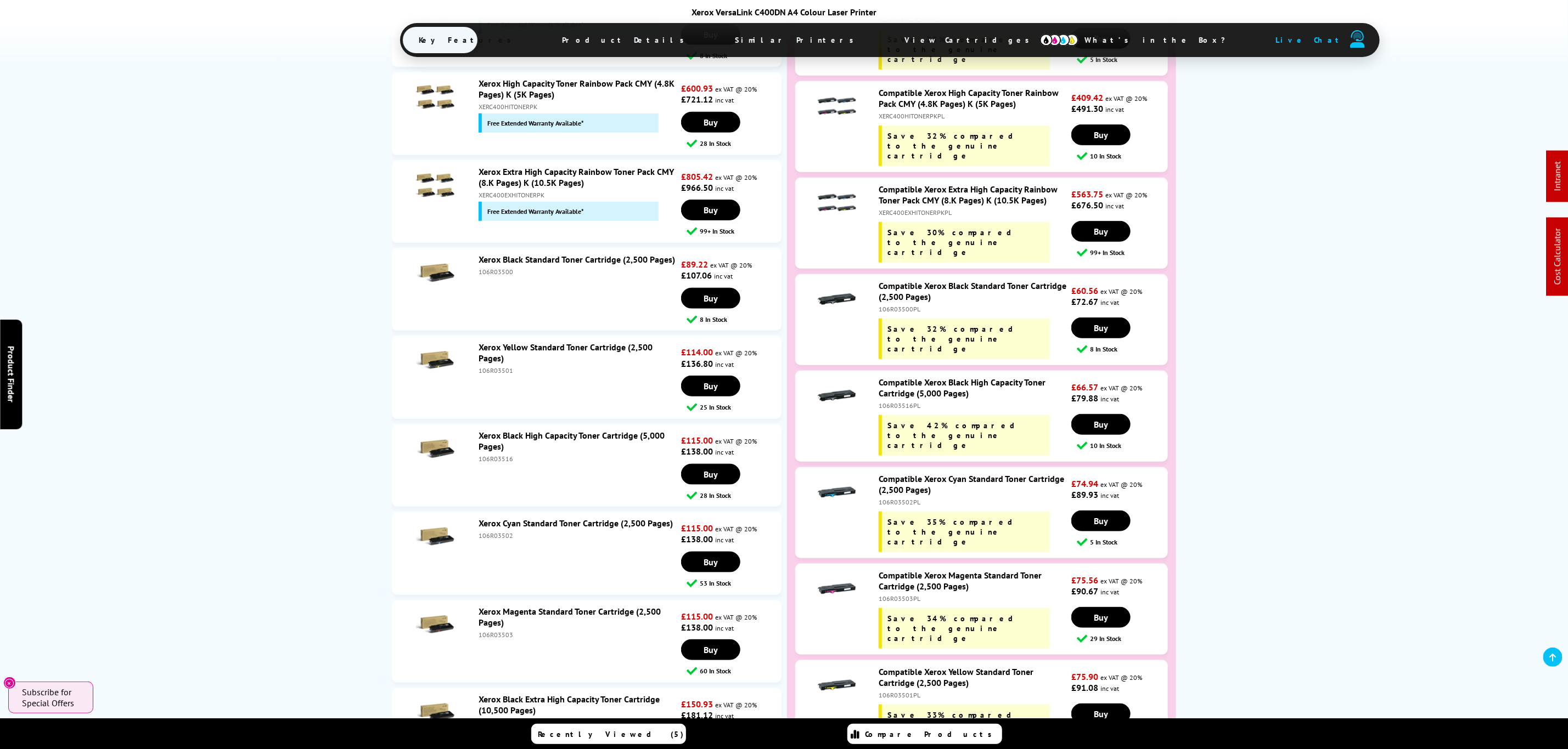
scroll to position [3787, 0]
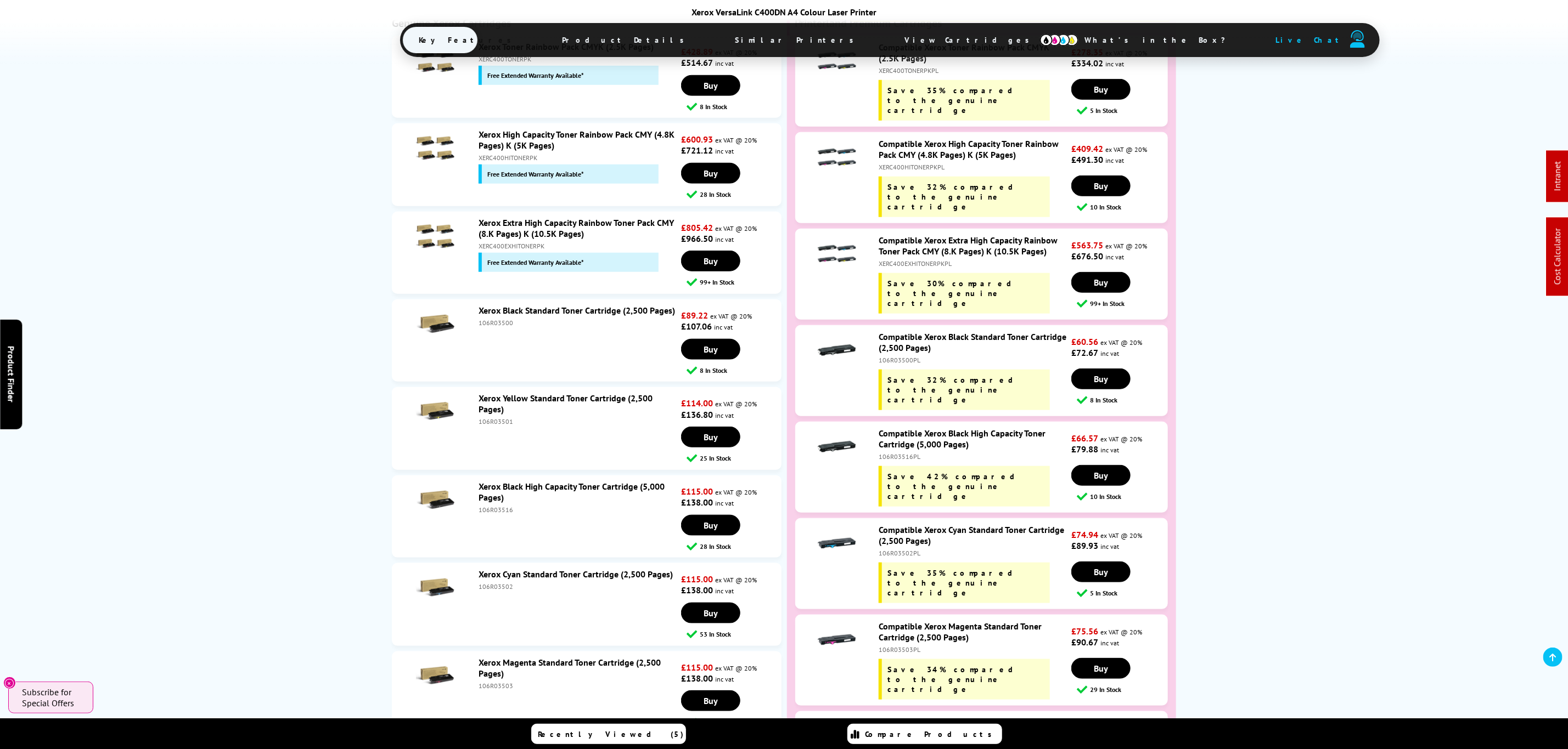
click at [509, 242] on div "XERC400EXHITONERPK" at bounding box center [578, 246] width 200 height 9
copy div "XERC400EXHITONERPK"
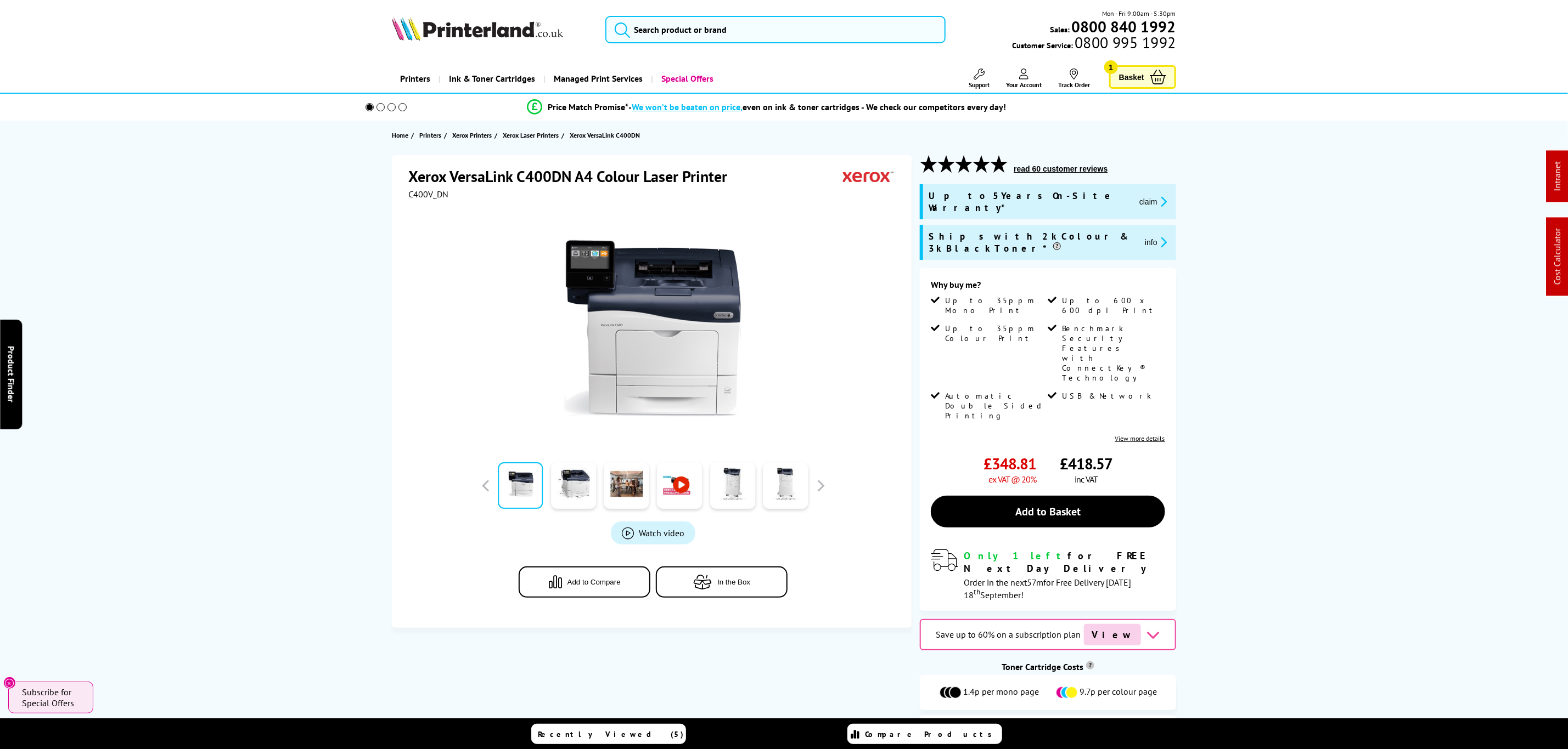
drag, startPoint x: 255, startPoint y: 475, endPoint x: 320, endPoint y: -81, distance: 559.8
click at [744, 37] on input "search" at bounding box center [775, 29] width 340 height 27
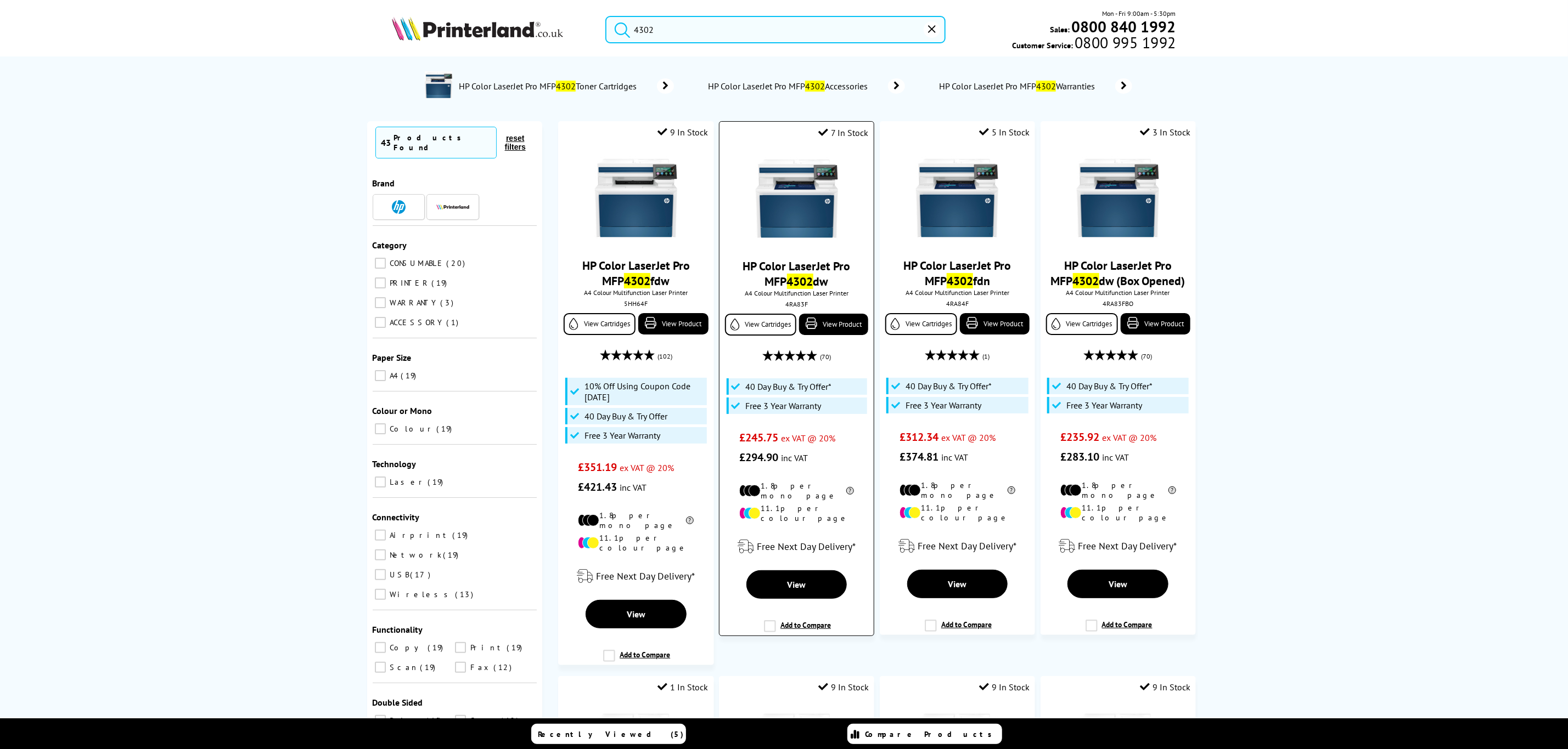
type input "4302"
click at [805, 232] on img at bounding box center [797, 198] width 82 height 82
type input "4302"
click at [642, 213] on img at bounding box center [635, 198] width 82 height 82
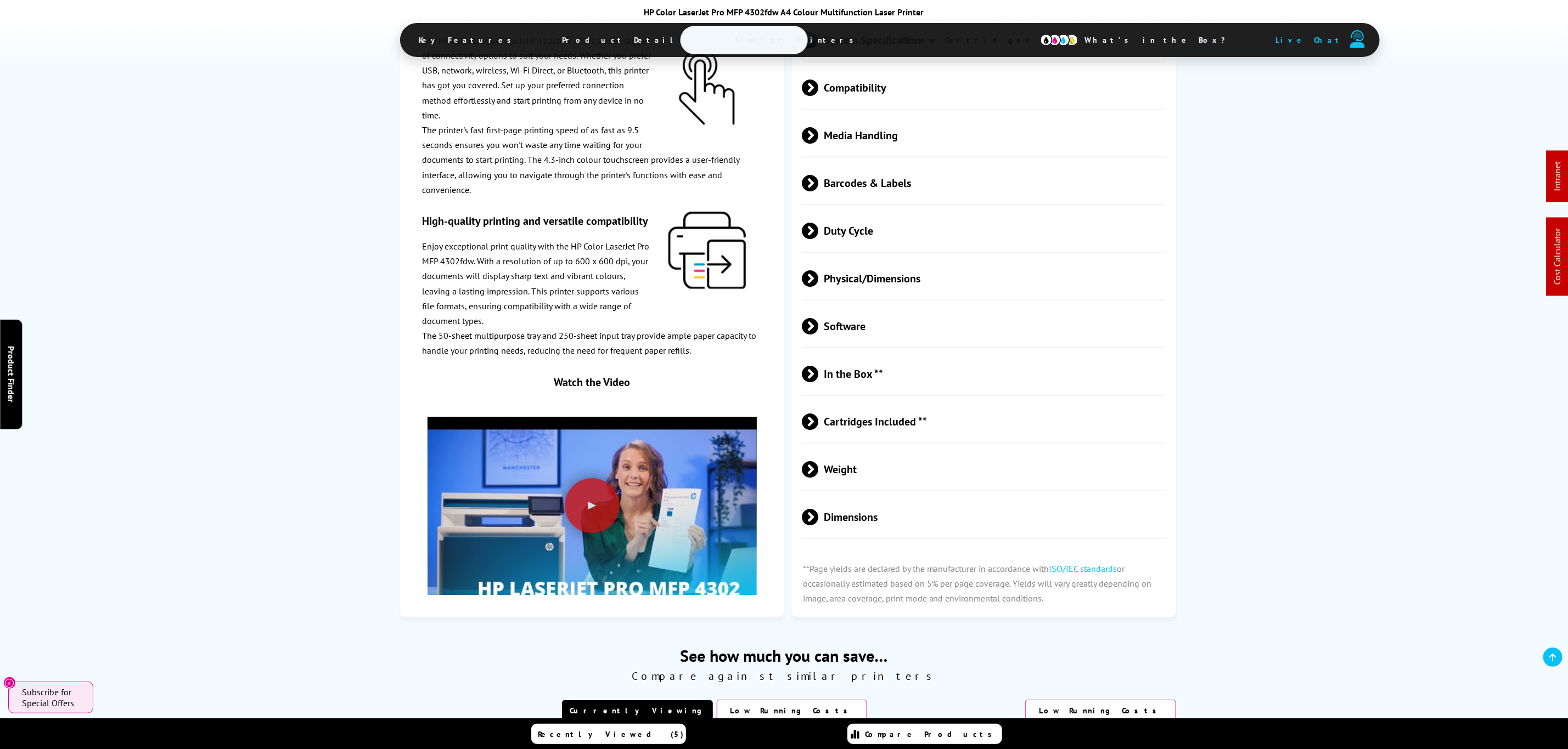
scroll to position [3538, 0]
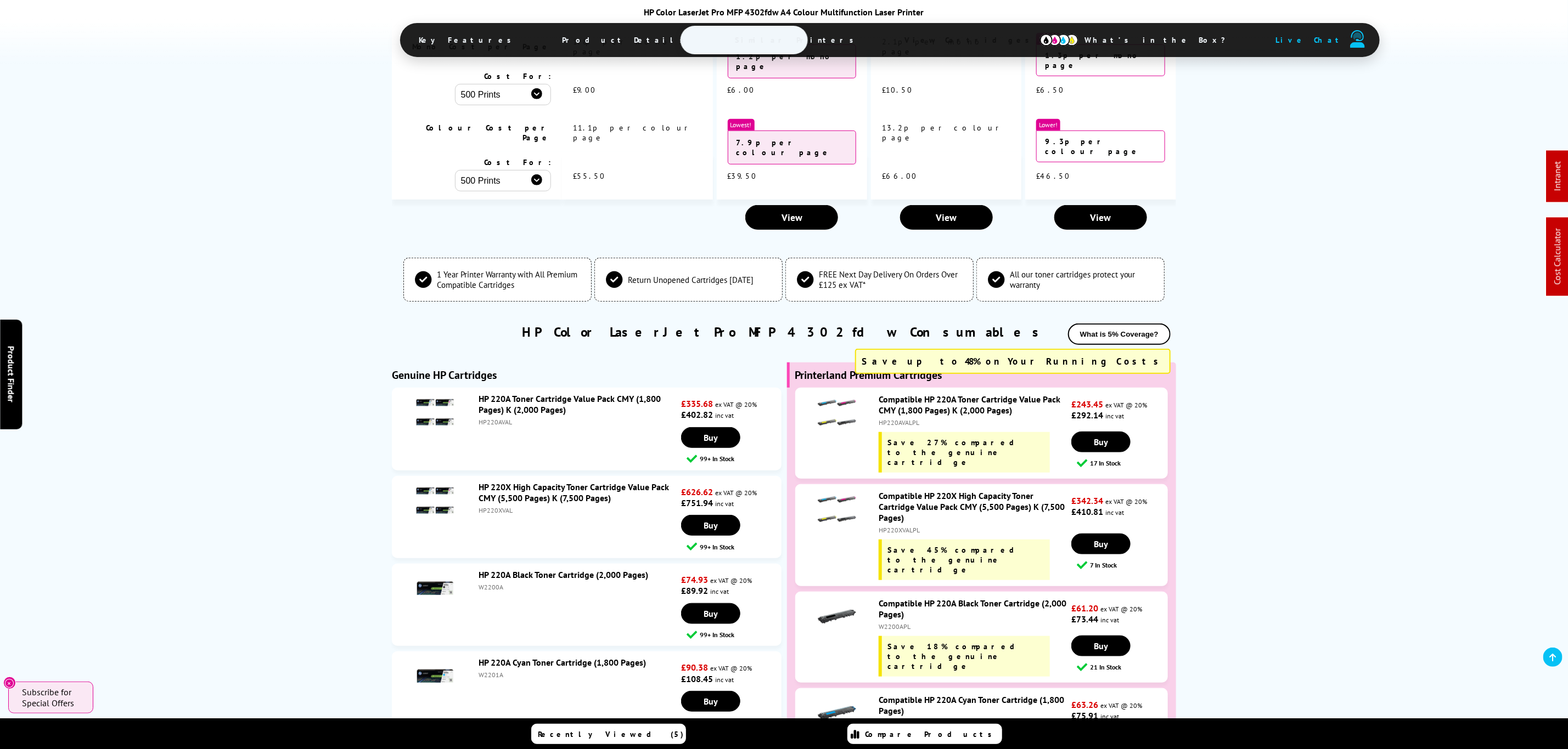
click at [898, 598] on div "Compatible HP 220A Black Toner Cartridge (2,000 Pages) W2200APL Save 18% compar…" at bounding box center [972, 638] width 199 height 79
click at [894, 598] on div "Compatible HP 220A Black Toner Cartridge (2,000 Pages) W2200APL Save 18% compar…" at bounding box center [972, 638] width 199 height 79
click at [894, 623] on div "W2200APL" at bounding box center [973, 626] width 190 height 9
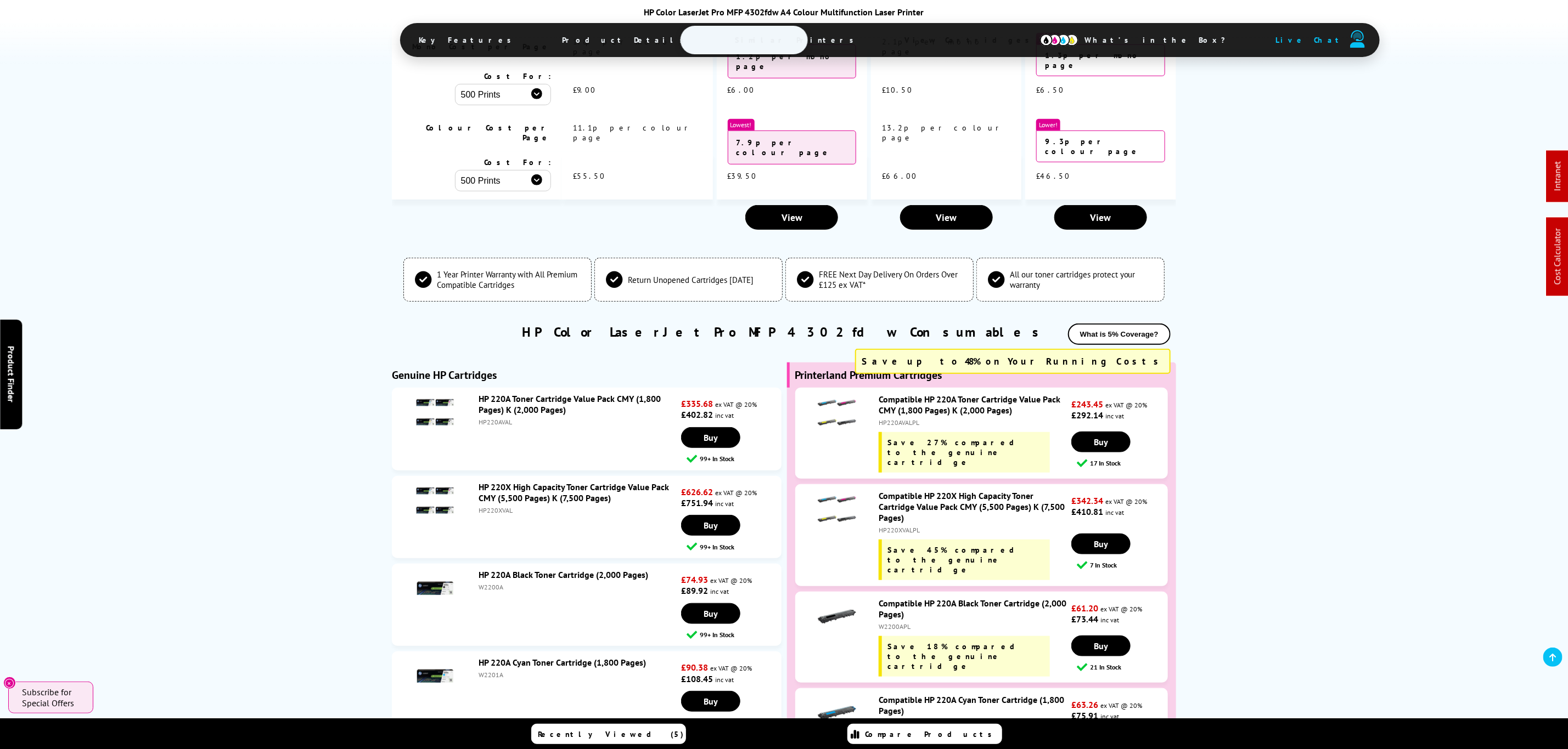
click at [894, 623] on div "W2200APL" at bounding box center [973, 626] width 190 height 9
copy div "W2200APL"
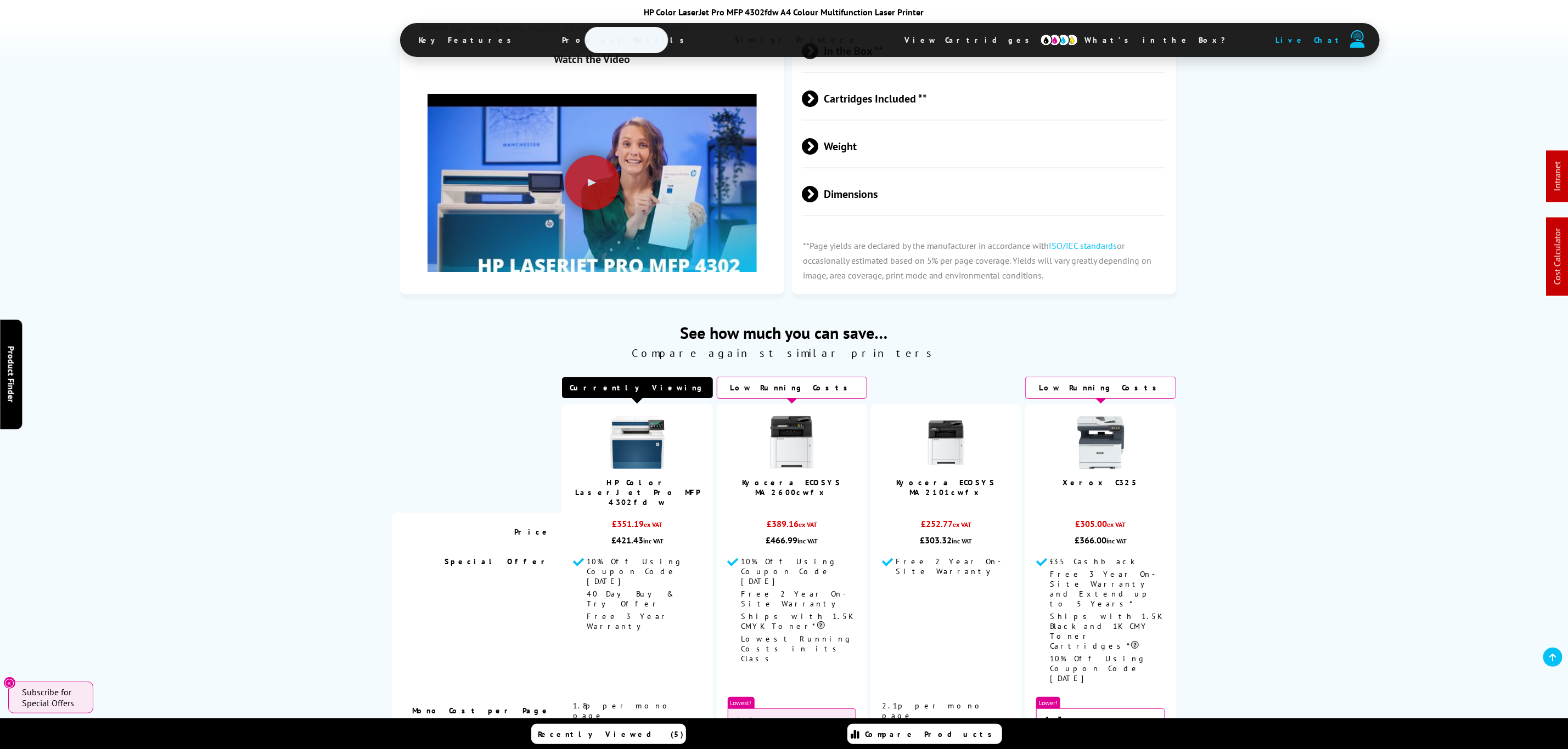
scroll to position [0, 0]
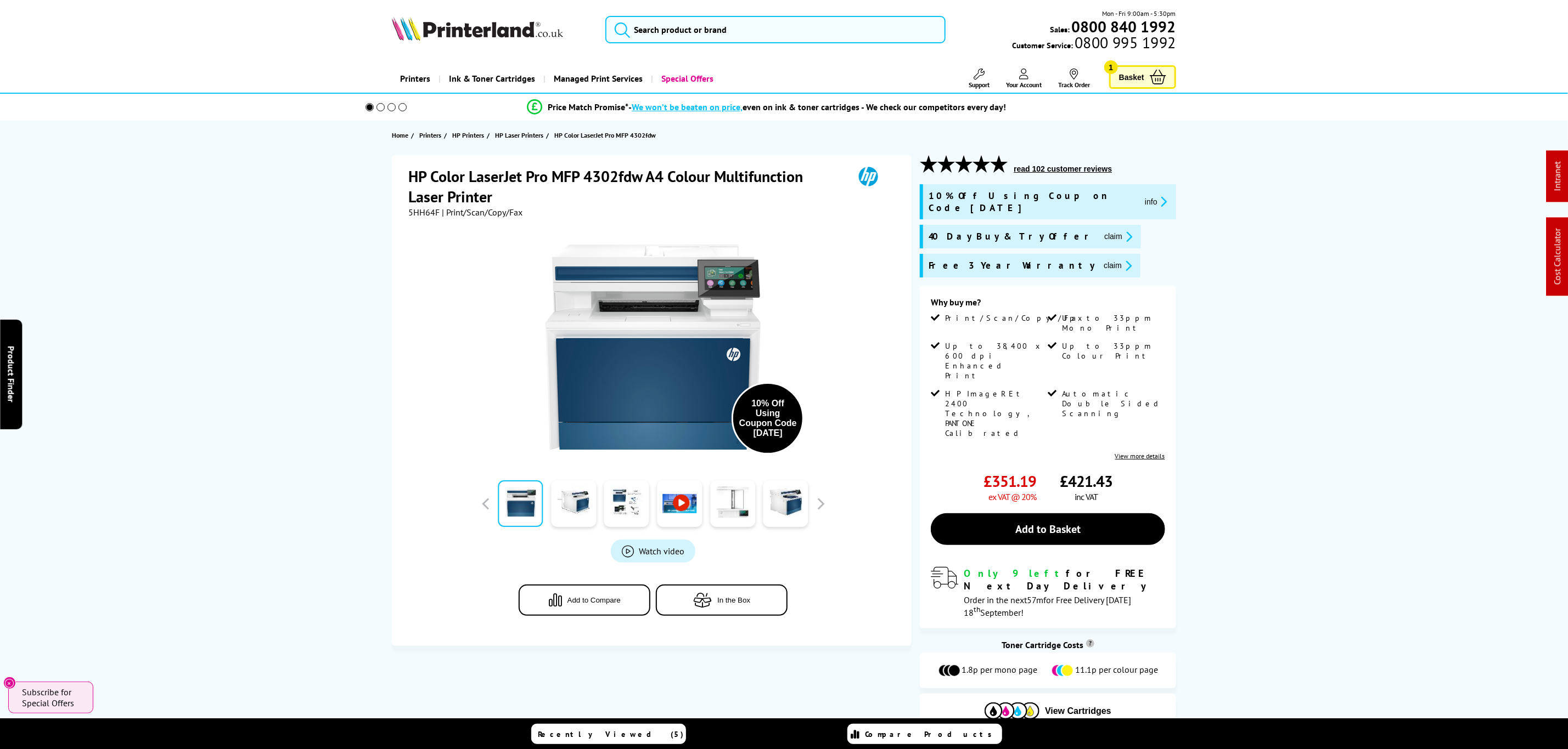
drag, startPoint x: 1332, startPoint y: 97, endPoint x: 1333, endPoint y: 70, distance: 27.0
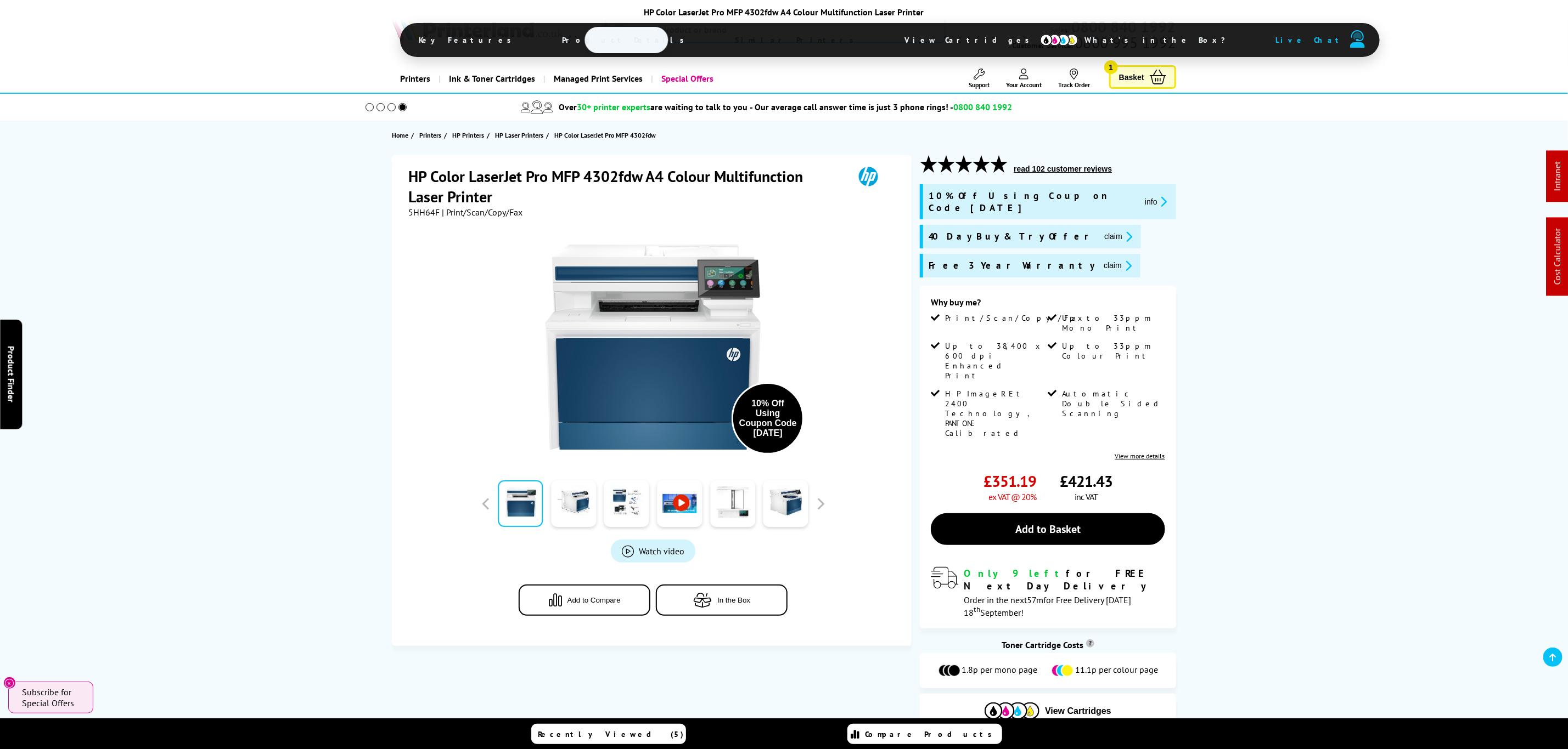
drag, startPoint x: 1189, startPoint y: 129, endPoint x: 1140, endPoint y: 101, distance: 56.4
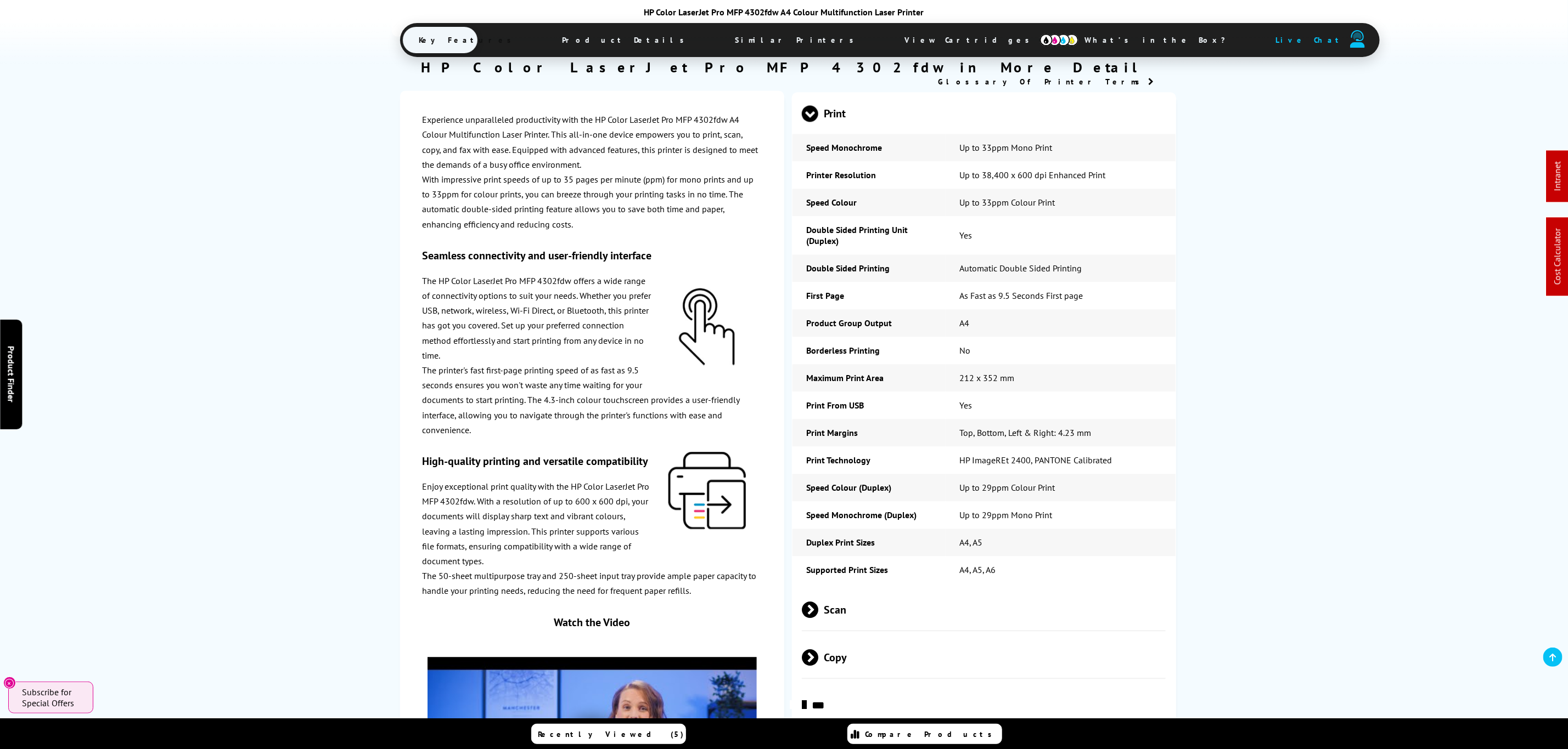
scroll to position [2057, 0]
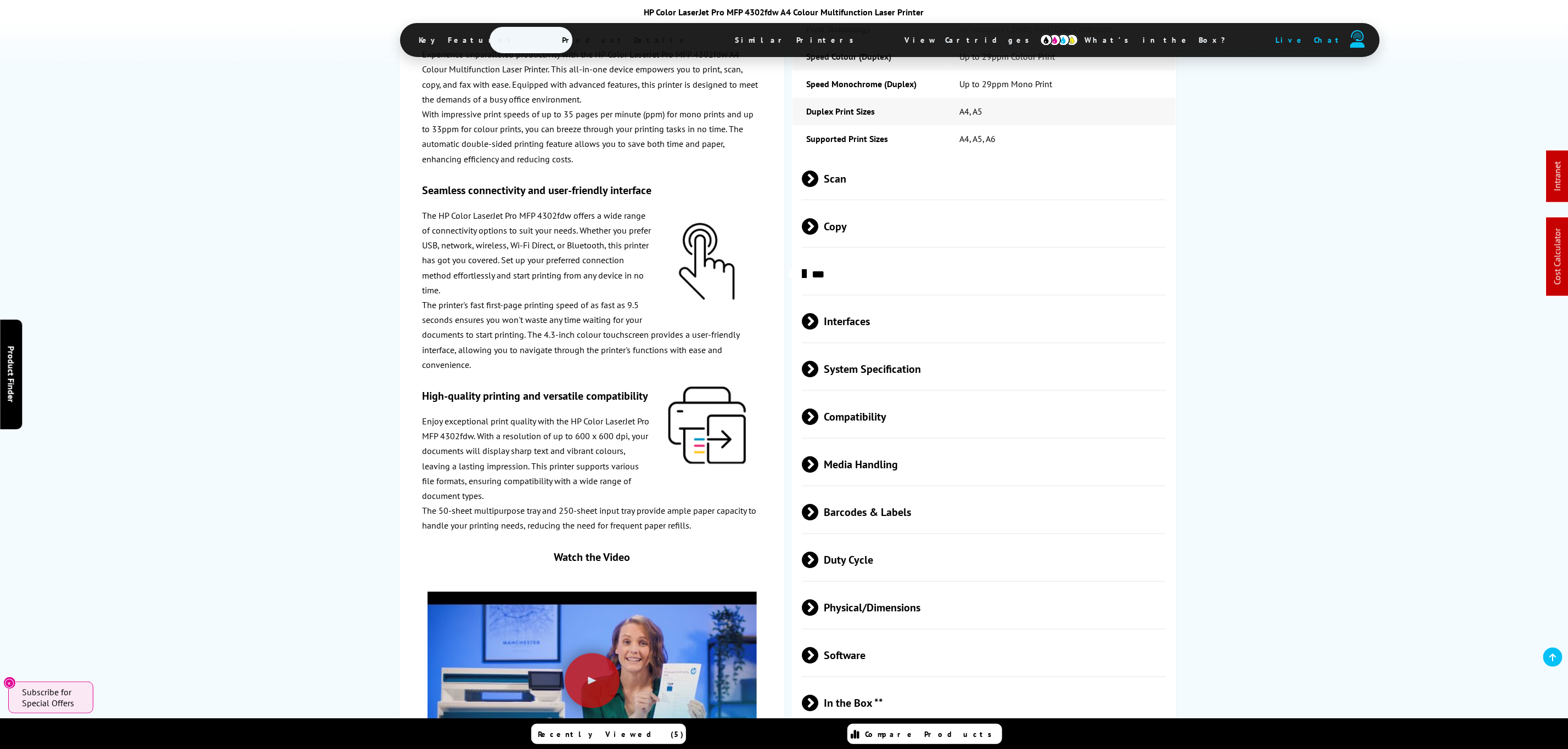
click at [913, 590] on span "Physical/Dimensions" at bounding box center [983, 608] width 364 height 42
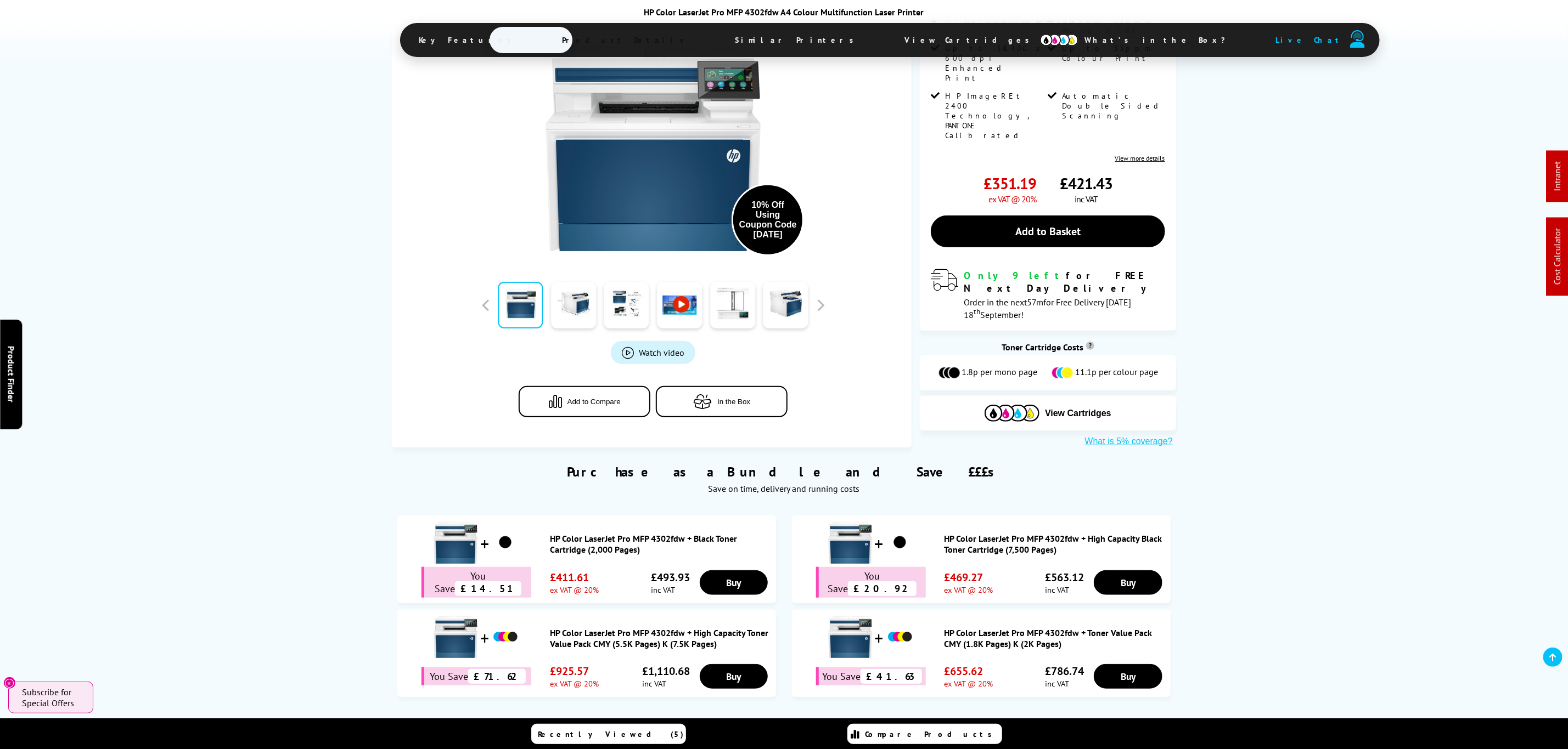
scroll to position [0, 0]
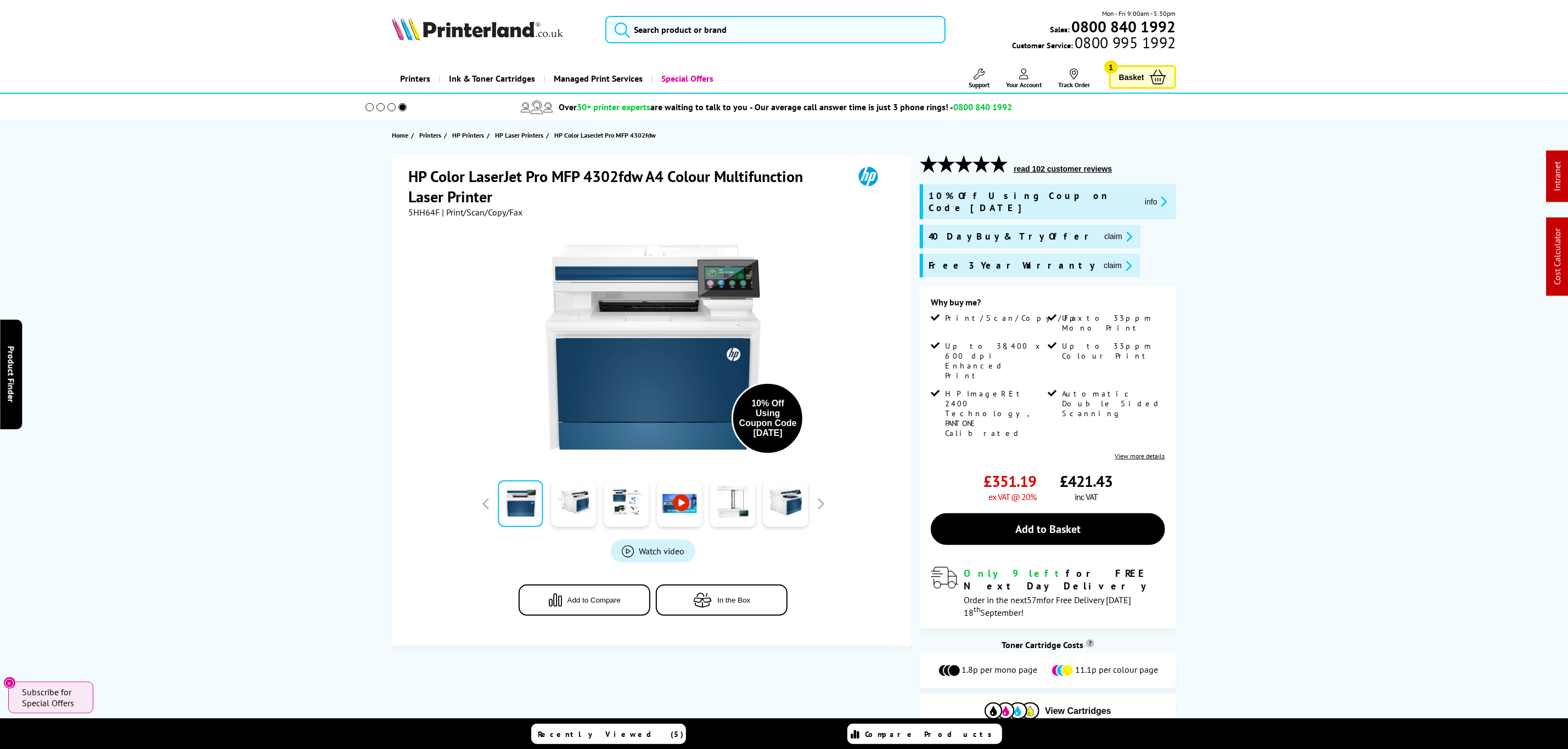
drag, startPoint x: 280, startPoint y: 364, endPoint x: 308, endPoint y: 178, distance: 188.1
drag, startPoint x: 1210, startPoint y: 436, endPoint x: 1228, endPoint y: 133, distance: 303.5
drag, startPoint x: 336, startPoint y: 453, endPoint x: 371, endPoint y: 214, distance: 241.5
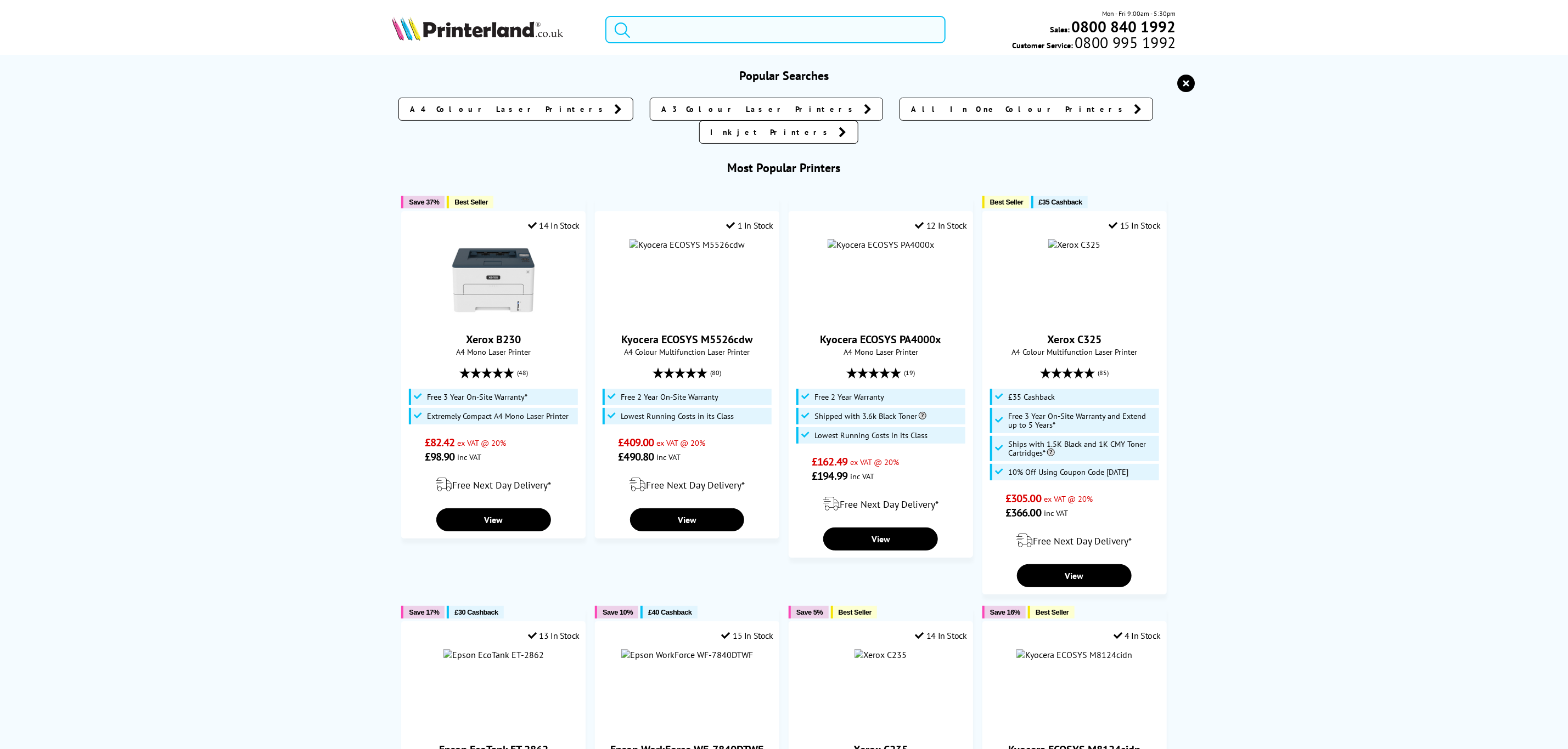
click at [716, 25] on input "search" at bounding box center [775, 29] width 340 height 27
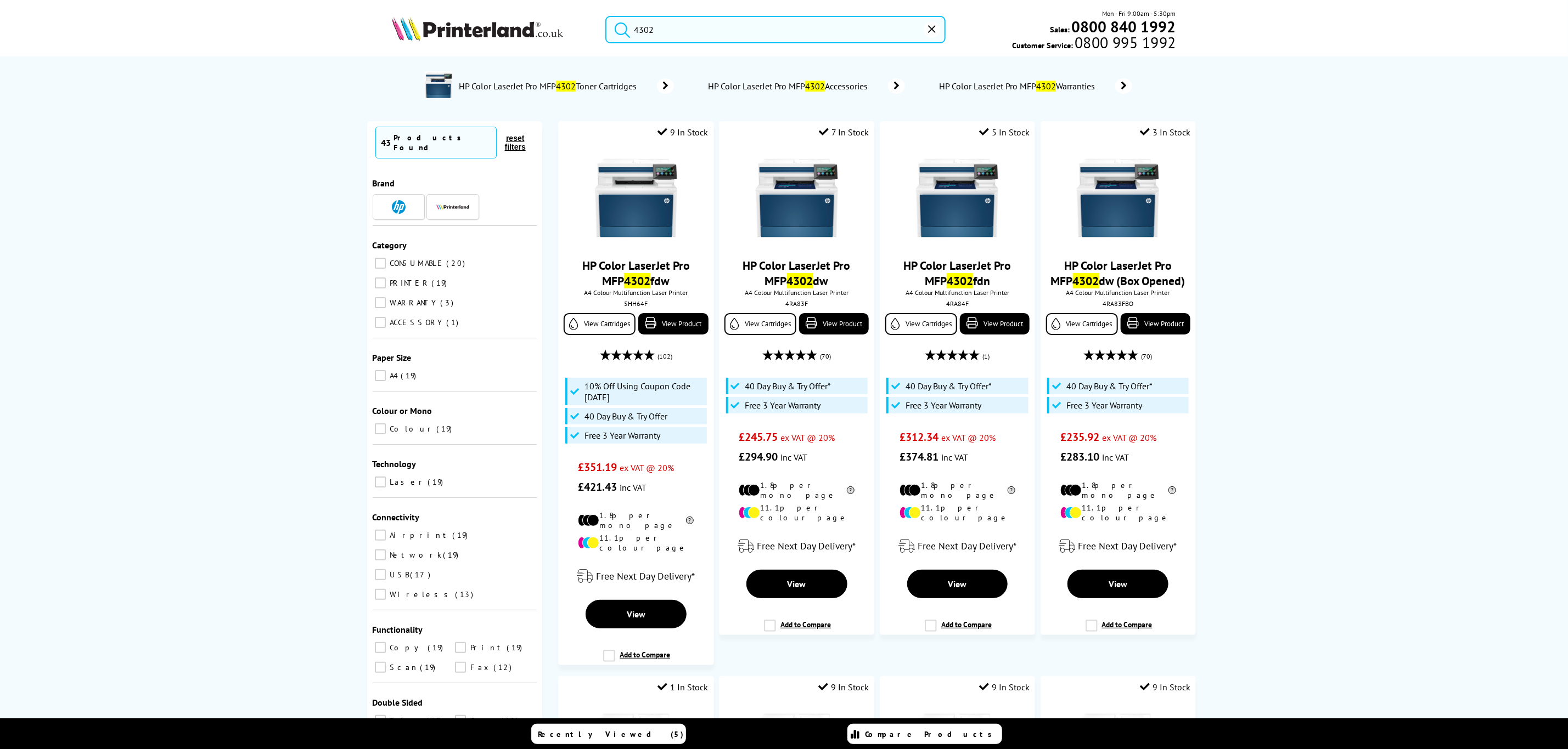
type input "4302"
click at [929, 23] on button "reset" at bounding box center [932, 29] width 16 height 16
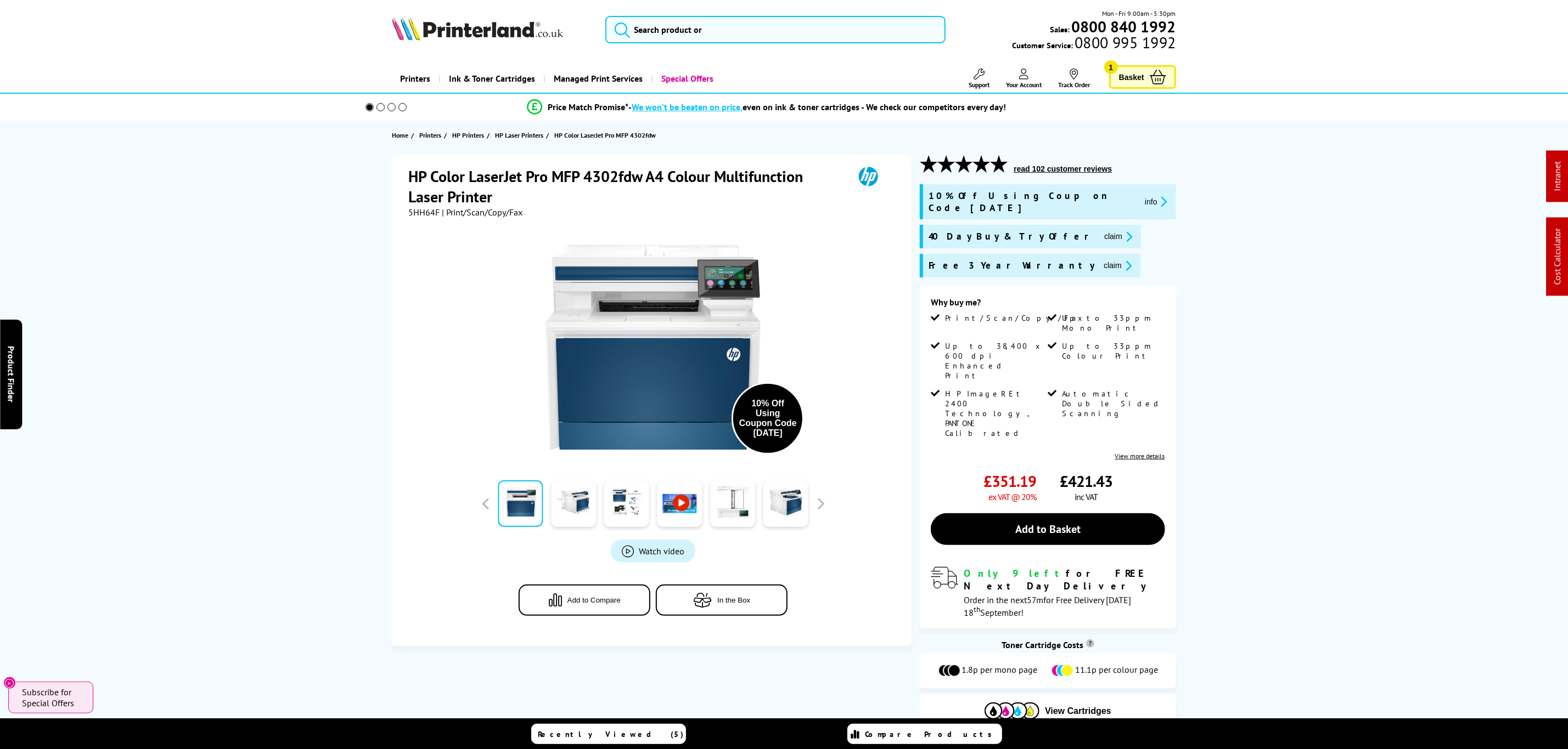
drag, startPoint x: 329, startPoint y: 219, endPoint x: 331, endPoint y: 204, distance: 15.1
click at [418, 213] on span "5HH64F" at bounding box center [424, 211] width 31 height 11
copy span "5HH64F"
click at [1083, 254] on li "Free 3 Year Warranty claim" at bounding box center [1048, 265] width 256 height 23
